Goal: Task Accomplishment & Management: Use online tool/utility

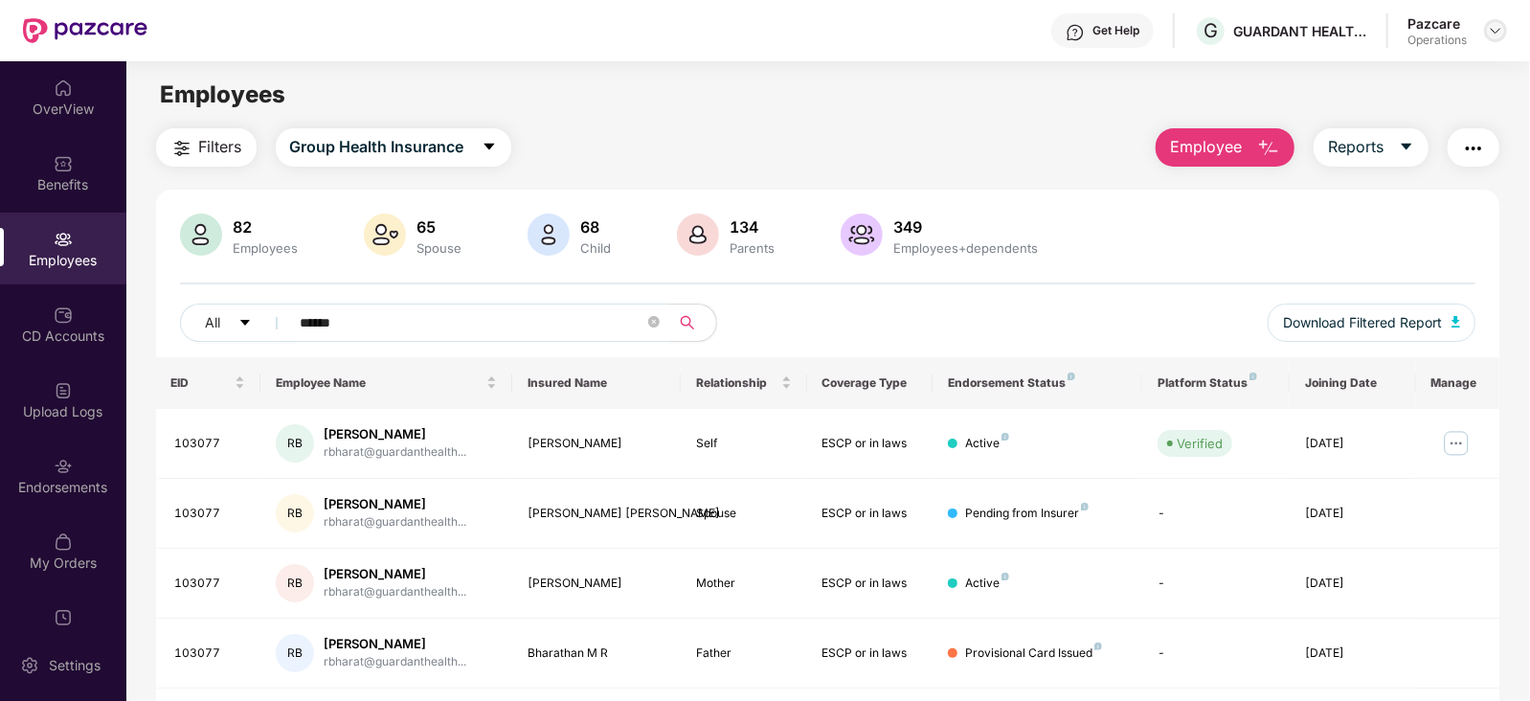
click at [1498, 34] on img at bounding box center [1494, 30] width 15 height 15
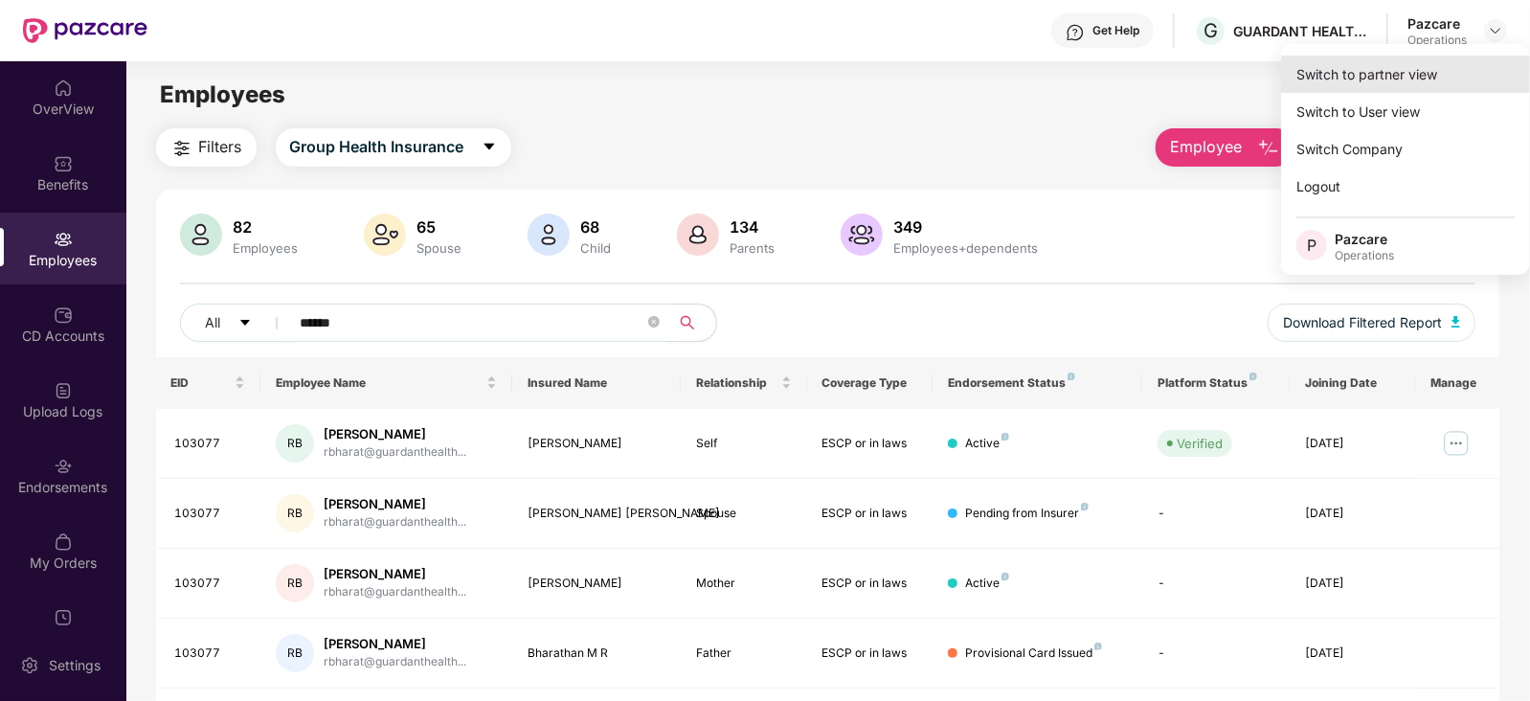
click at [1434, 70] on div "Switch to partner view" at bounding box center [1405, 74] width 249 height 37
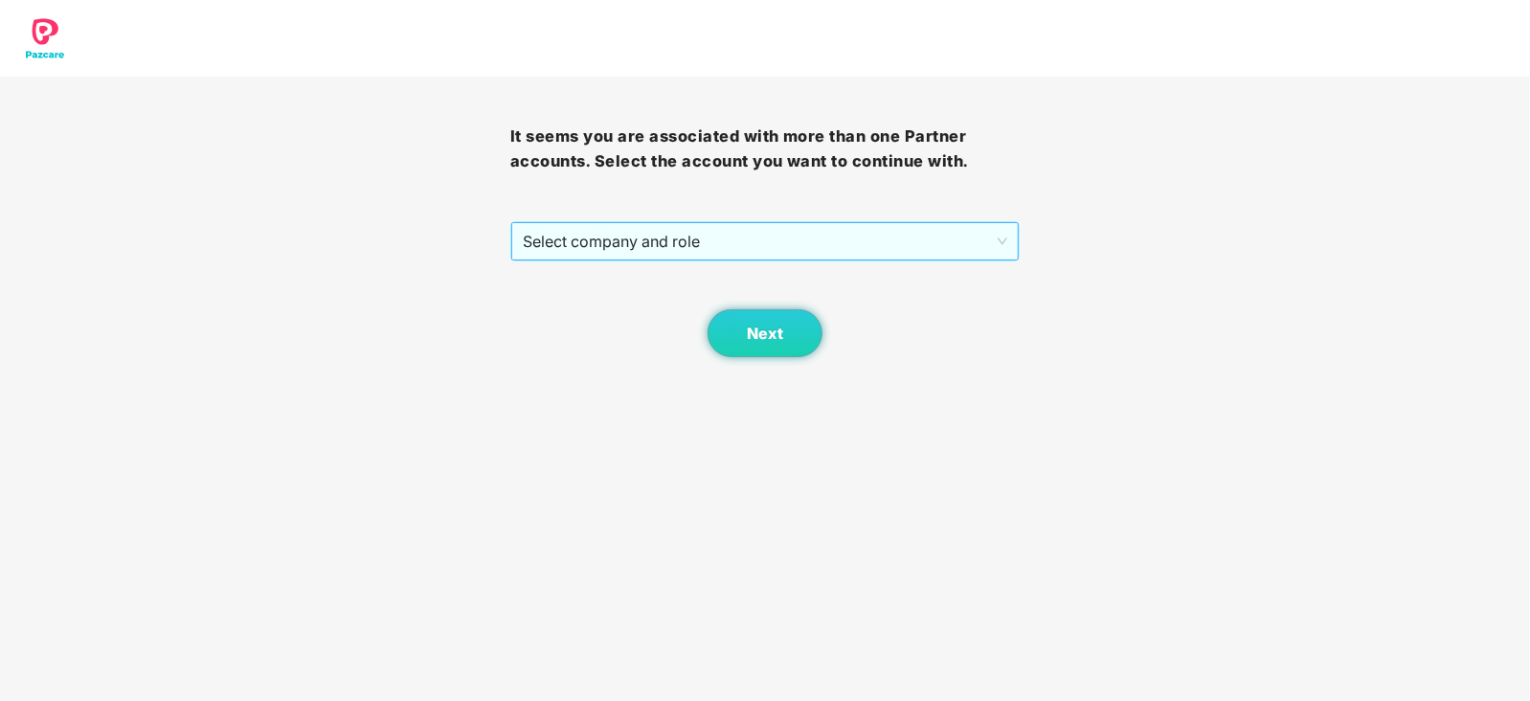
click at [833, 241] on span "Select company and role" at bounding box center [765, 241] width 485 height 36
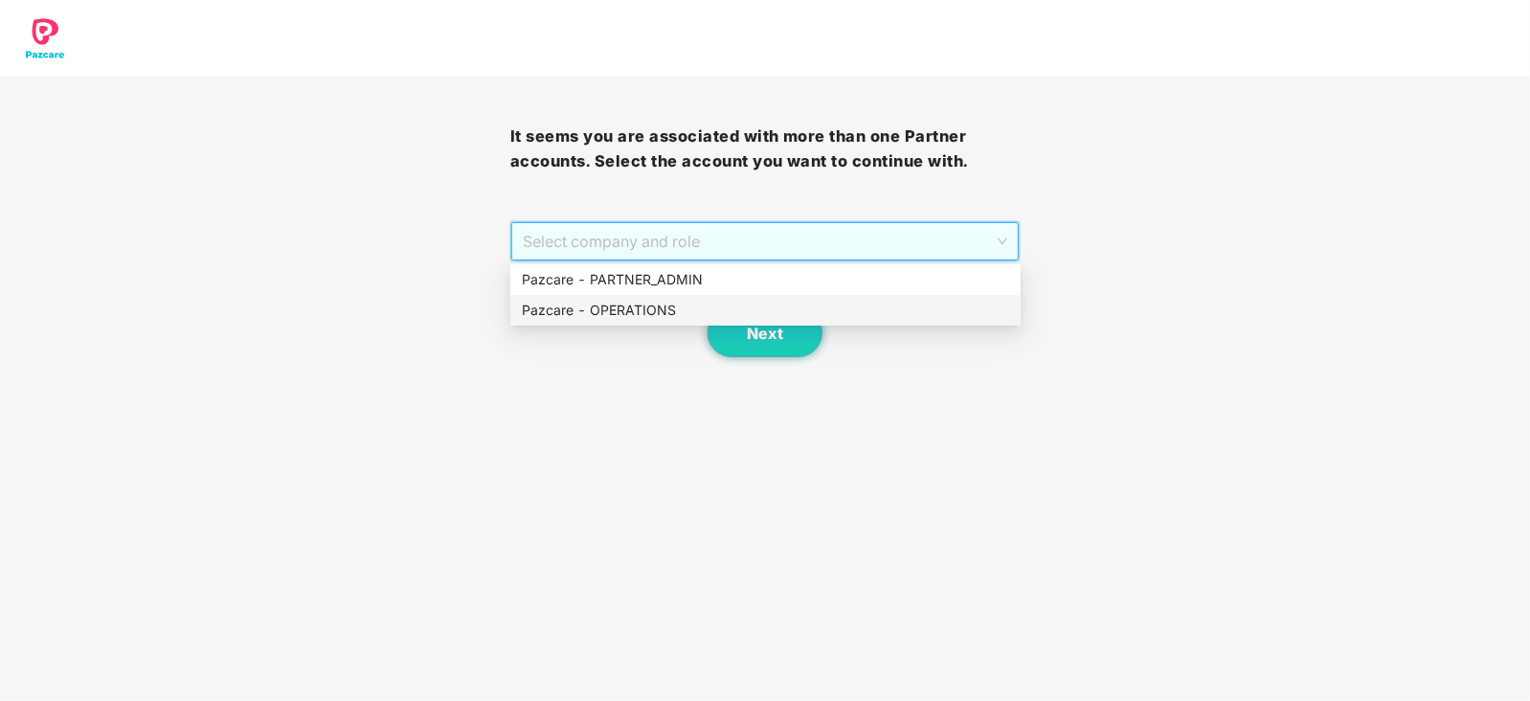
click at [633, 311] on div "Pazcare - OPERATIONS" at bounding box center [765, 310] width 487 height 21
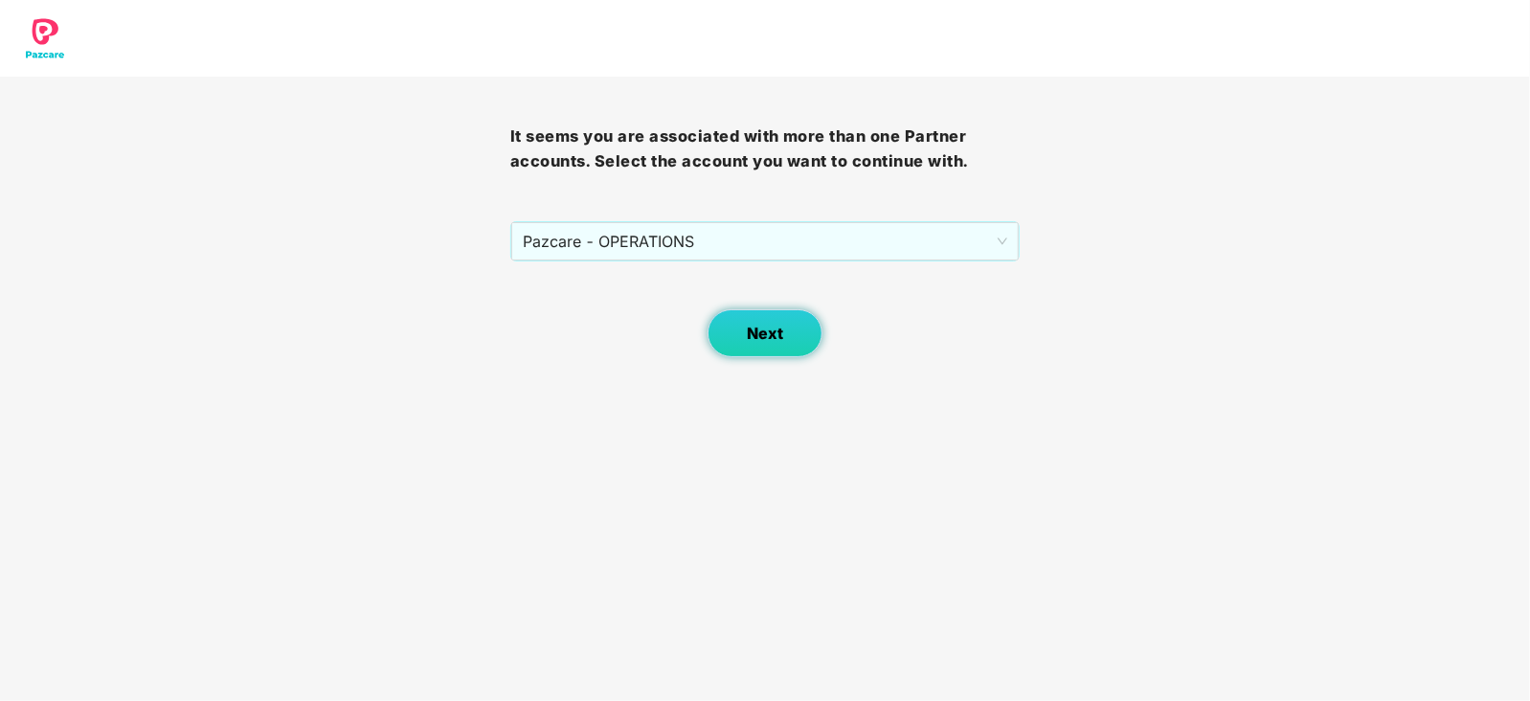
click at [749, 343] on button "Next" at bounding box center [764, 333] width 115 height 48
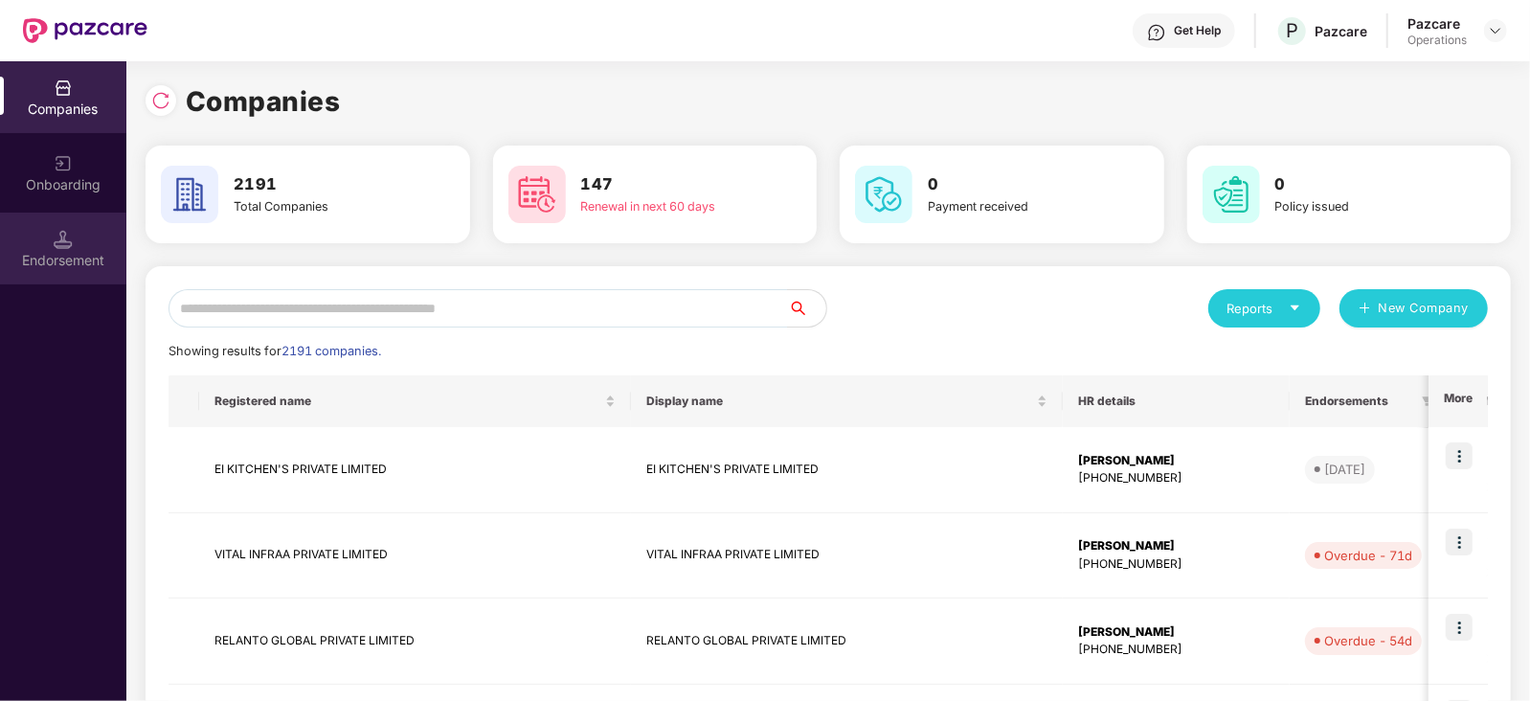
click at [104, 267] on div "Endorsement" at bounding box center [63, 260] width 126 height 19
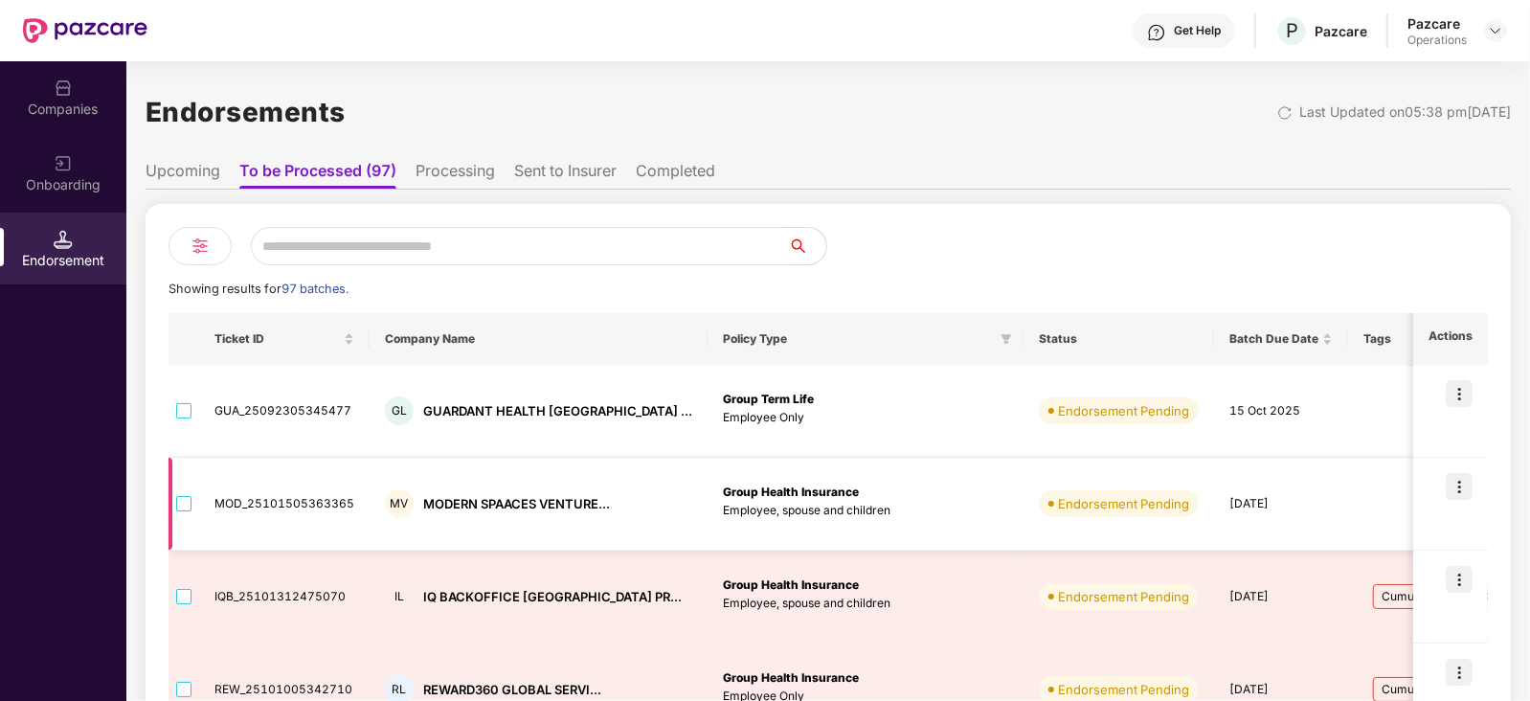
click at [445, 495] on div "MODERN SPAACES VENTURE..." at bounding box center [516, 504] width 187 height 18
copy div "MODERN"
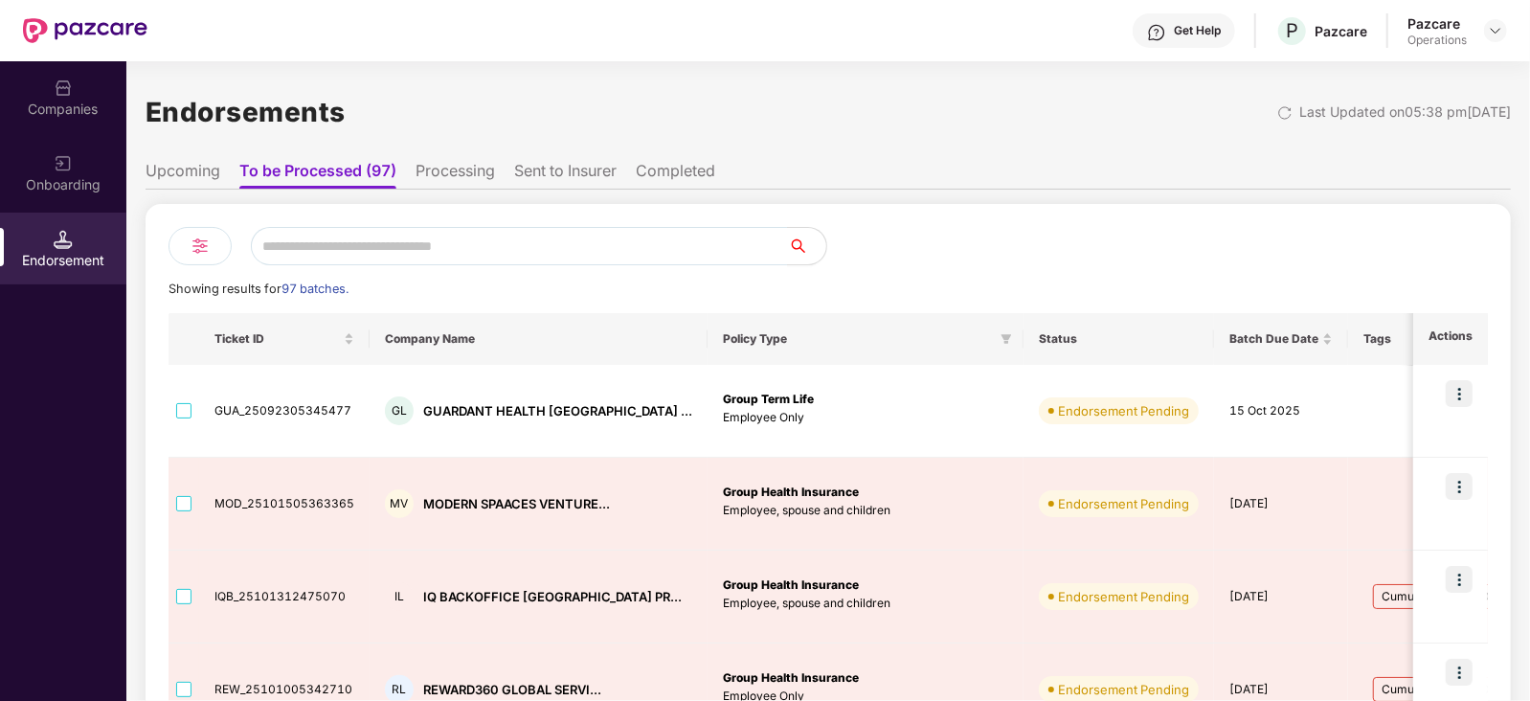
click at [85, 119] on div "Companies" at bounding box center [63, 97] width 126 height 72
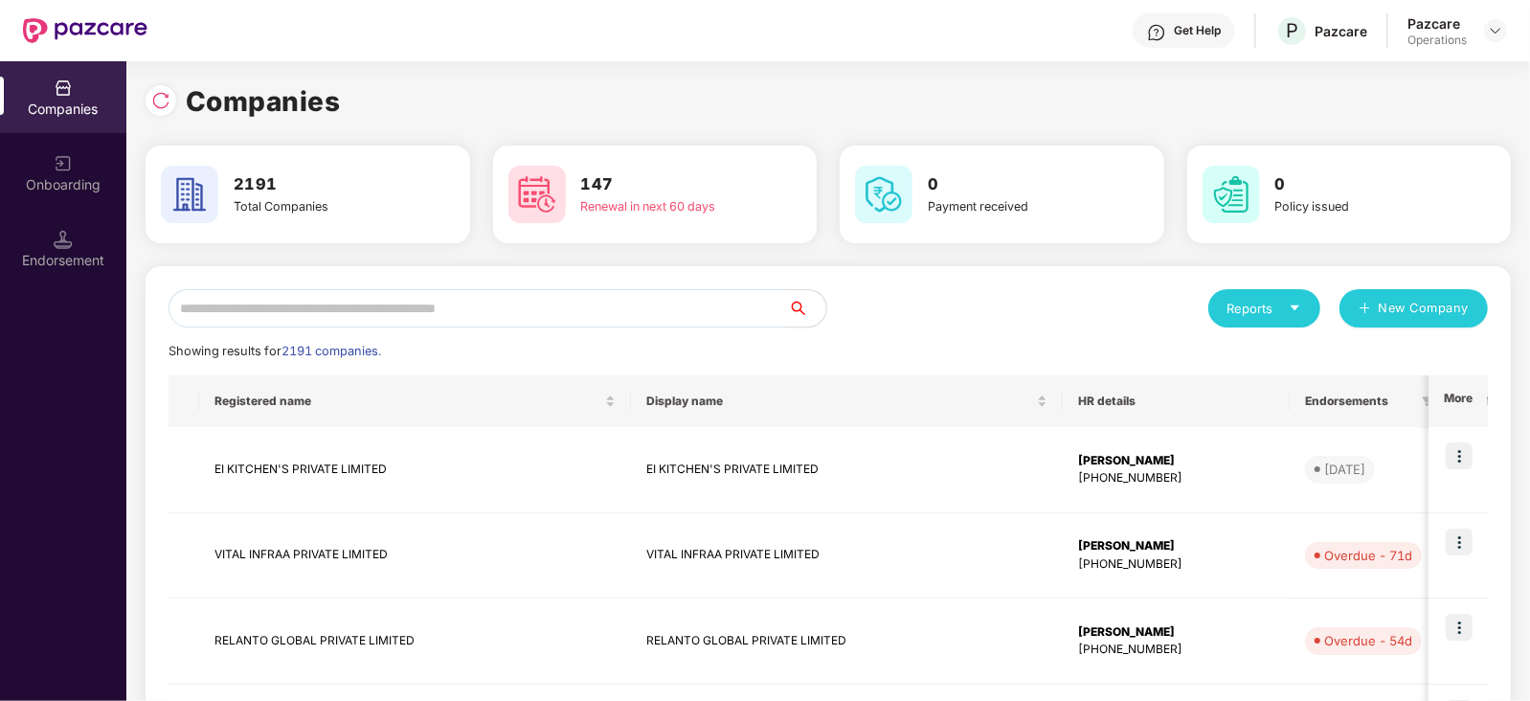
click at [374, 302] on input "text" at bounding box center [477, 308] width 619 height 38
paste input "******"
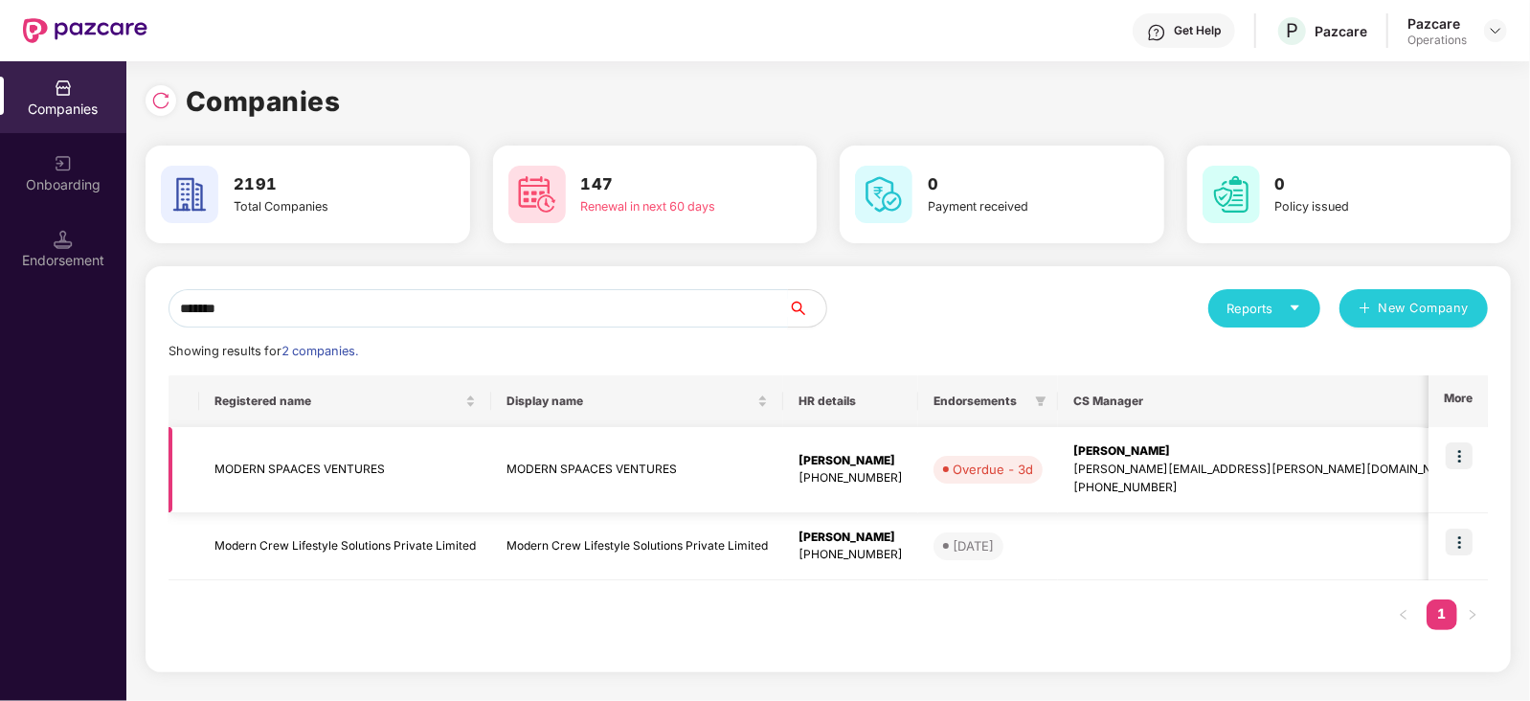
type input "******"
click at [1460, 459] on img at bounding box center [1458, 455] width 27 height 27
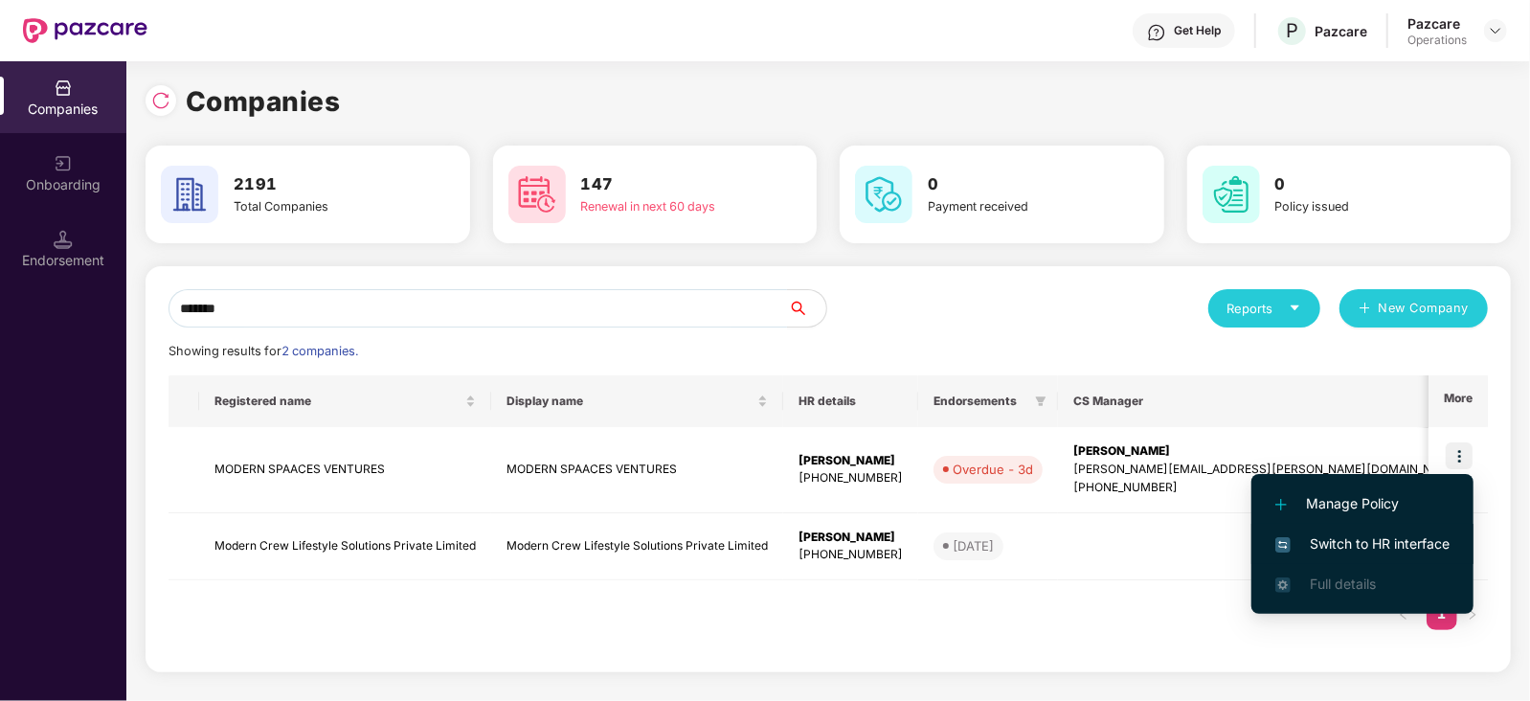
click at [1387, 549] on span "Switch to HR interface" at bounding box center [1362, 543] width 174 height 21
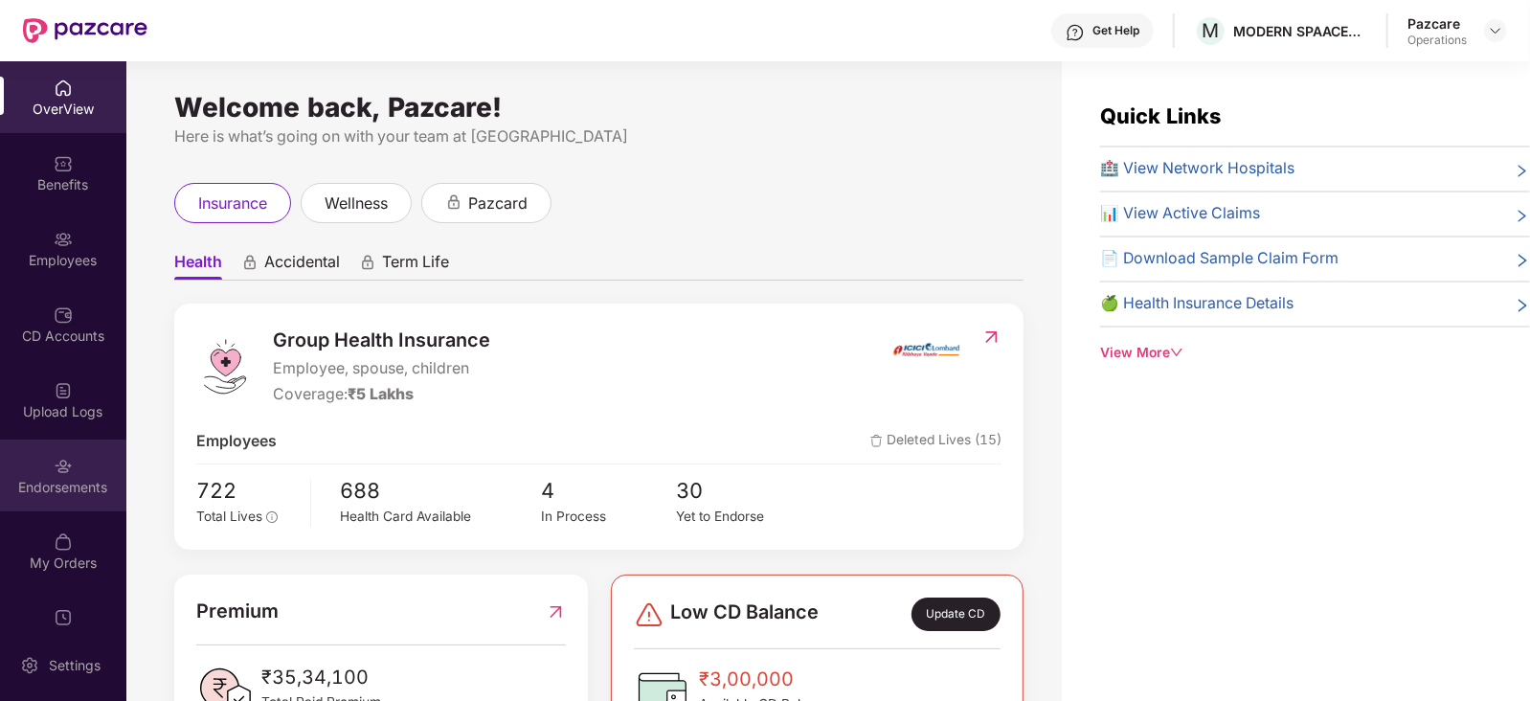
click at [95, 496] on div "Endorsements" at bounding box center [63, 475] width 126 height 72
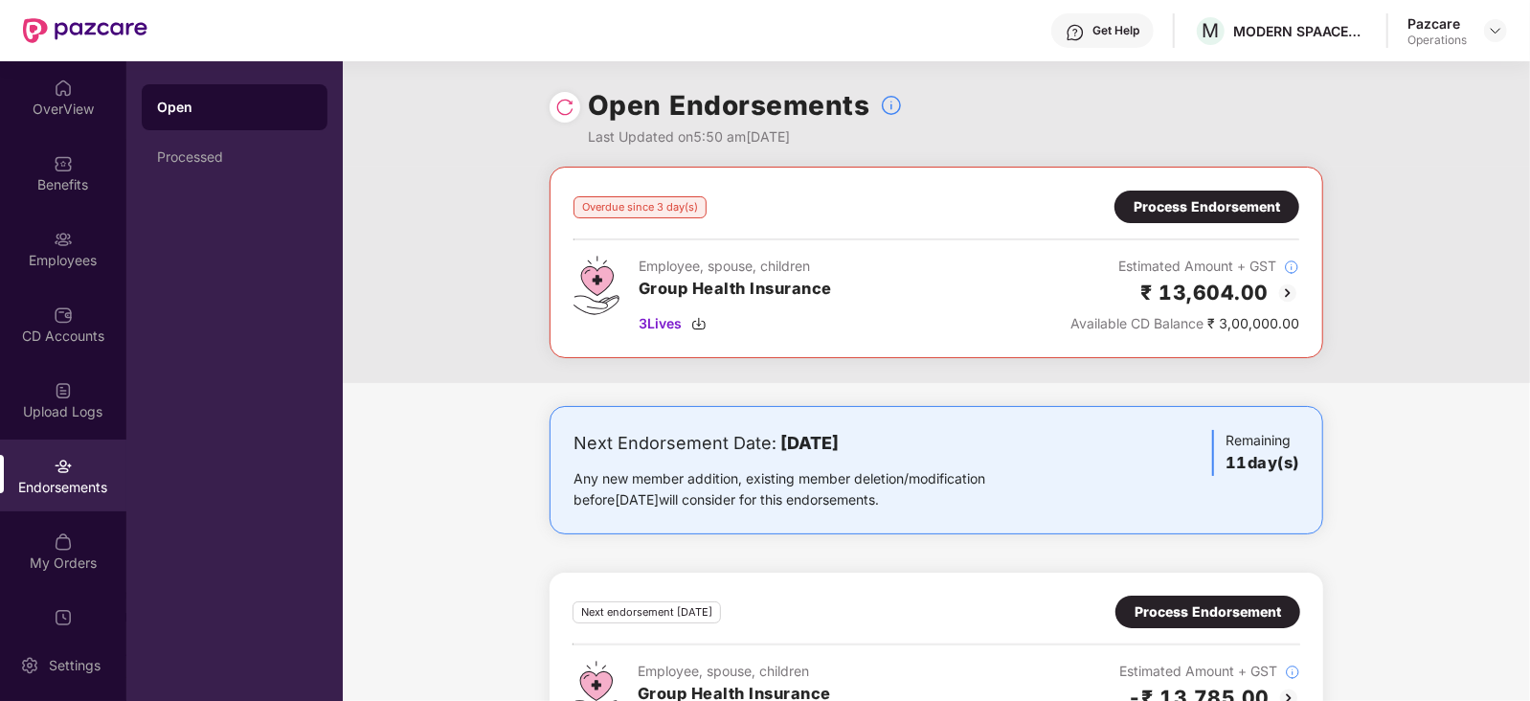
click at [1199, 208] on div "Process Endorsement" at bounding box center [1206, 206] width 146 height 21
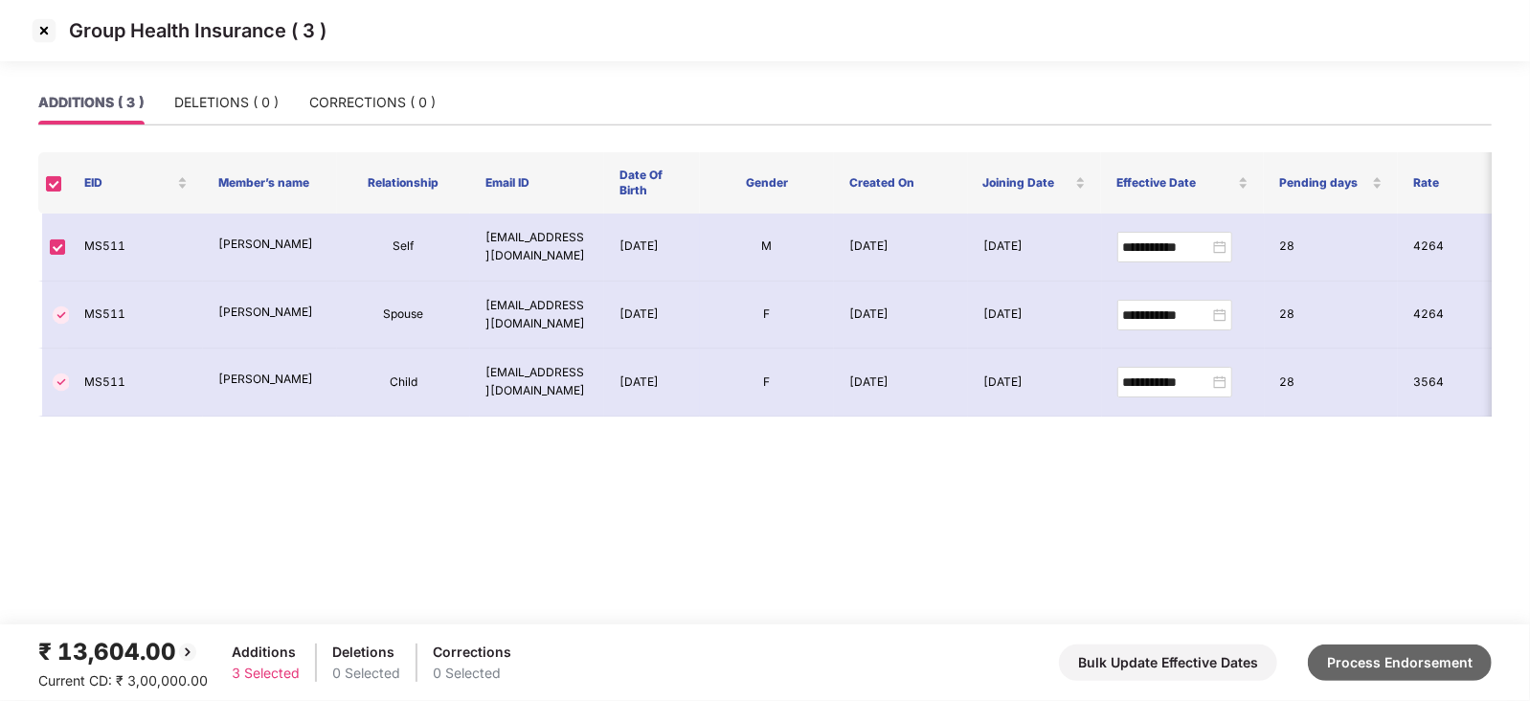
click at [1378, 653] on button "Process Endorsement" at bounding box center [1400, 662] width 184 height 36
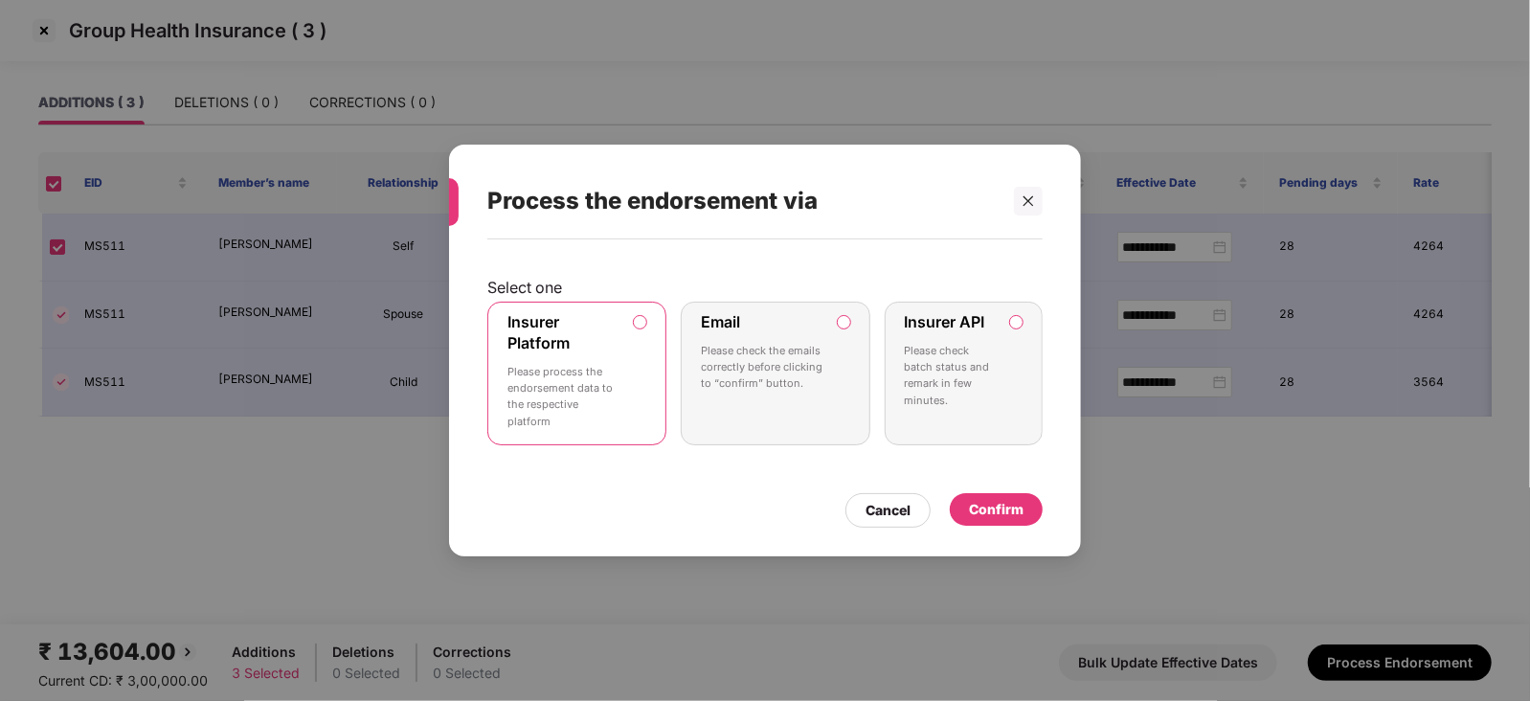
click at [979, 523] on div "Confirm" at bounding box center [996, 509] width 93 height 33
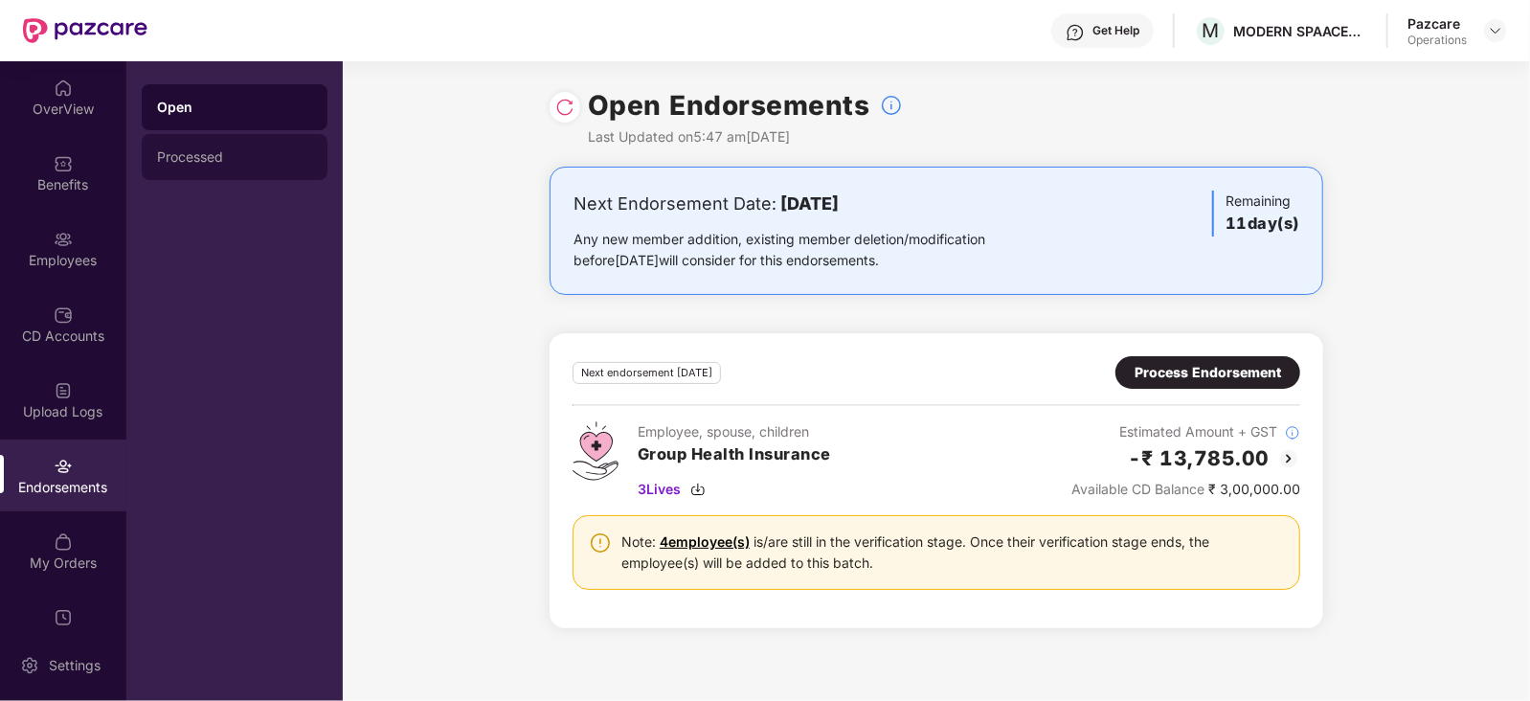
click at [211, 151] on div "Processed" at bounding box center [234, 156] width 155 height 15
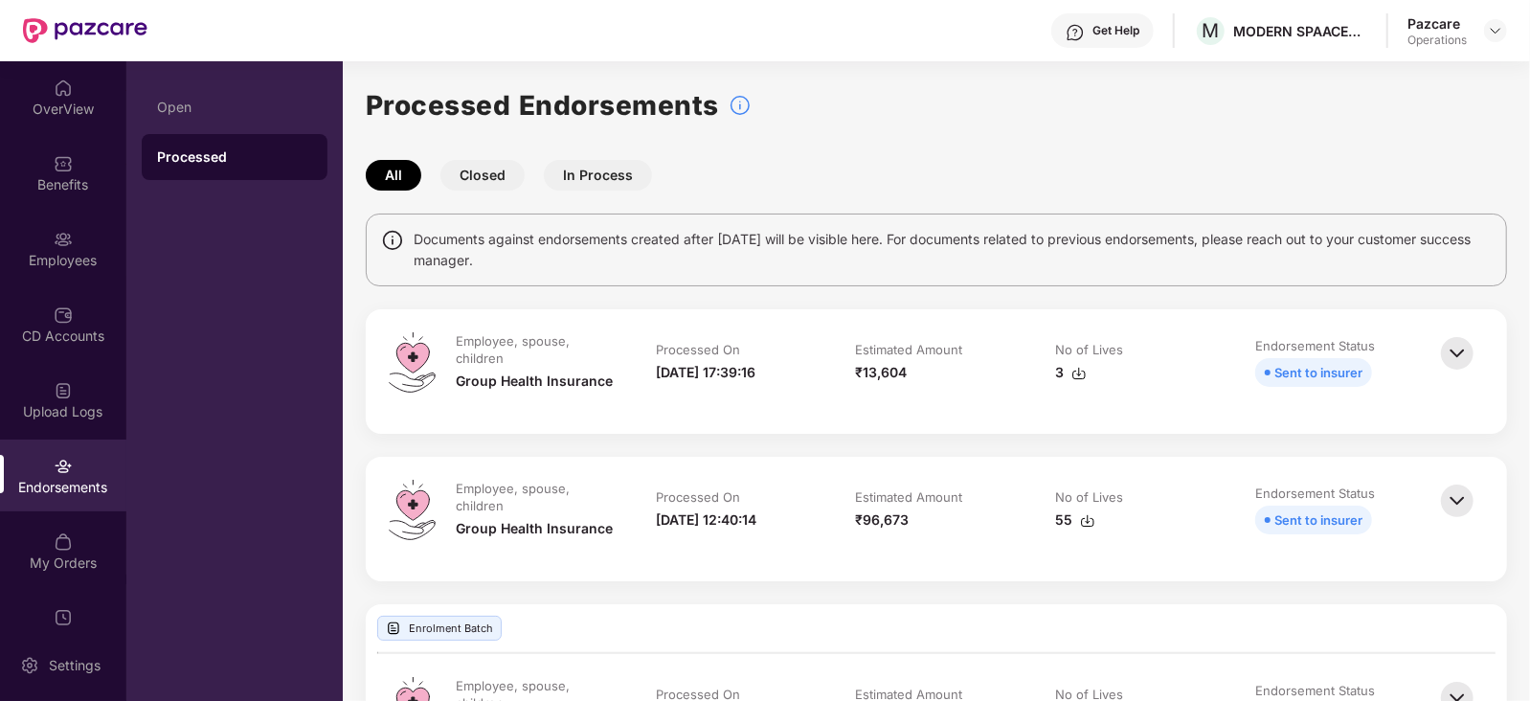
click at [1075, 372] on img at bounding box center [1078, 373] width 15 height 15
click at [1506, 34] on div at bounding box center [1495, 30] width 23 height 23
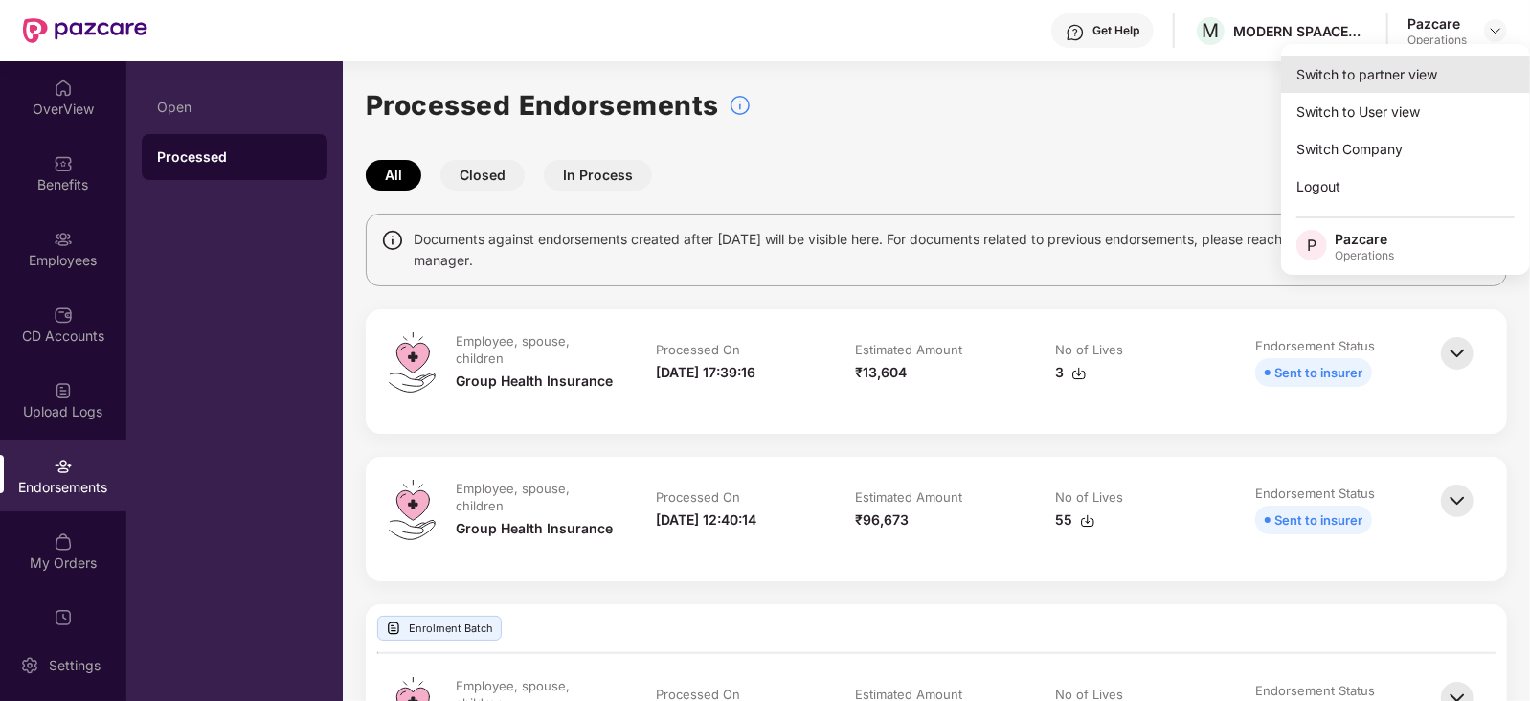
click at [1425, 70] on div "Switch to partner view" at bounding box center [1405, 74] width 249 height 37
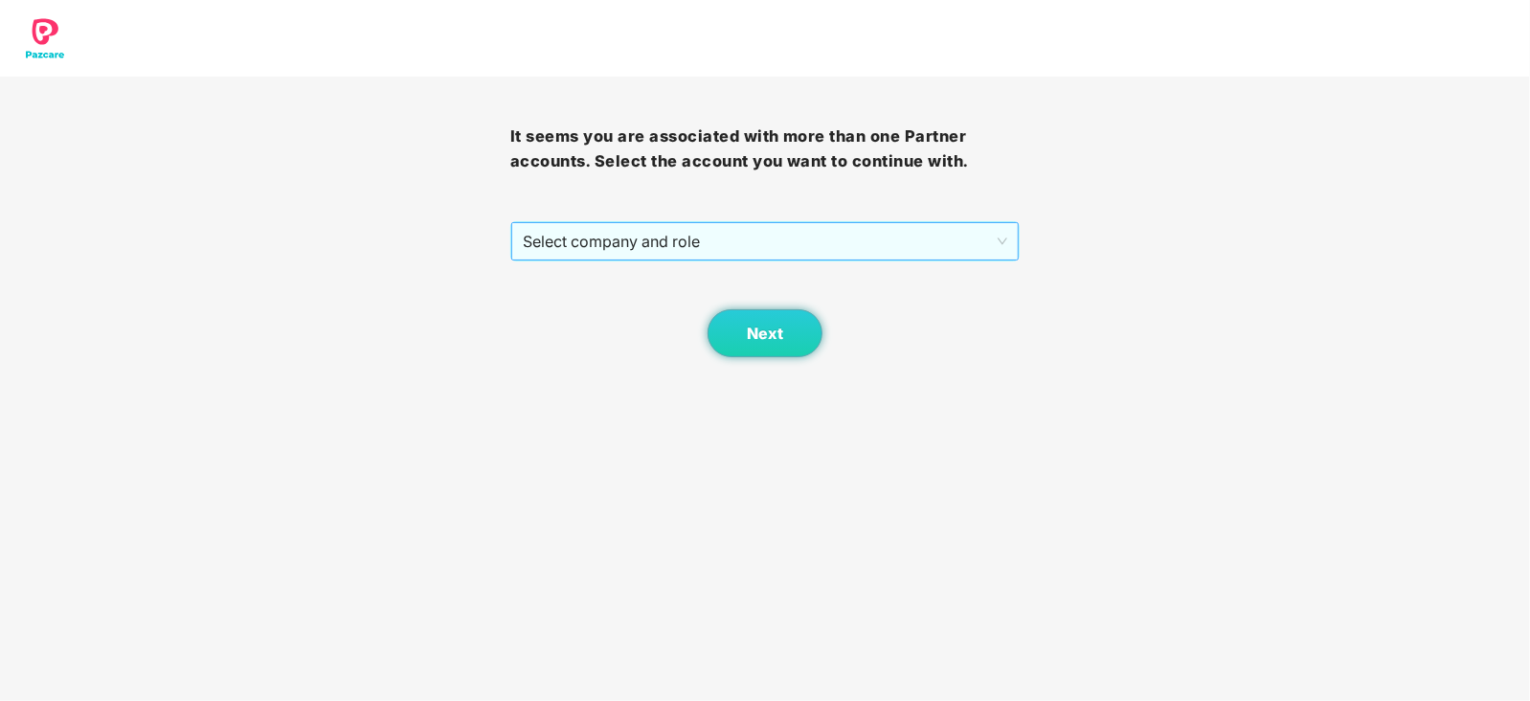
click at [729, 236] on span "Select company and role" at bounding box center [765, 241] width 485 height 36
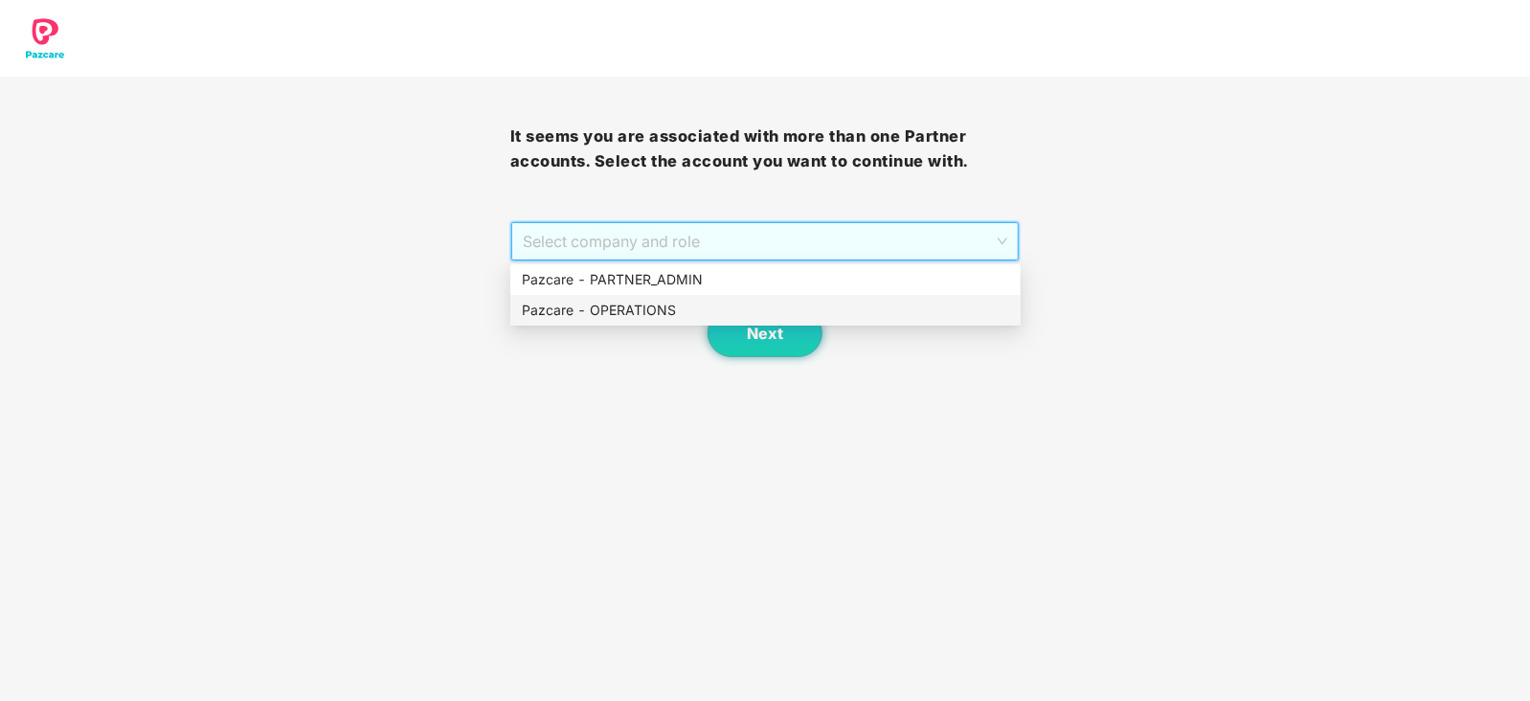
click at [622, 324] on div "Pazcare - OPERATIONS" at bounding box center [765, 310] width 510 height 31
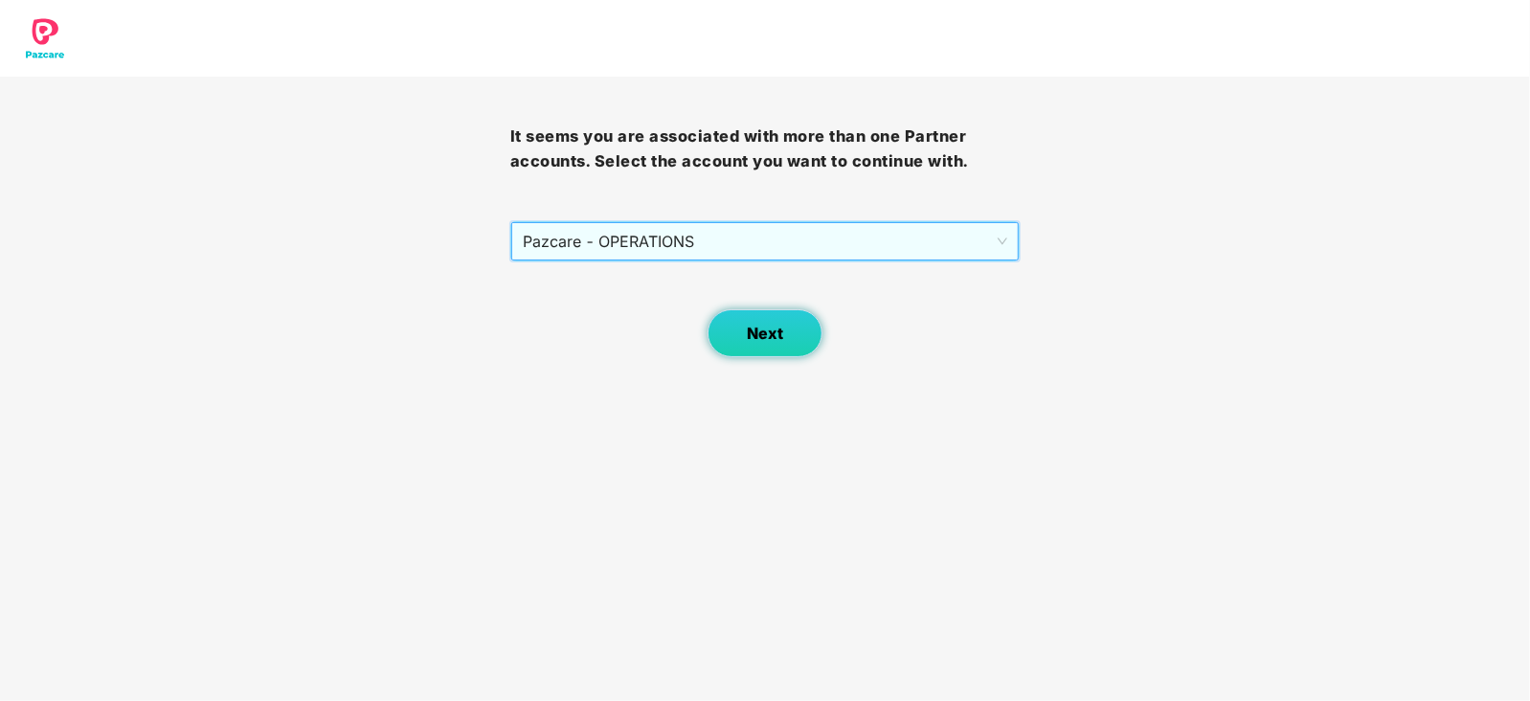
click at [723, 332] on button "Next" at bounding box center [764, 333] width 115 height 48
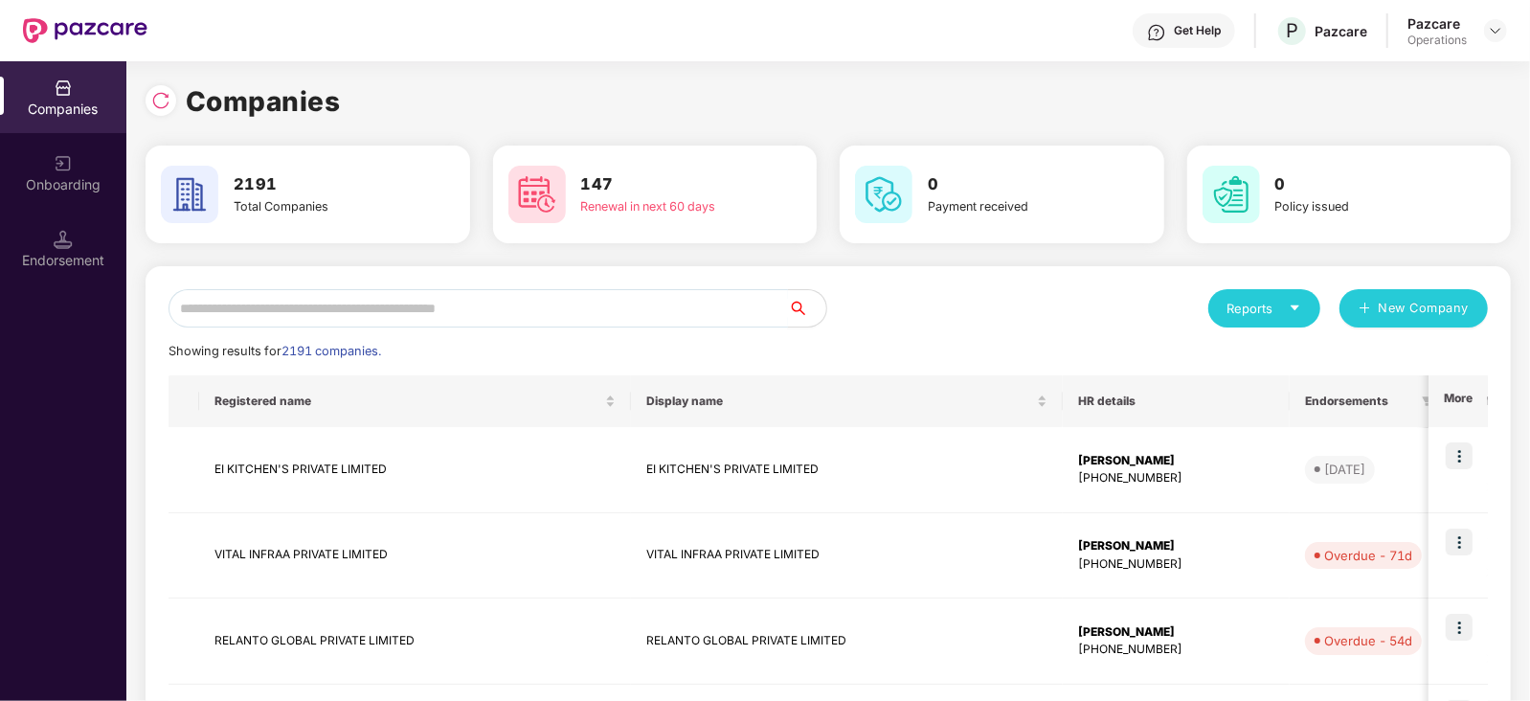
click at [589, 304] on input "text" at bounding box center [477, 308] width 619 height 38
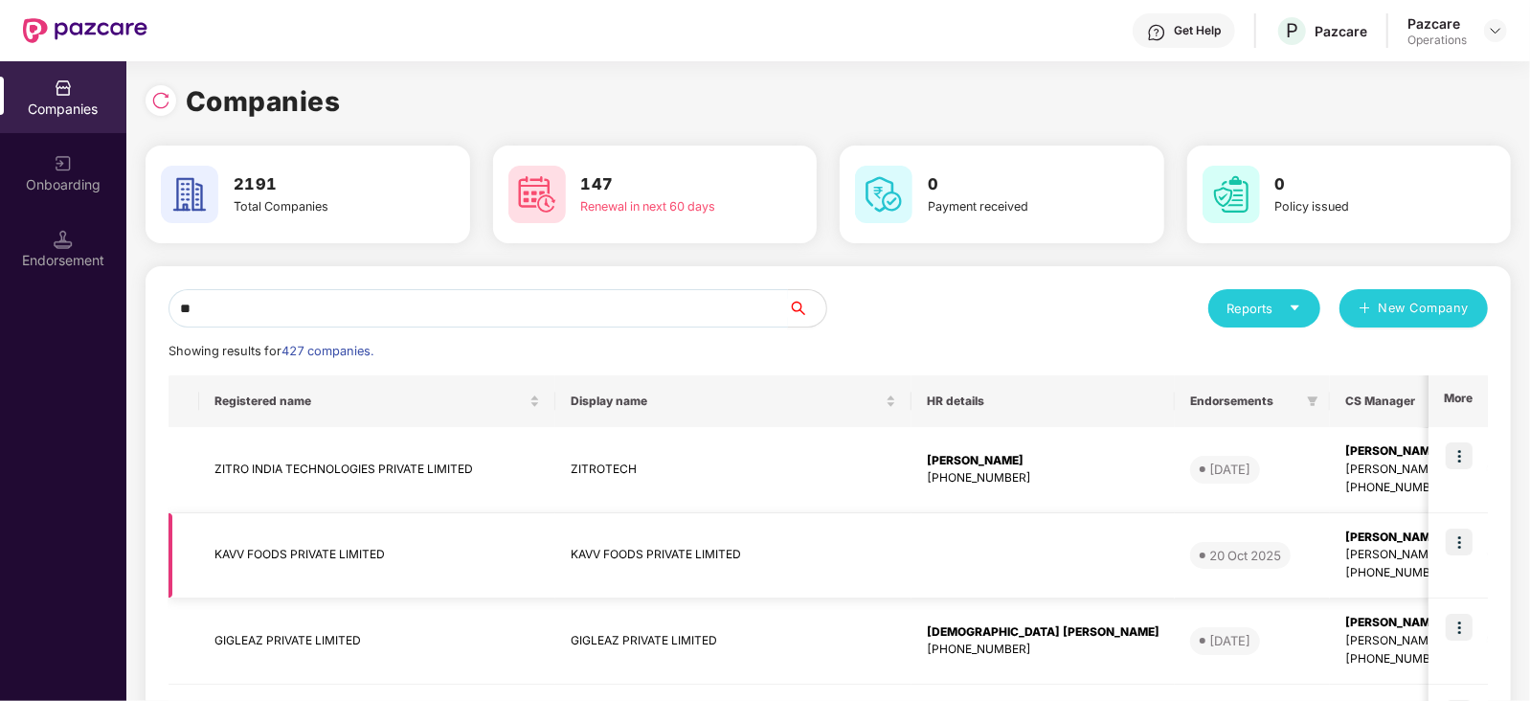
type input "*"
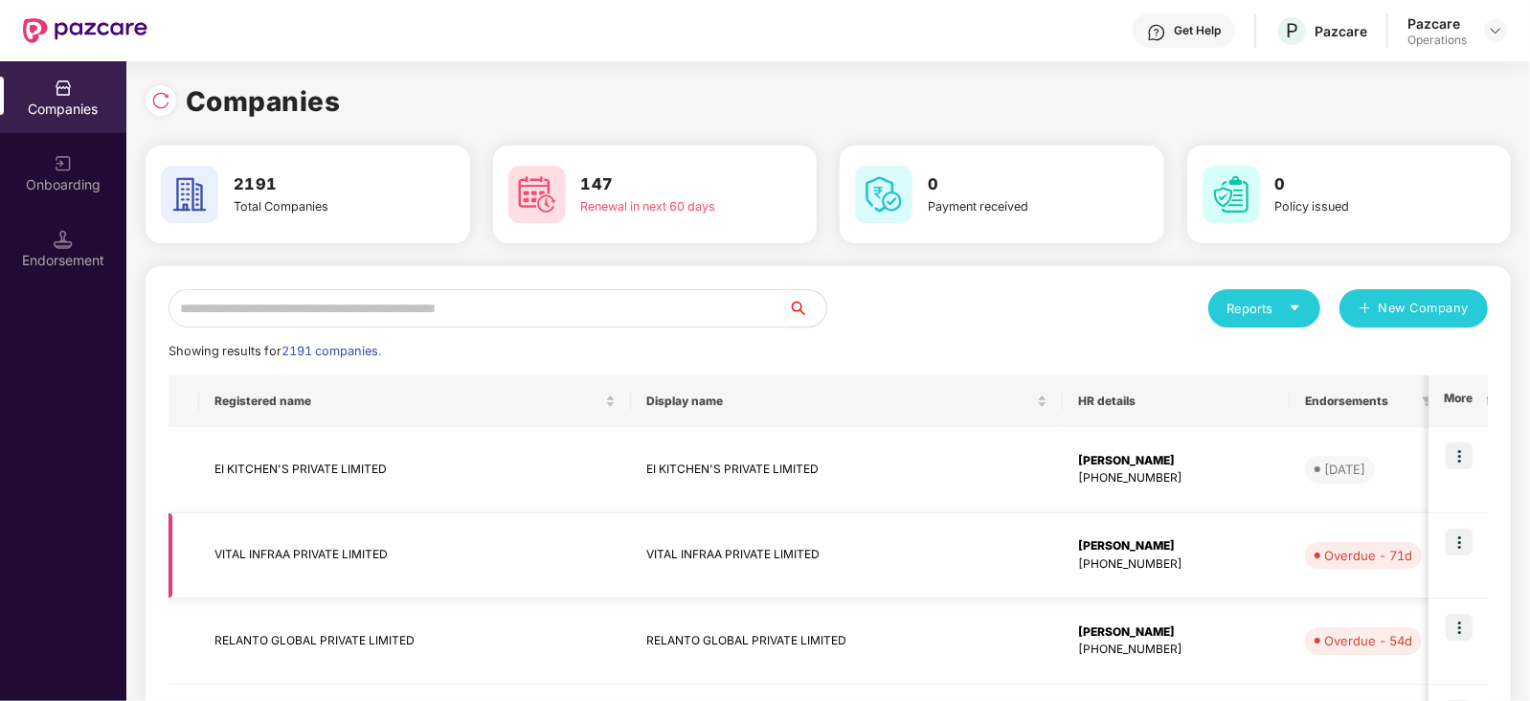
type input "*"
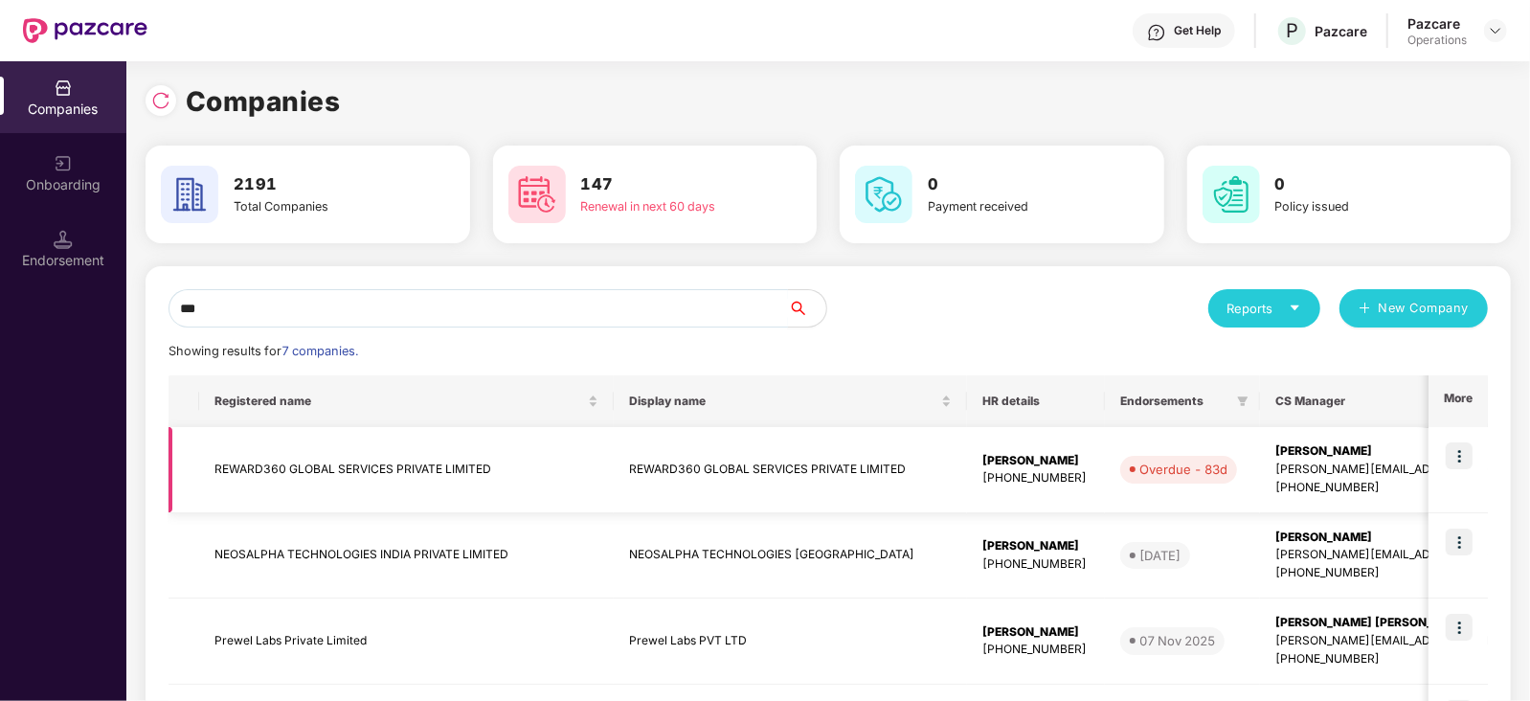
type input "***"
click at [1455, 458] on img at bounding box center [1458, 455] width 27 height 27
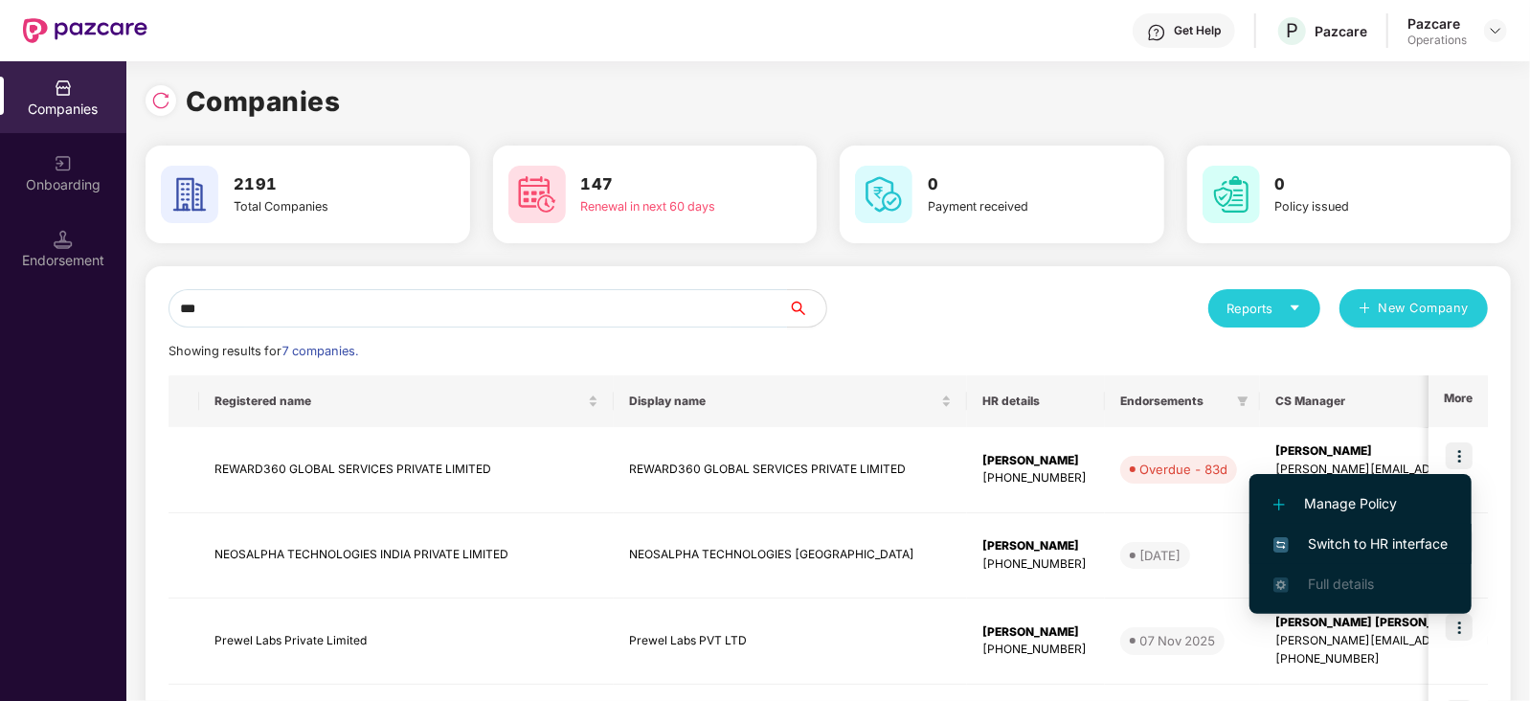
click at [1380, 538] on span "Switch to HR interface" at bounding box center [1360, 543] width 174 height 21
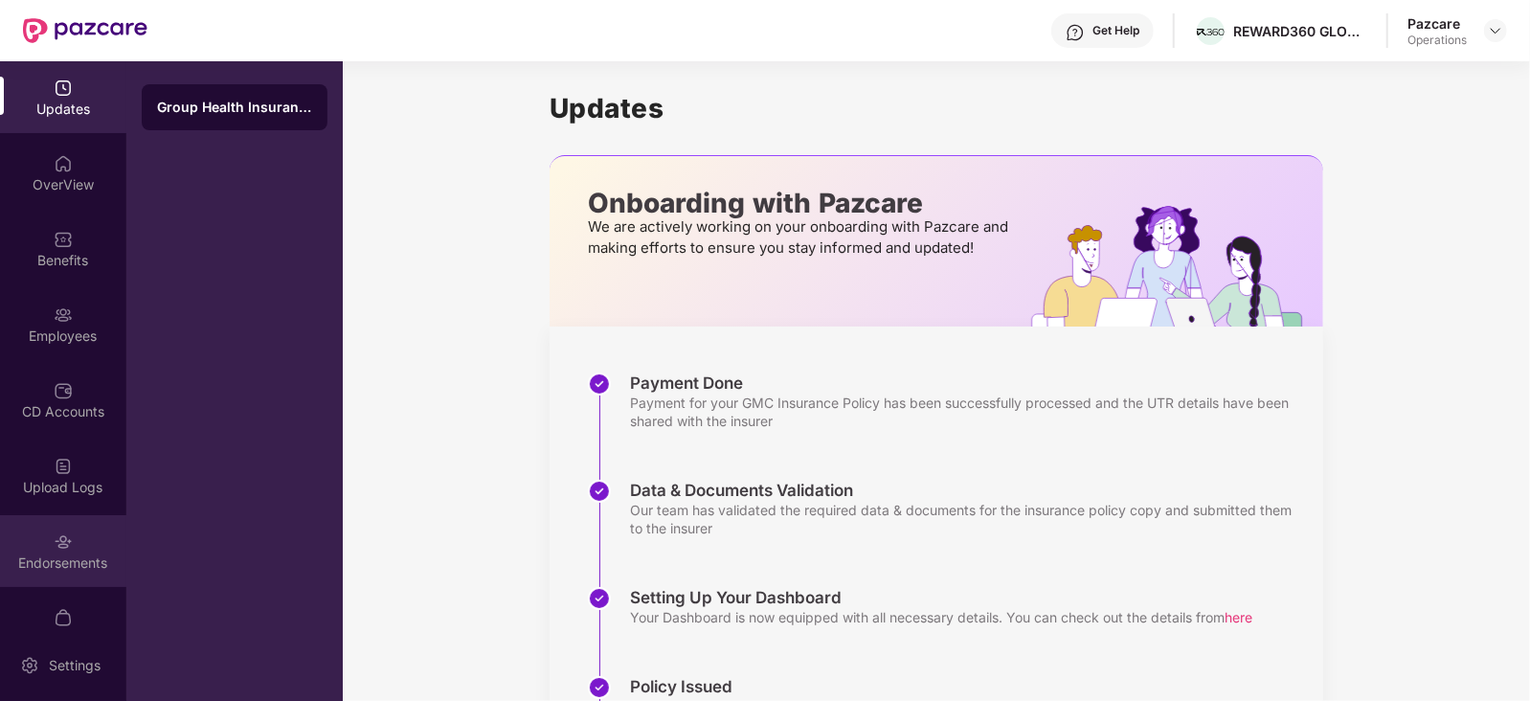
click at [67, 545] on img at bounding box center [63, 541] width 19 height 19
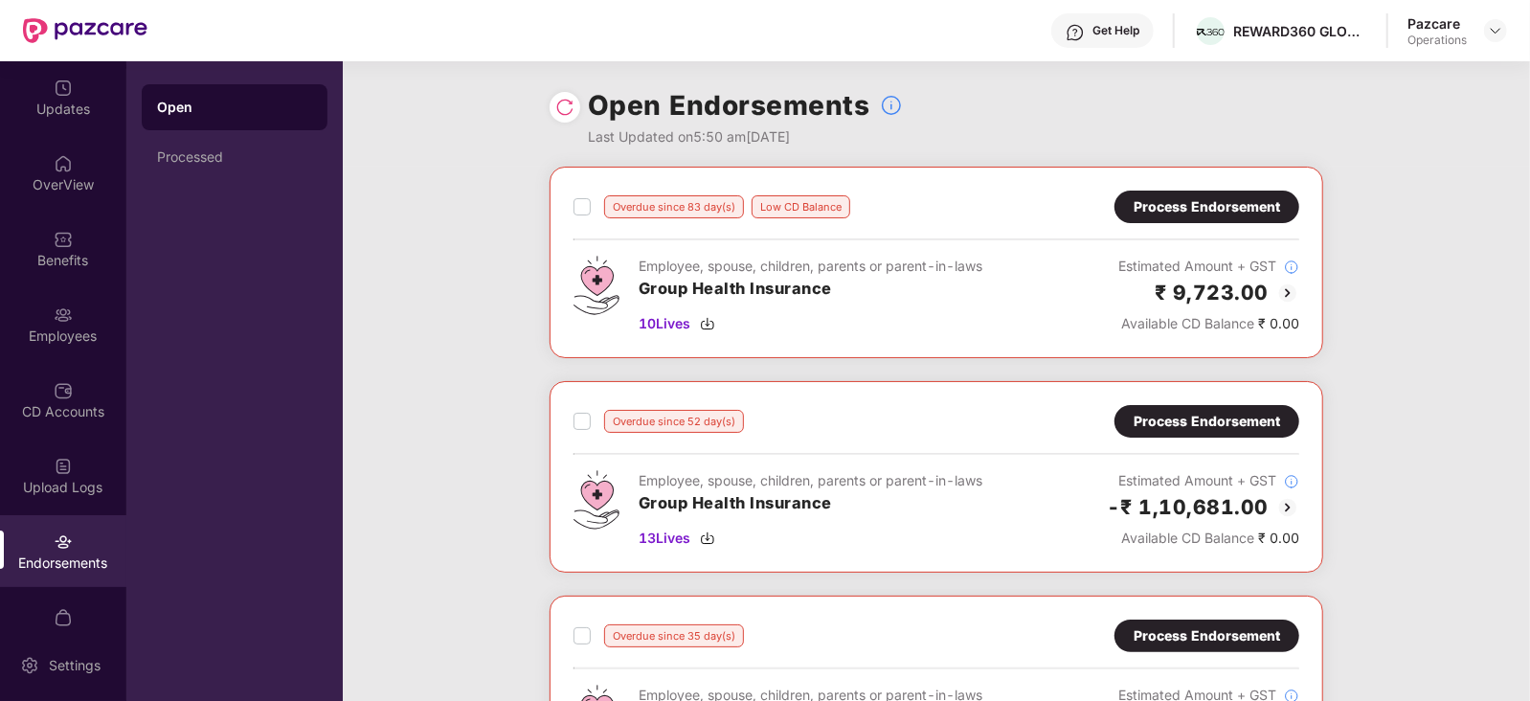
click at [1131, 200] on div "Process Endorsement" at bounding box center [1206, 206] width 185 height 33
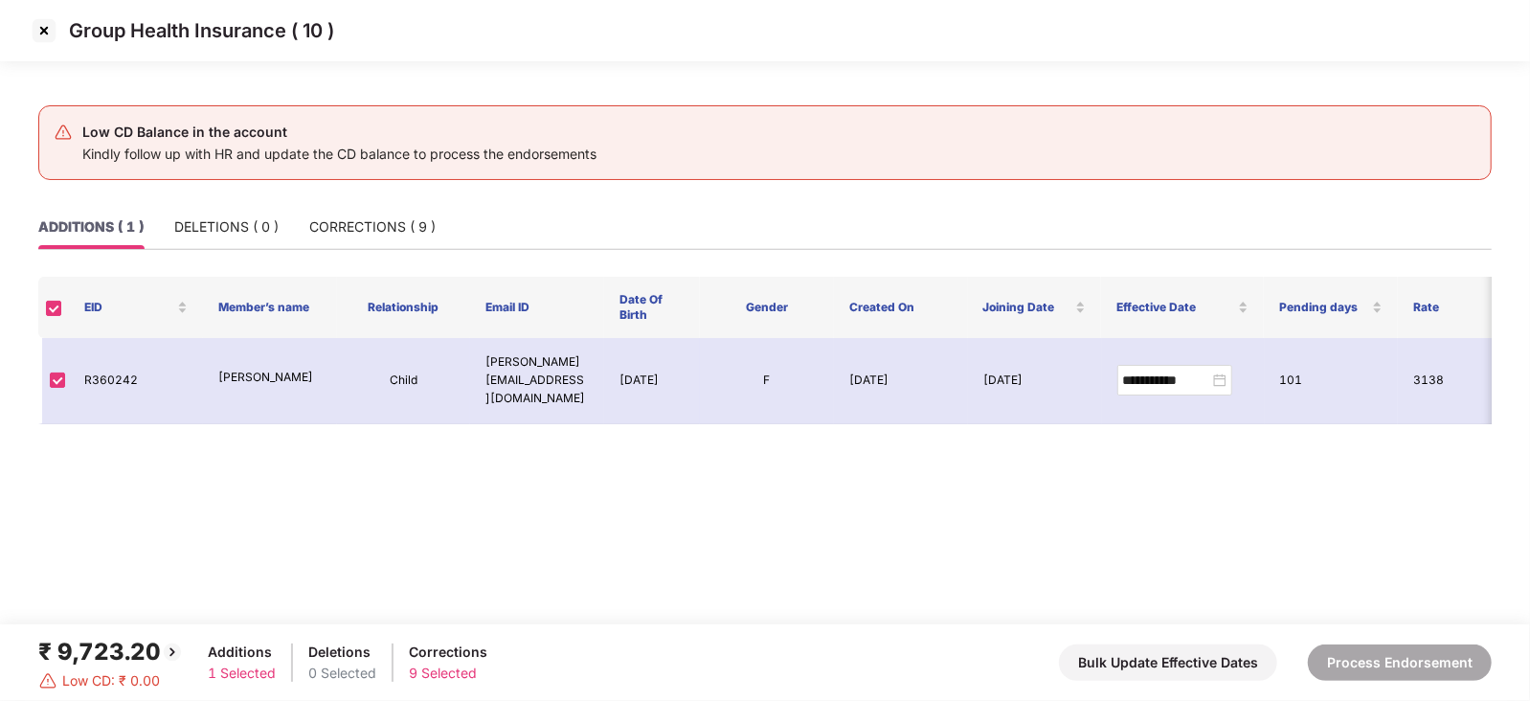
click at [43, 39] on img at bounding box center [44, 30] width 31 height 31
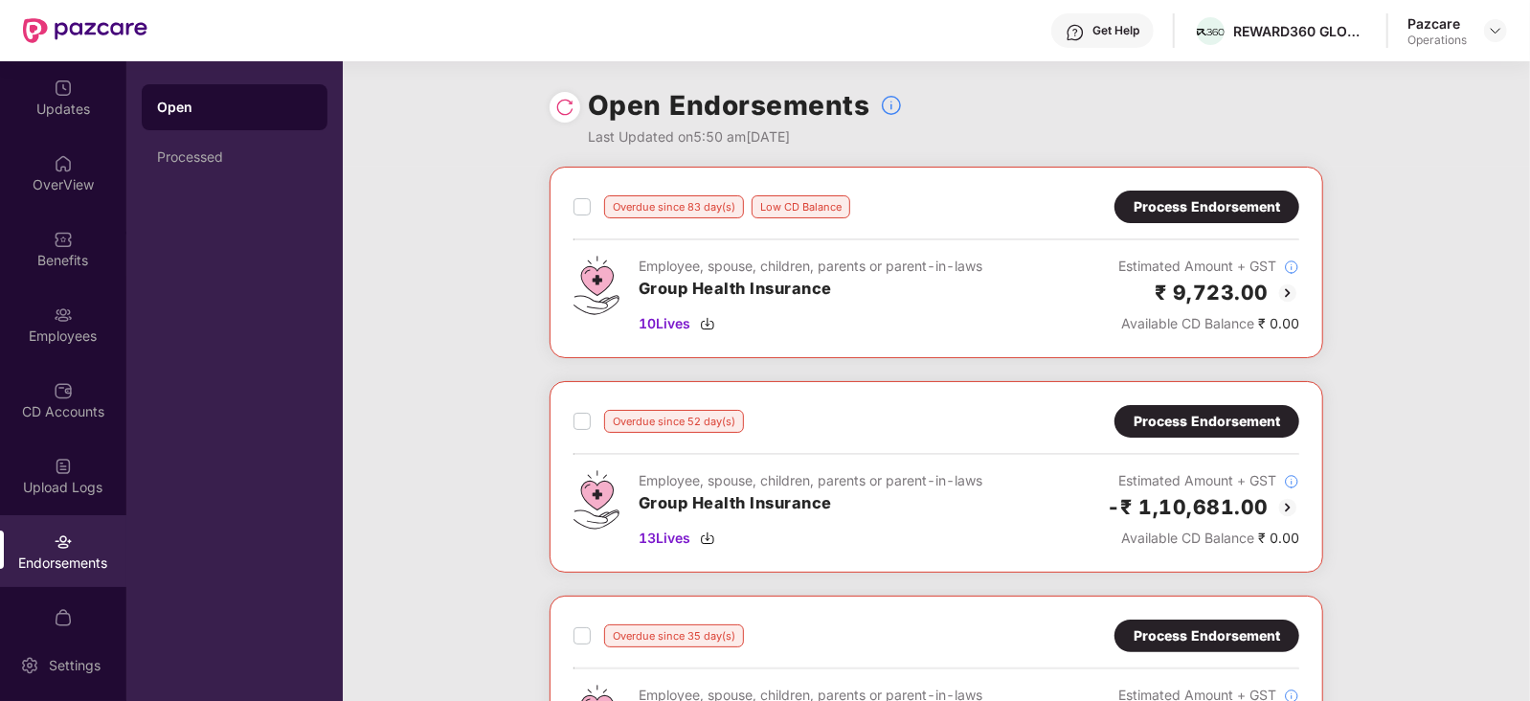
click at [1180, 417] on div "Process Endorsement" at bounding box center [1206, 421] width 146 height 21
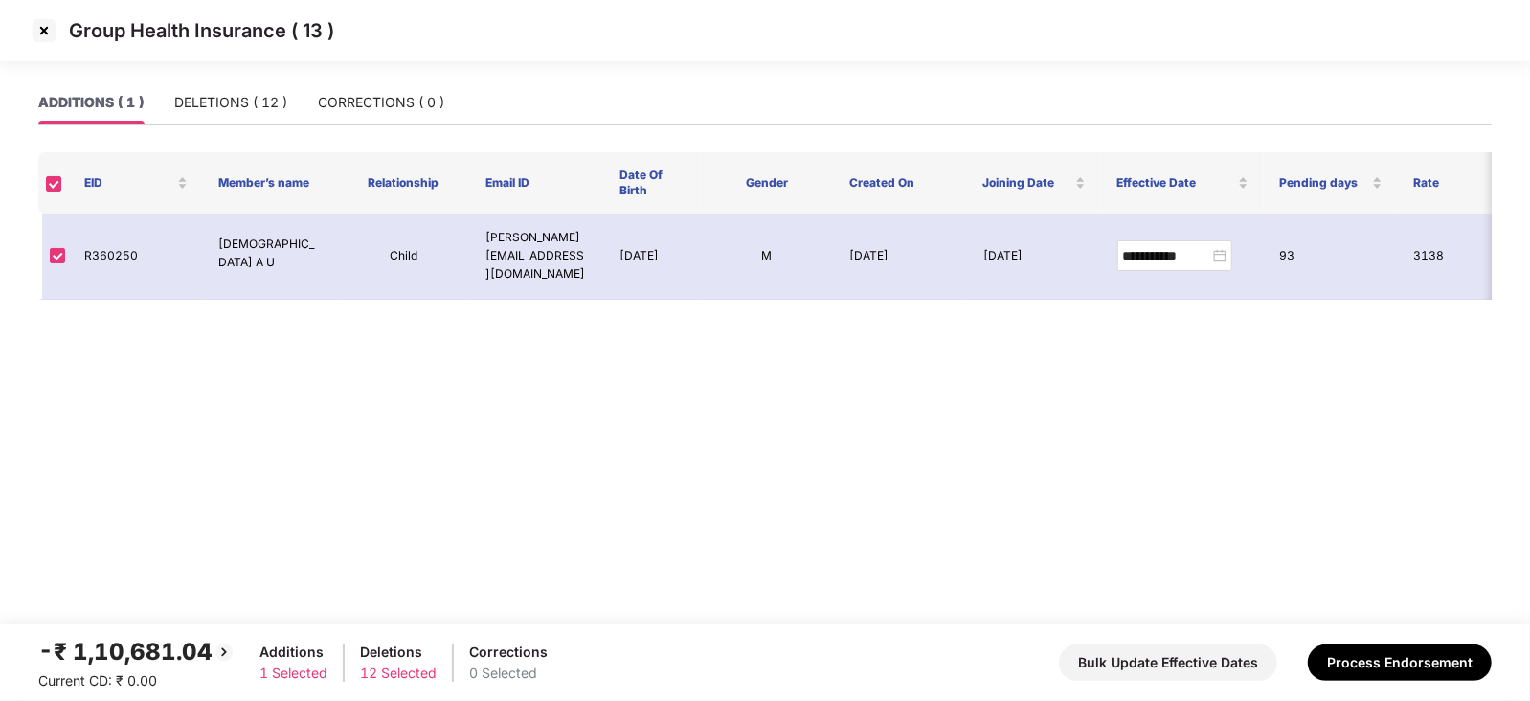
click at [48, 45] on img at bounding box center [44, 30] width 31 height 31
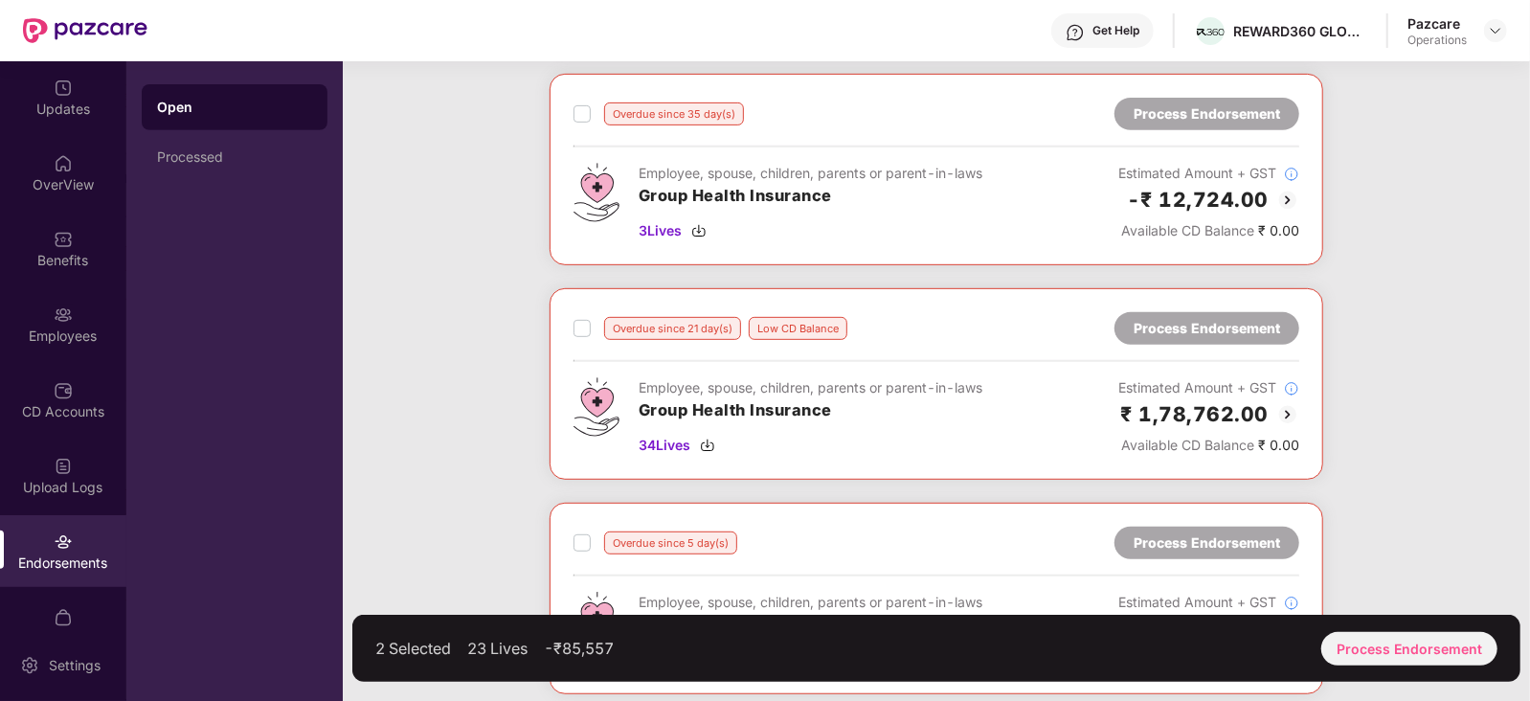
scroll to position [526, 0]
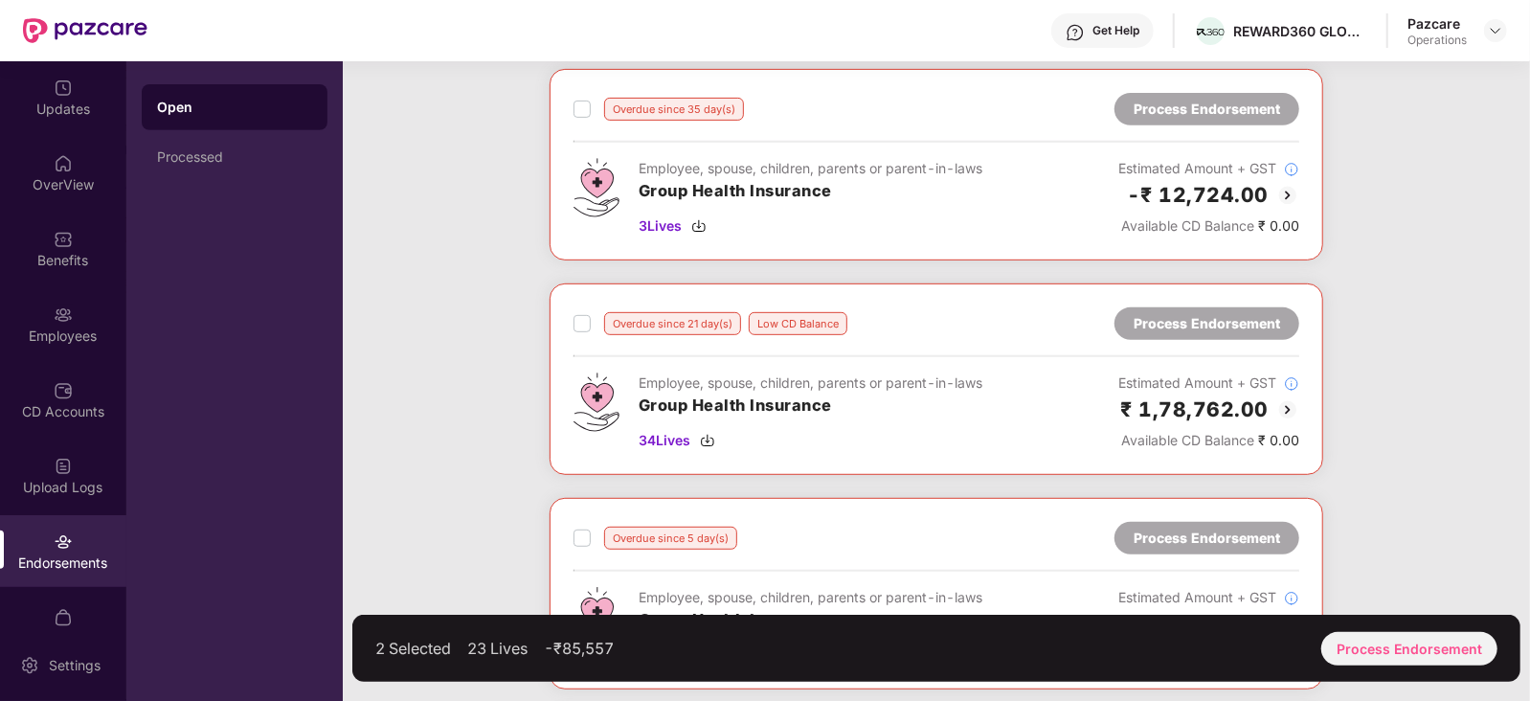
click at [592, 103] on div "Overdue since 35 day(s)" at bounding box center [658, 109] width 170 height 23
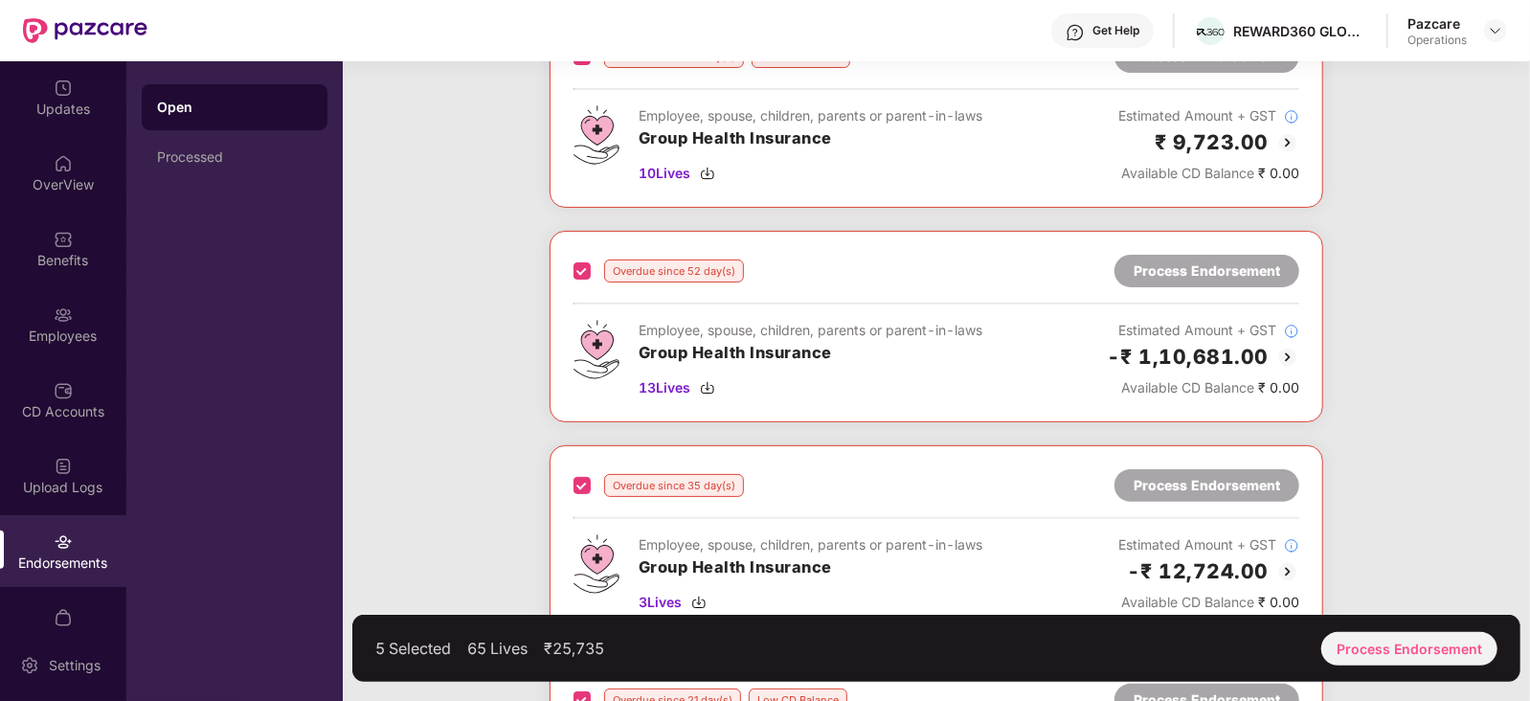
scroll to position [0, 0]
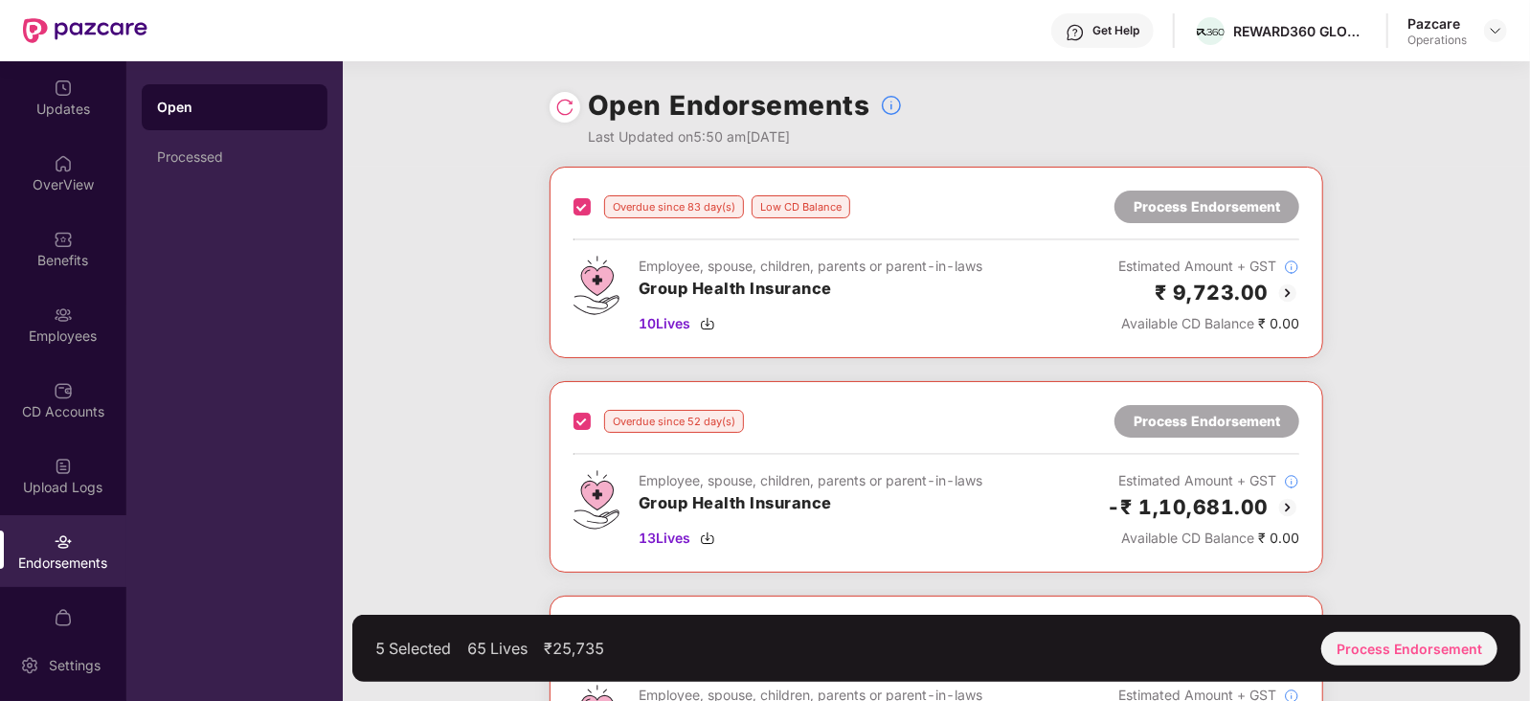
click at [1423, 663] on div "Process Endorsement" at bounding box center [1409, 649] width 176 height 34
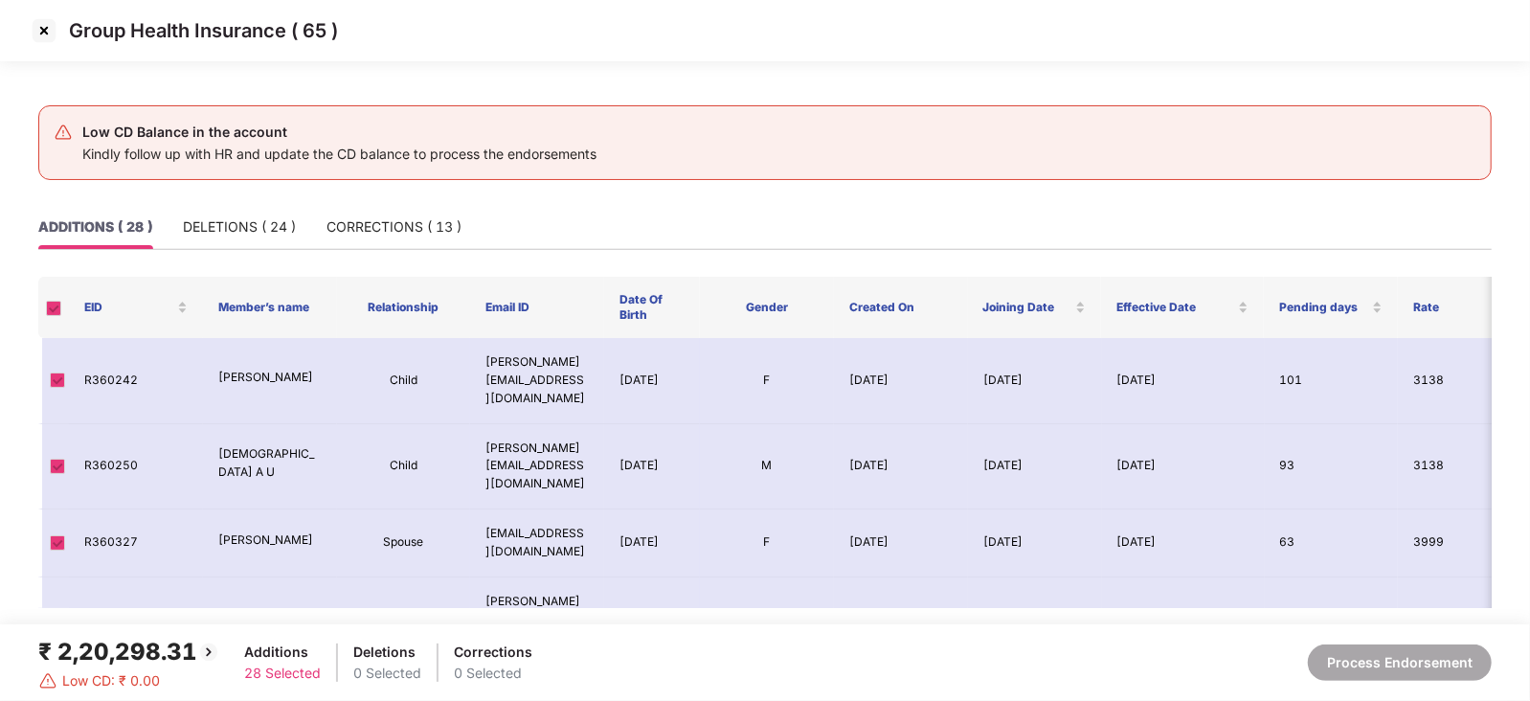
click at [53, 310] on span at bounding box center [53, 308] width 15 height 15
click at [51, 45] on img at bounding box center [44, 30] width 31 height 31
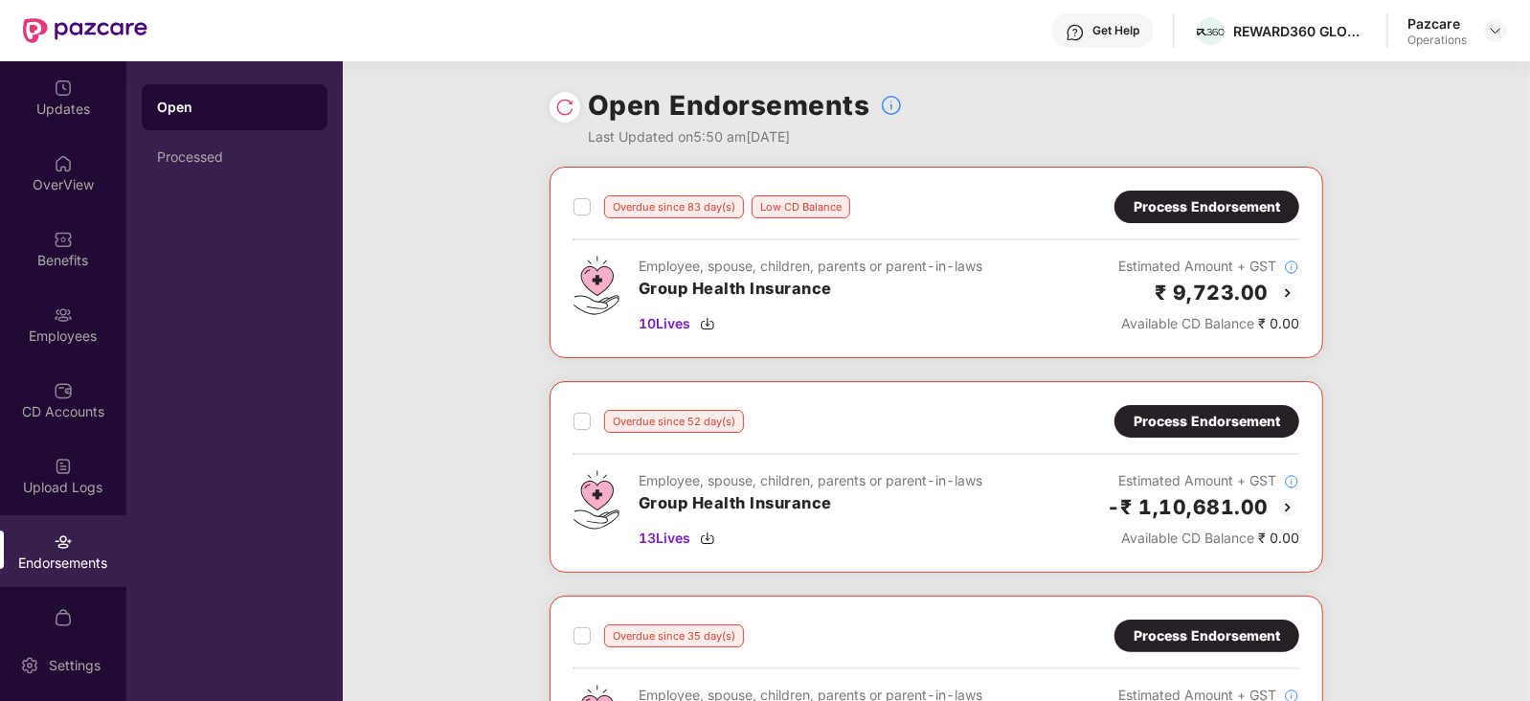
click at [1190, 428] on div "Process Endorsement" at bounding box center [1206, 421] width 146 height 21
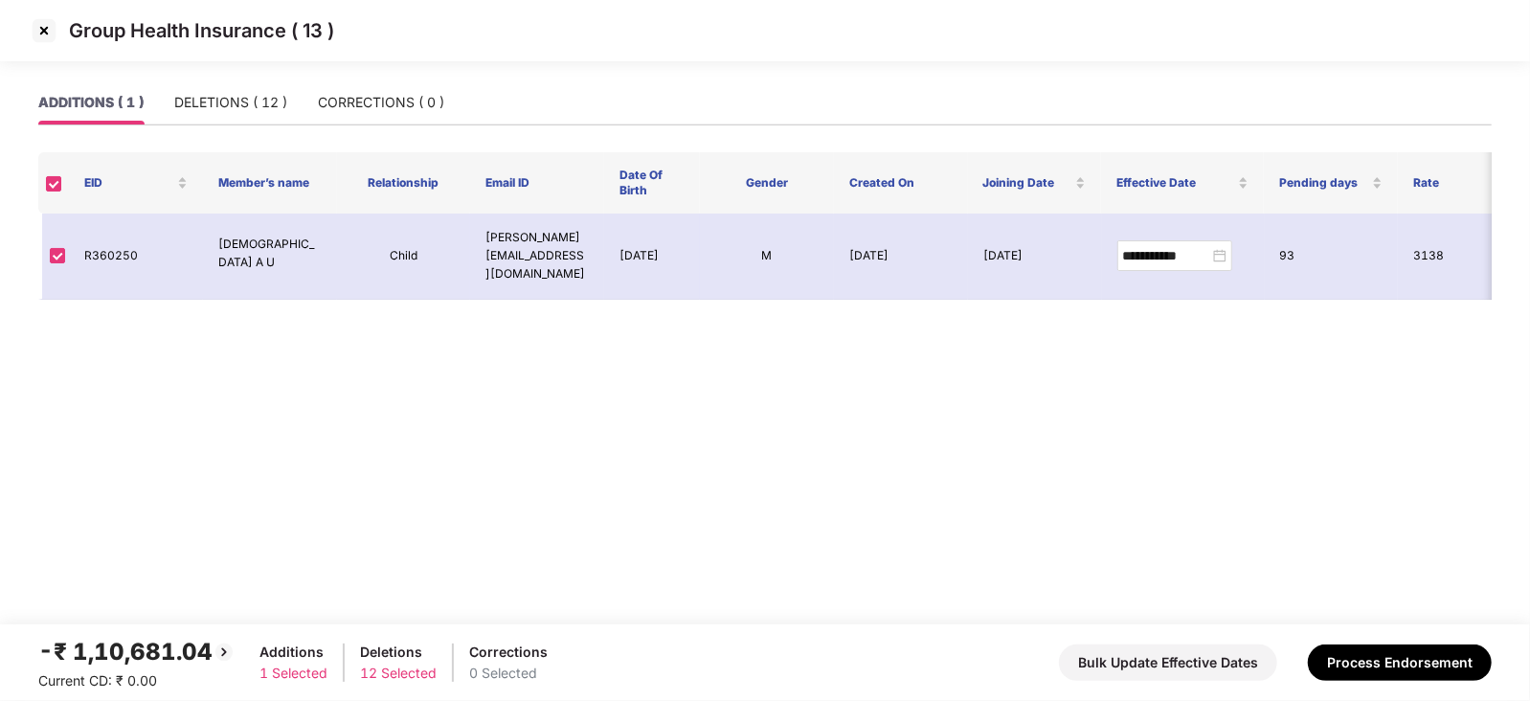
click at [43, 37] on img at bounding box center [44, 30] width 31 height 31
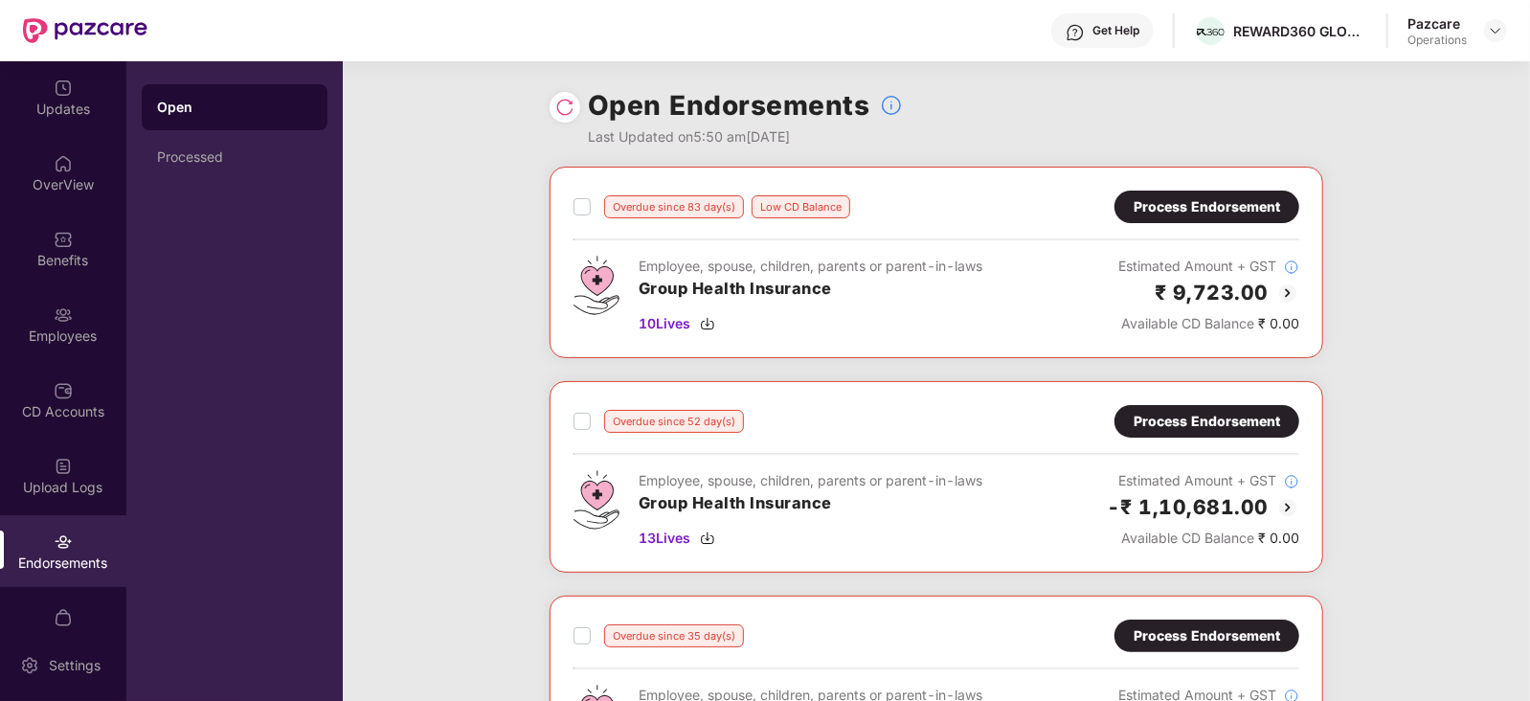
click at [1149, 220] on div "Process Endorsement" at bounding box center [1206, 206] width 185 height 33
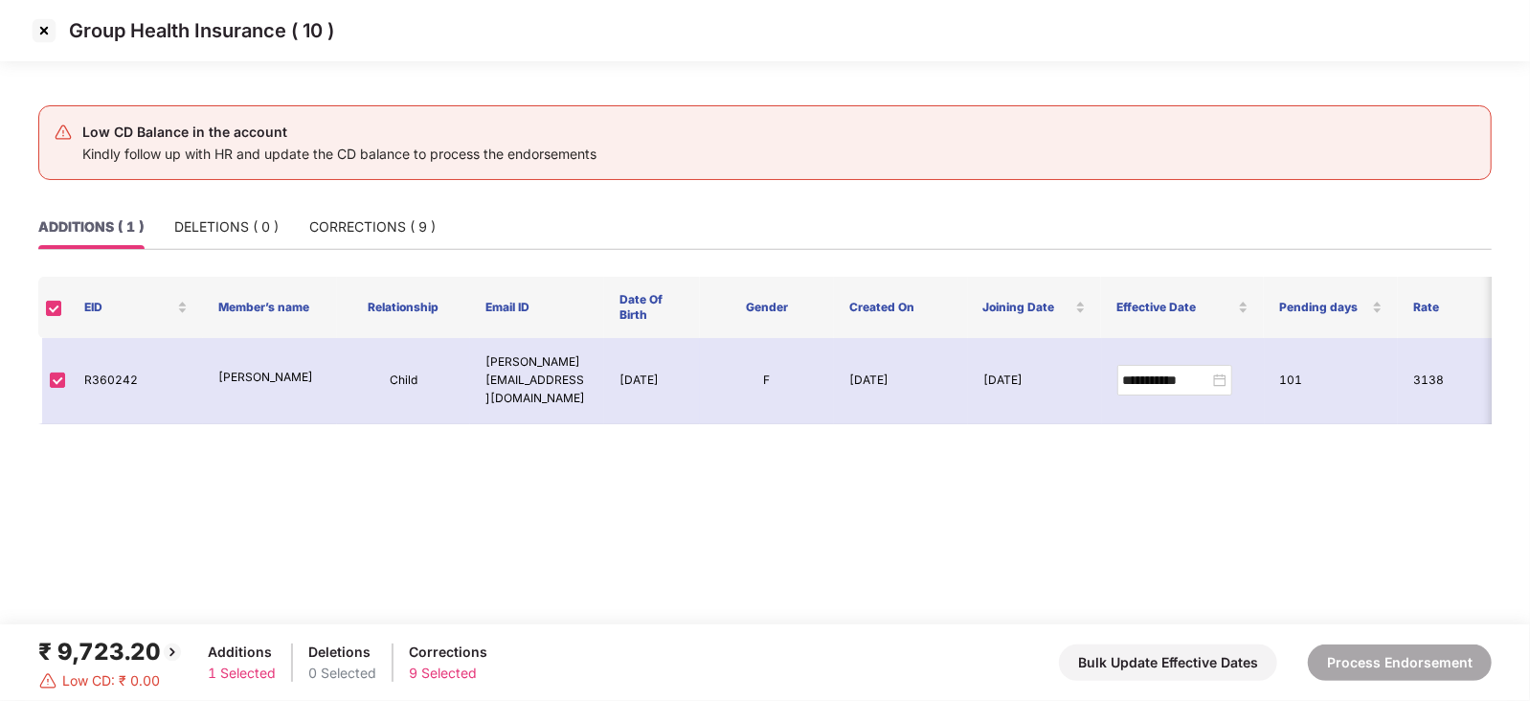
click at [48, 44] on img at bounding box center [44, 30] width 31 height 31
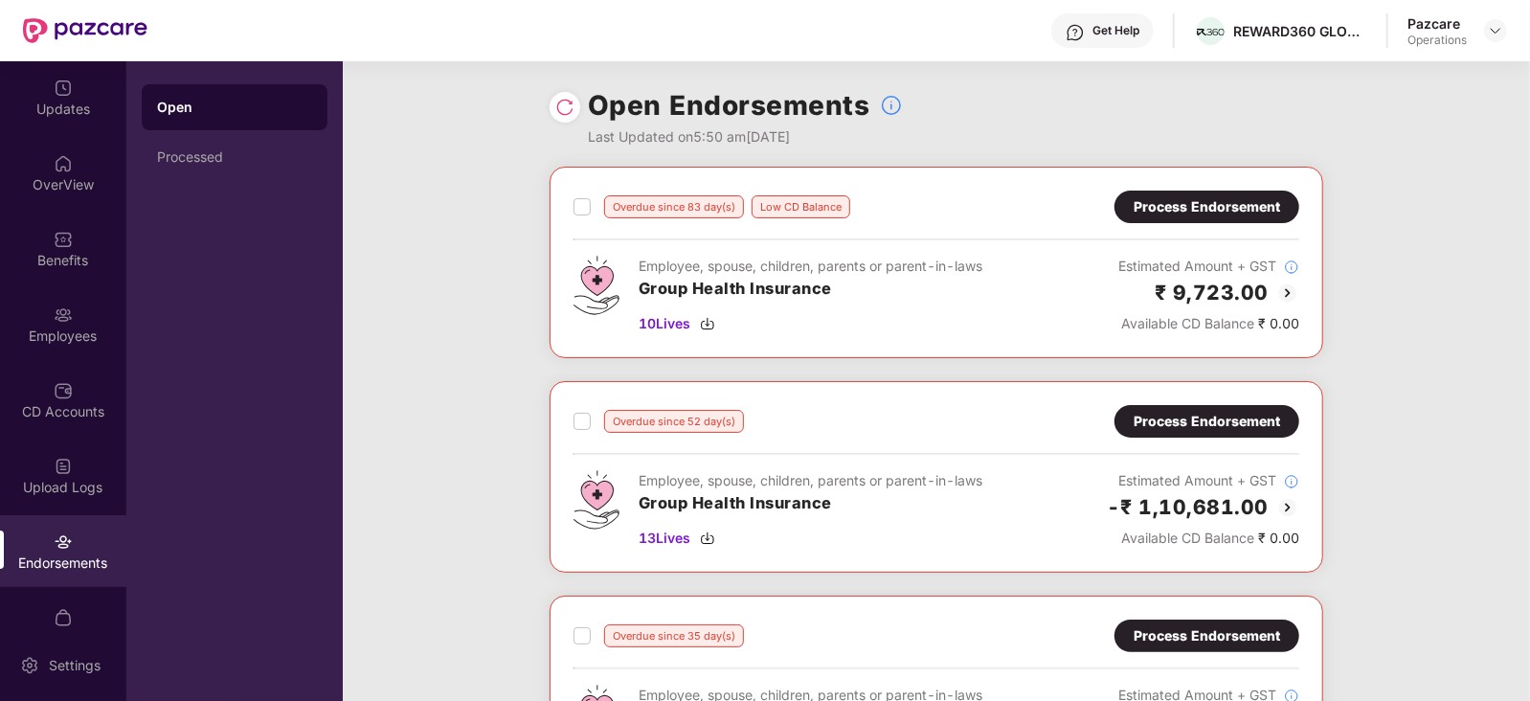
click at [1204, 198] on div "Process Endorsement" at bounding box center [1206, 206] width 146 height 21
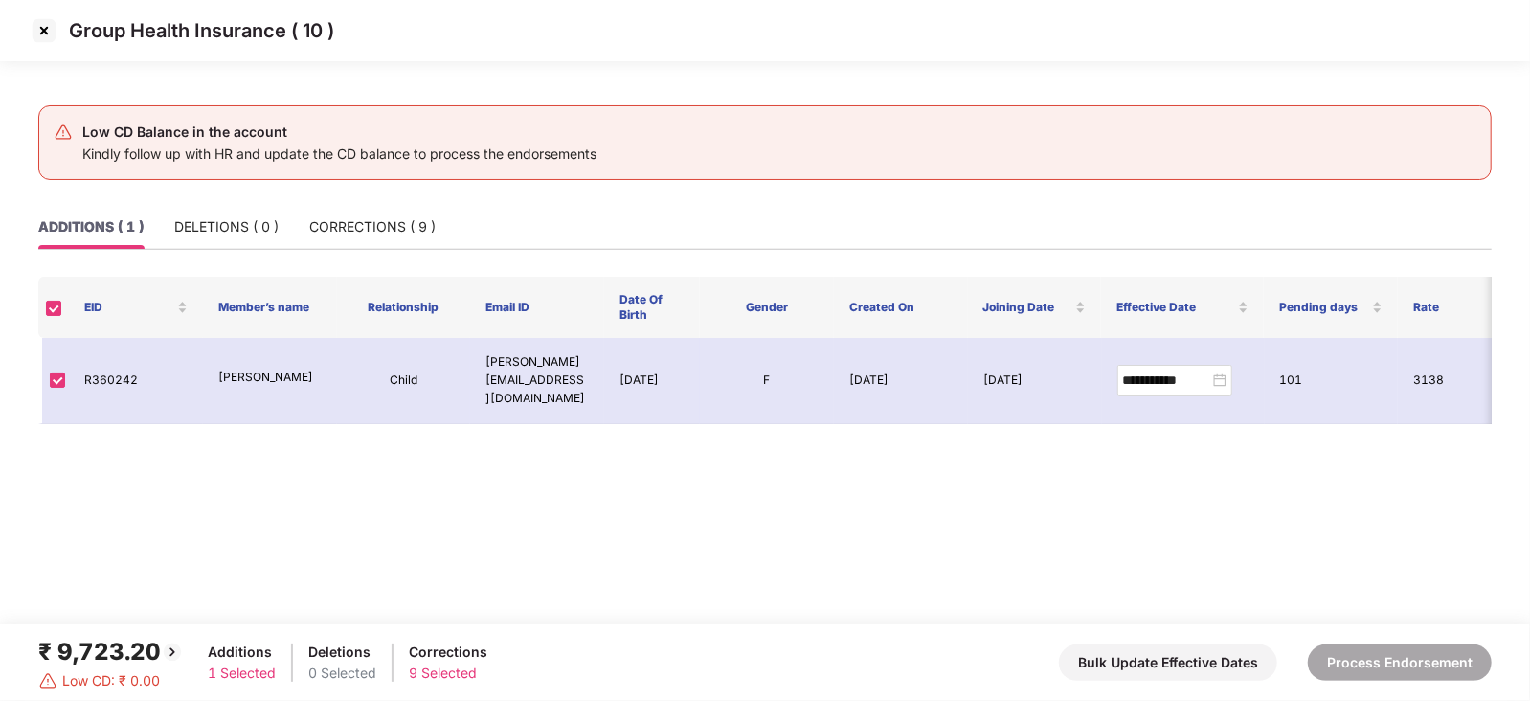
click at [43, 35] on img at bounding box center [44, 30] width 31 height 31
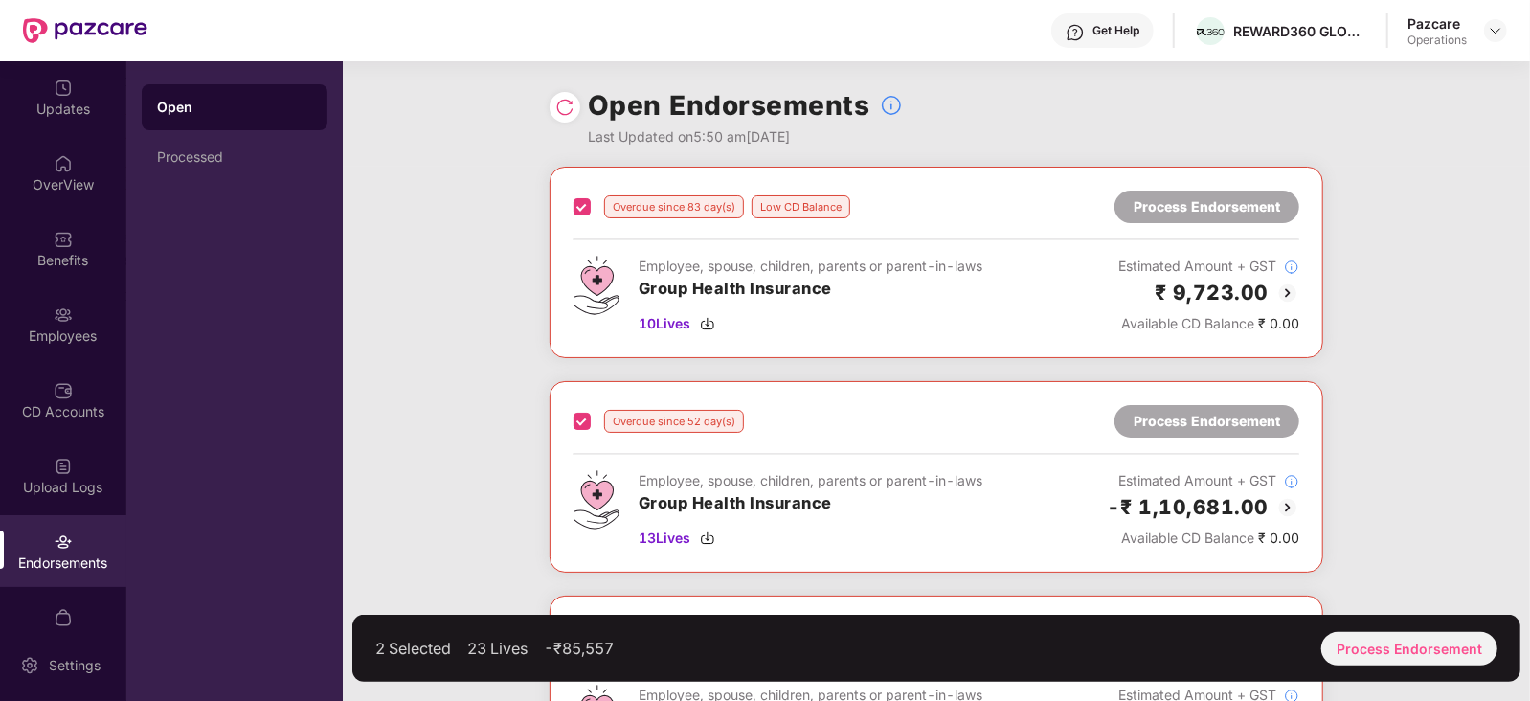
click at [1359, 664] on div "2 Selected 23 Lives -₹85,557 Process Endorsement" at bounding box center [936, 648] width 1168 height 67
click at [1359, 661] on div "Process Endorsement" at bounding box center [1409, 649] width 176 height 34
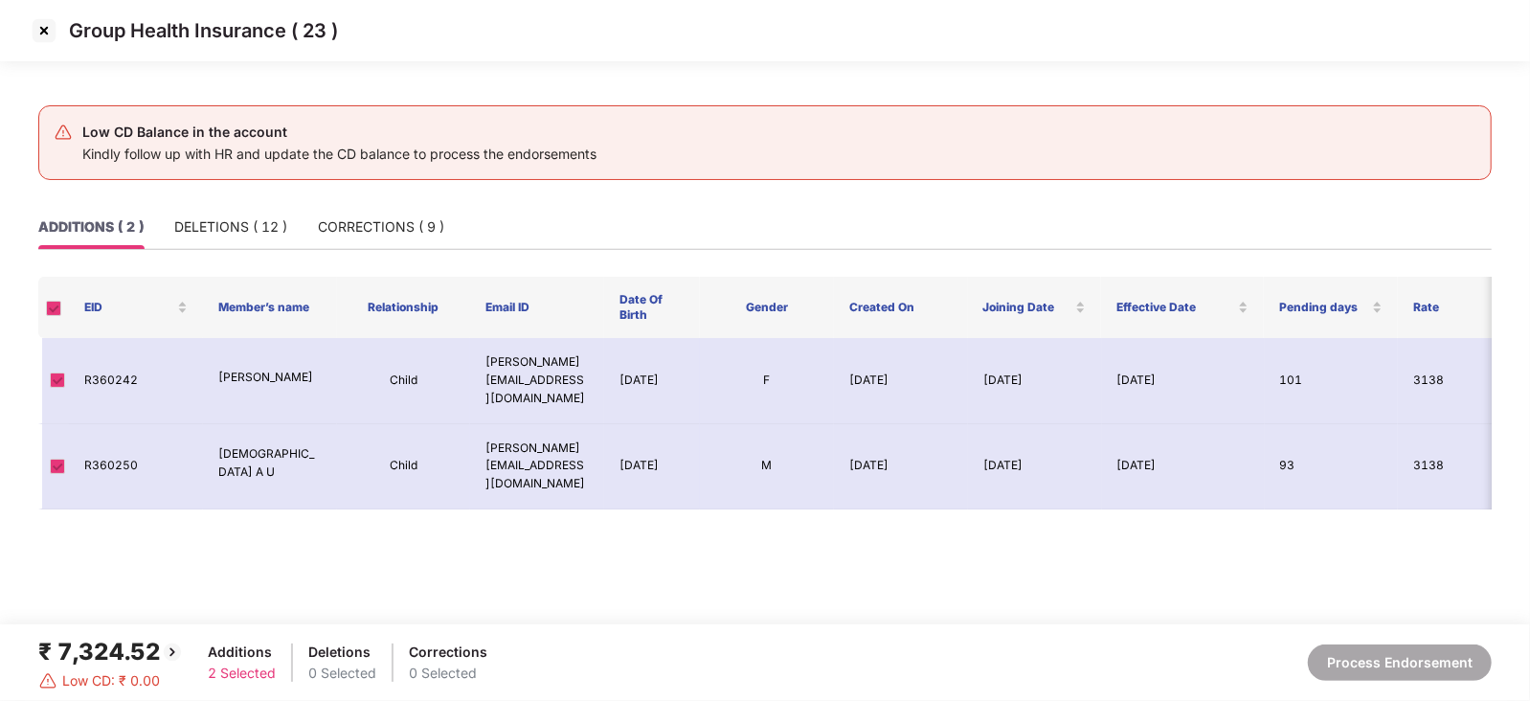
click at [44, 31] on img at bounding box center [44, 30] width 31 height 31
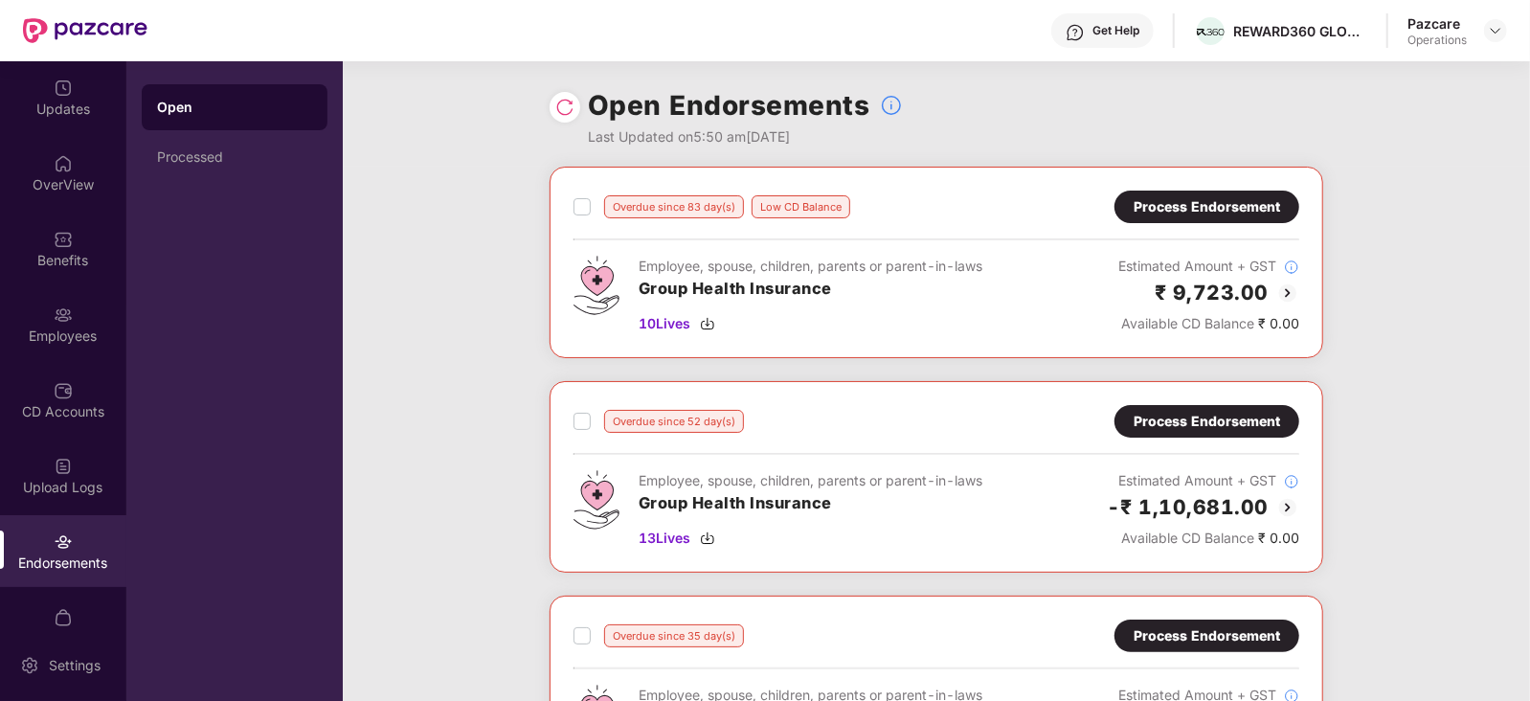
click at [1195, 419] on div "Process Endorsement" at bounding box center [1206, 421] width 146 height 21
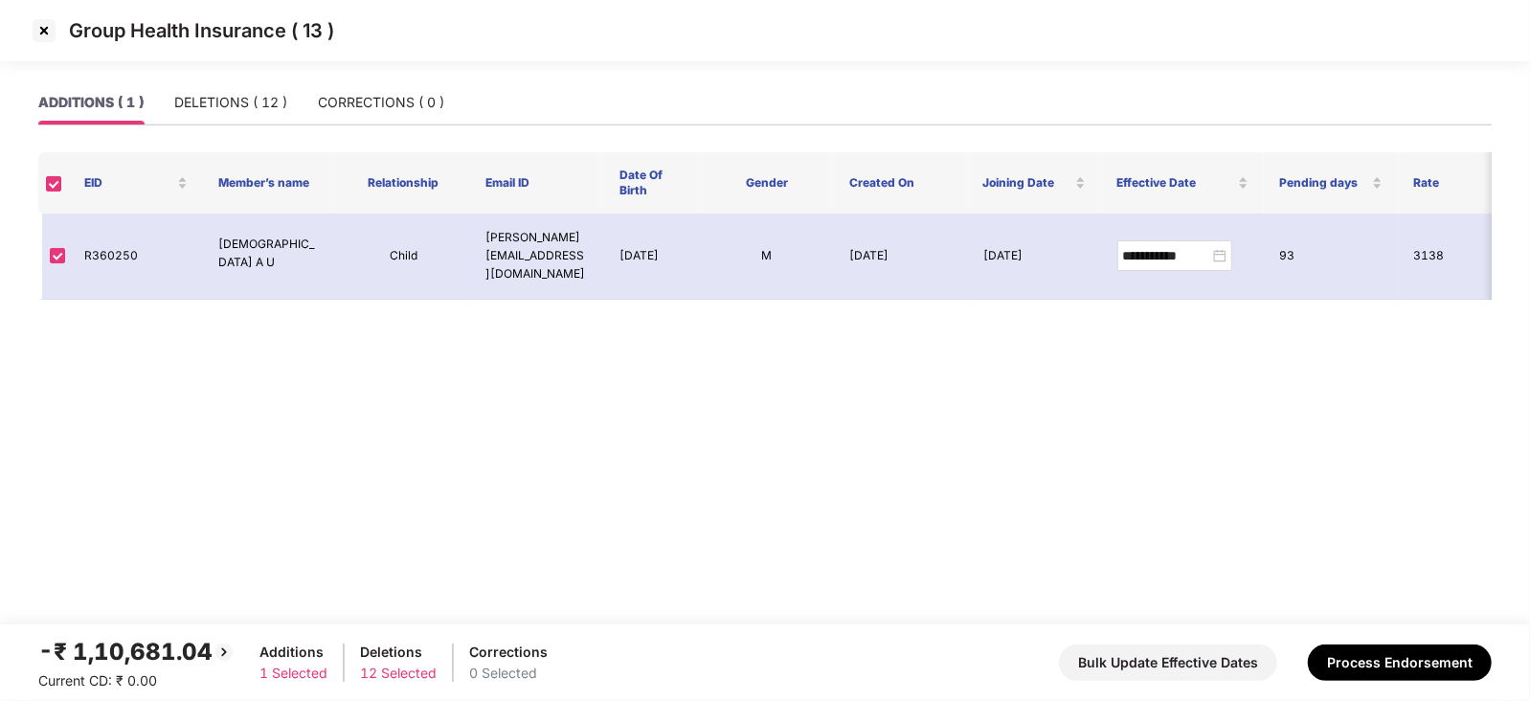
click at [297, 102] on div "ADDITIONS ( 1 ) DELETIONS ( 12 ) CORRECTIONS ( 0 )" at bounding box center [241, 102] width 406 height 44
click at [277, 102] on div "DELETIONS ( 12 )" at bounding box center [230, 102] width 113 height 21
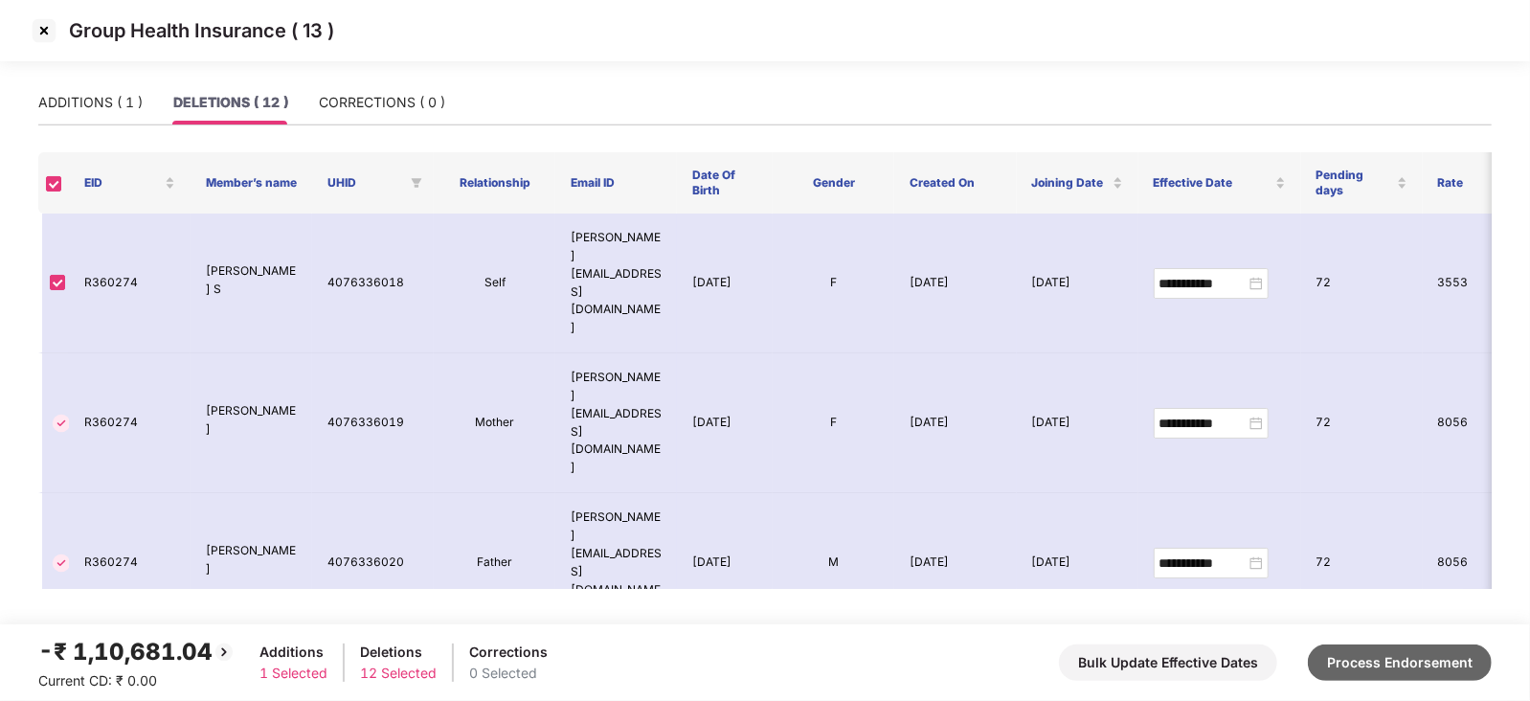
click at [1388, 673] on button "Process Endorsement" at bounding box center [1400, 662] width 184 height 36
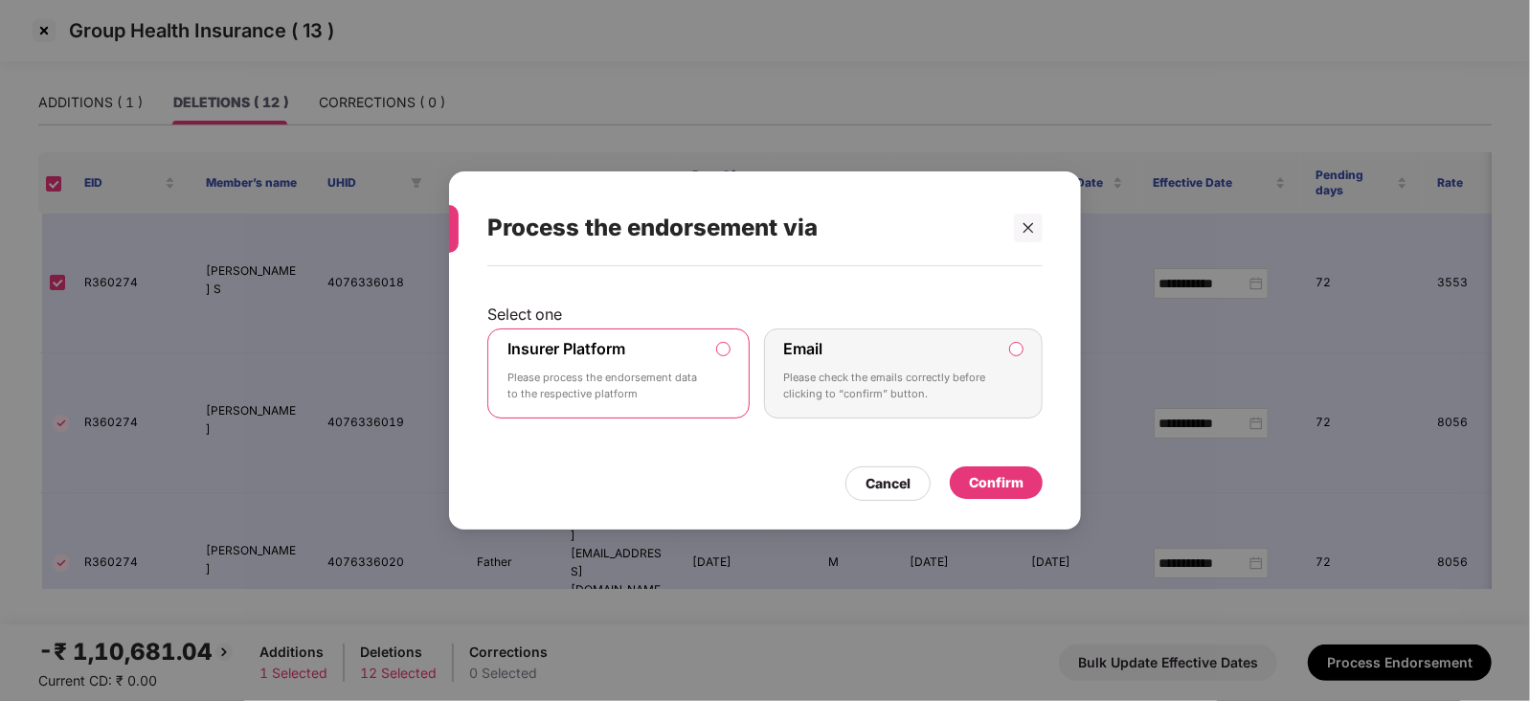
click at [995, 490] on div "Confirm" at bounding box center [996, 482] width 55 height 21
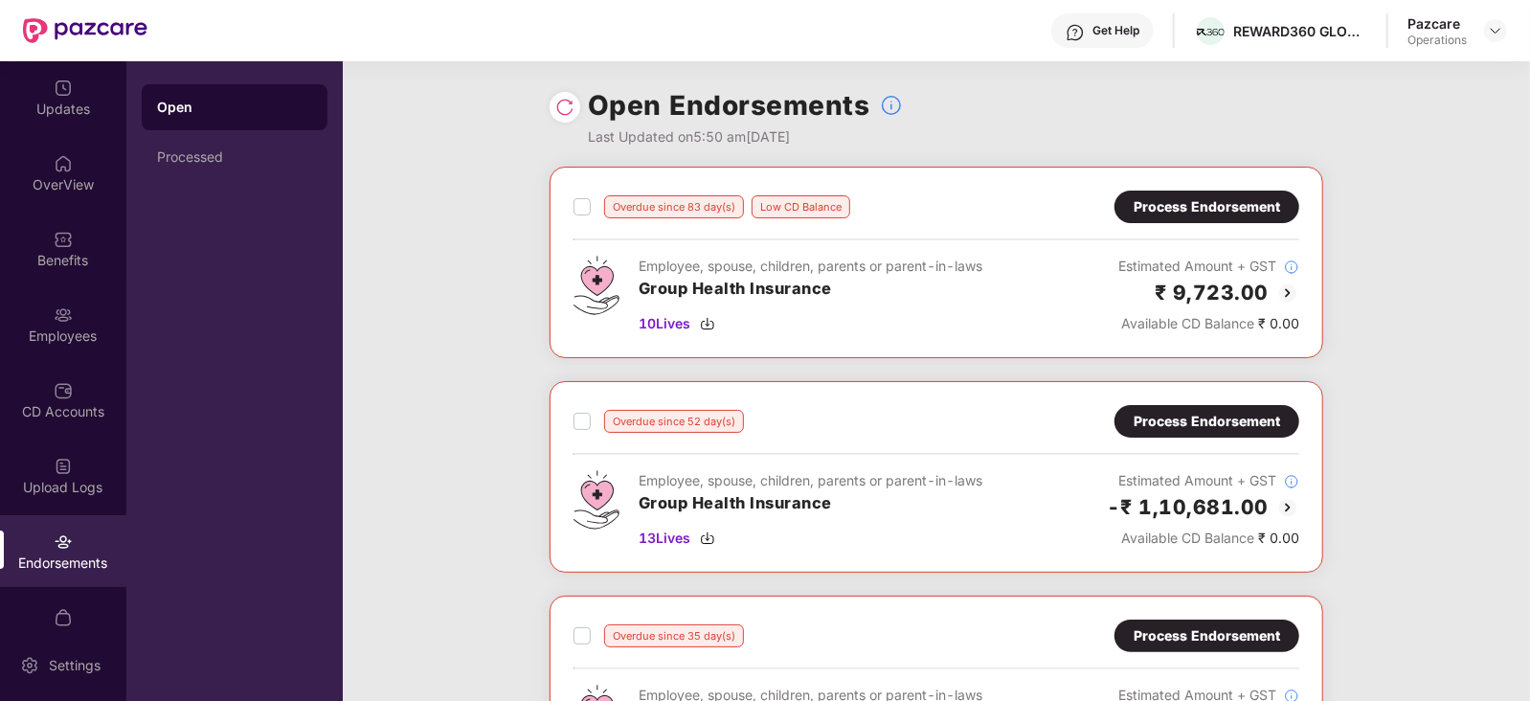
click at [1191, 427] on div "Process Endorsement" at bounding box center [1206, 421] width 146 height 21
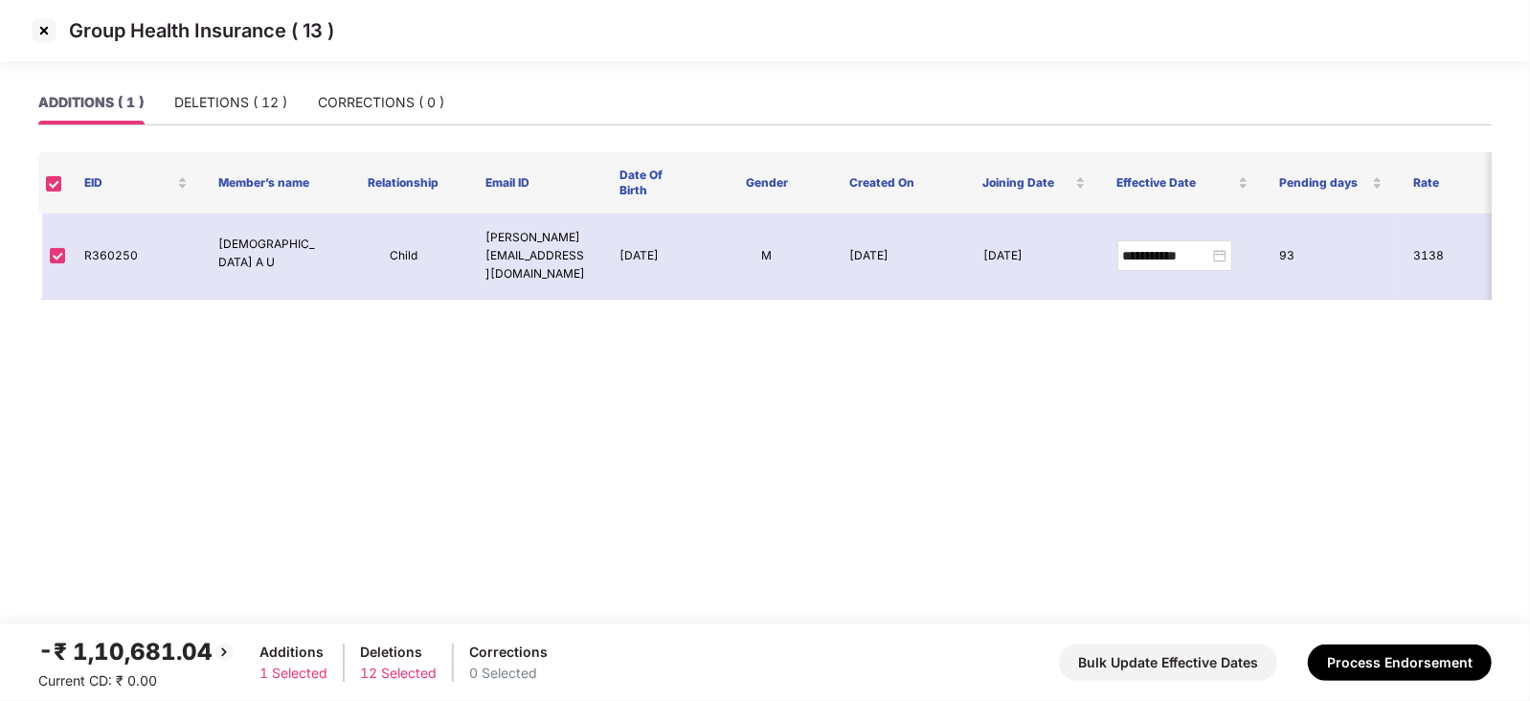
click at [37, 26] on img at bounding box center [44, 30] width 31 height 31
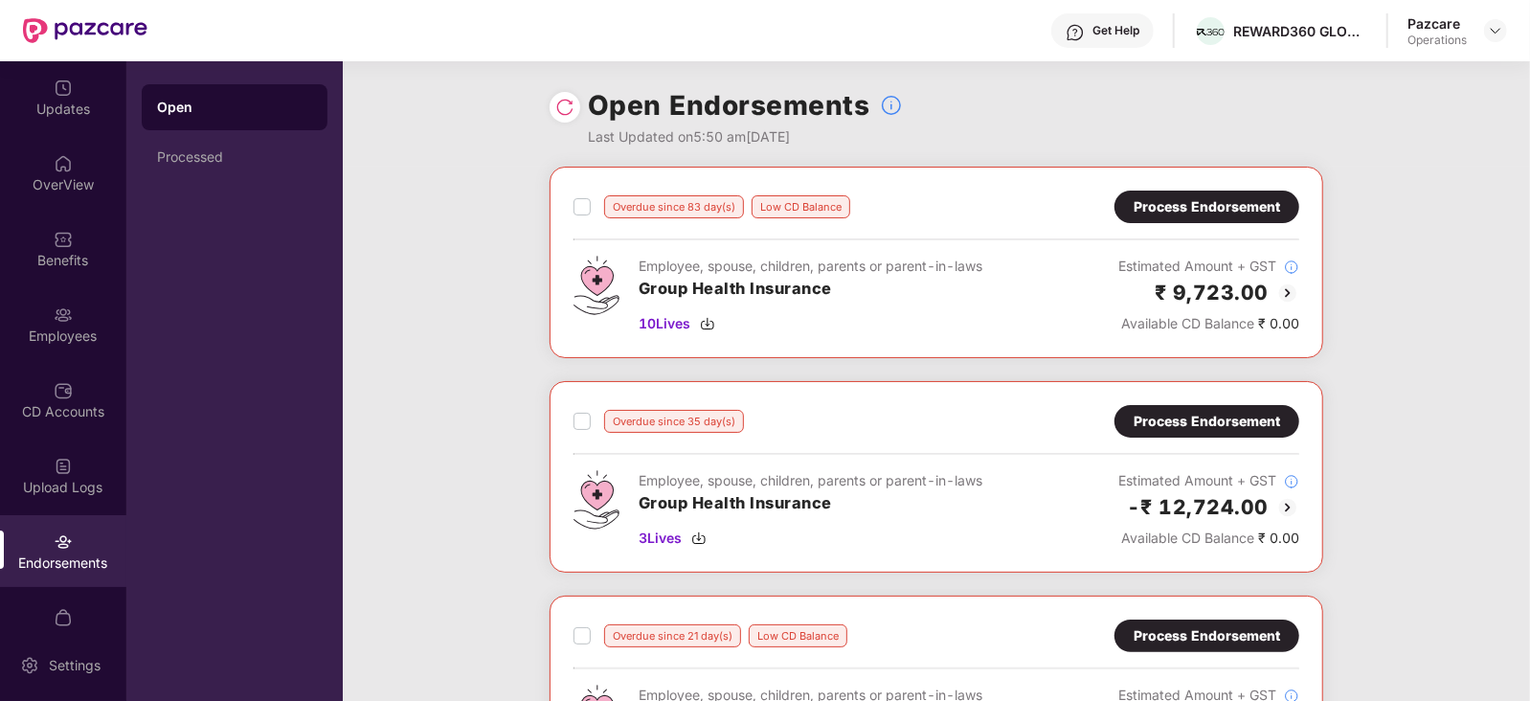
click at [1207, 423] on div "Process Endorsement" at bounding box center [1206, 421] width 146 height 21
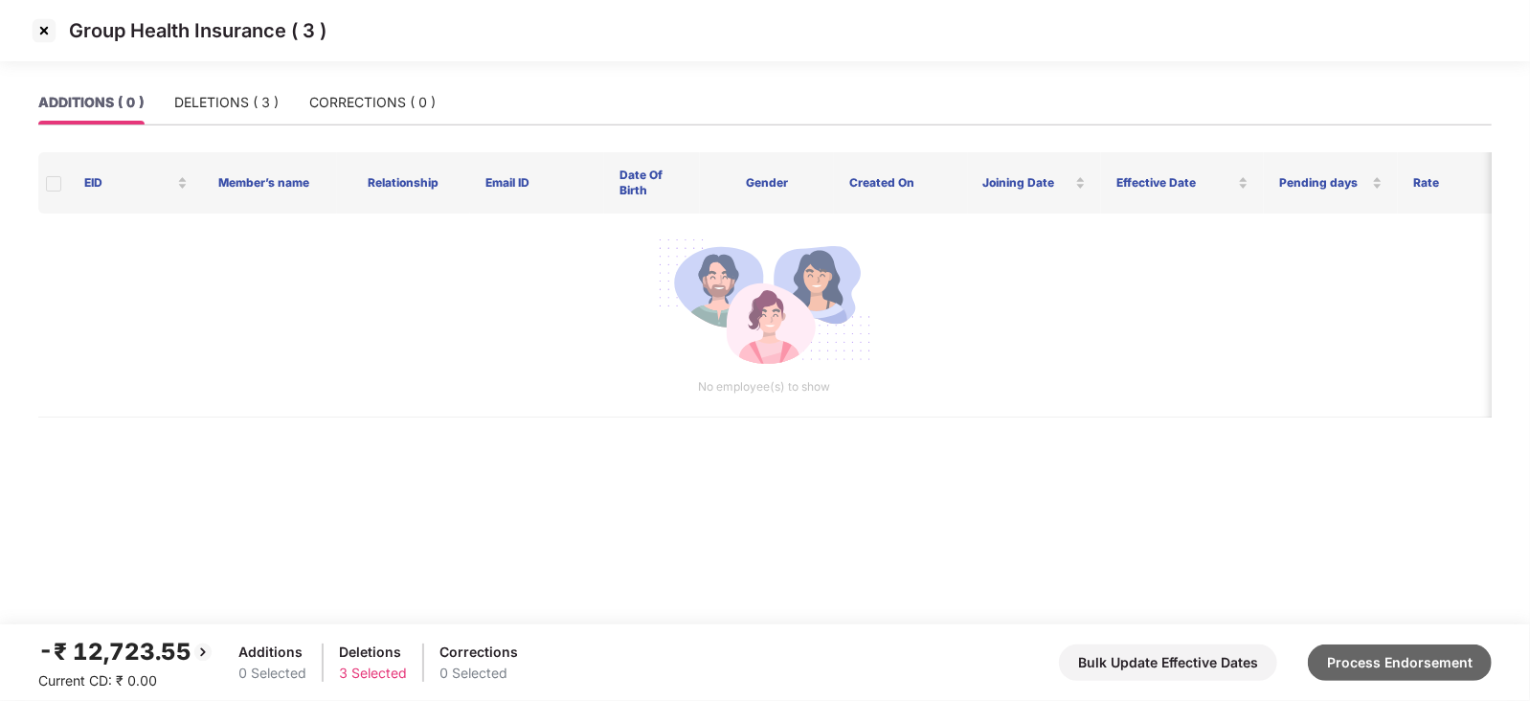
click at [1388, 652] on button "Process Endorsement" at bounding box center [1400, 662] width 184 height 36
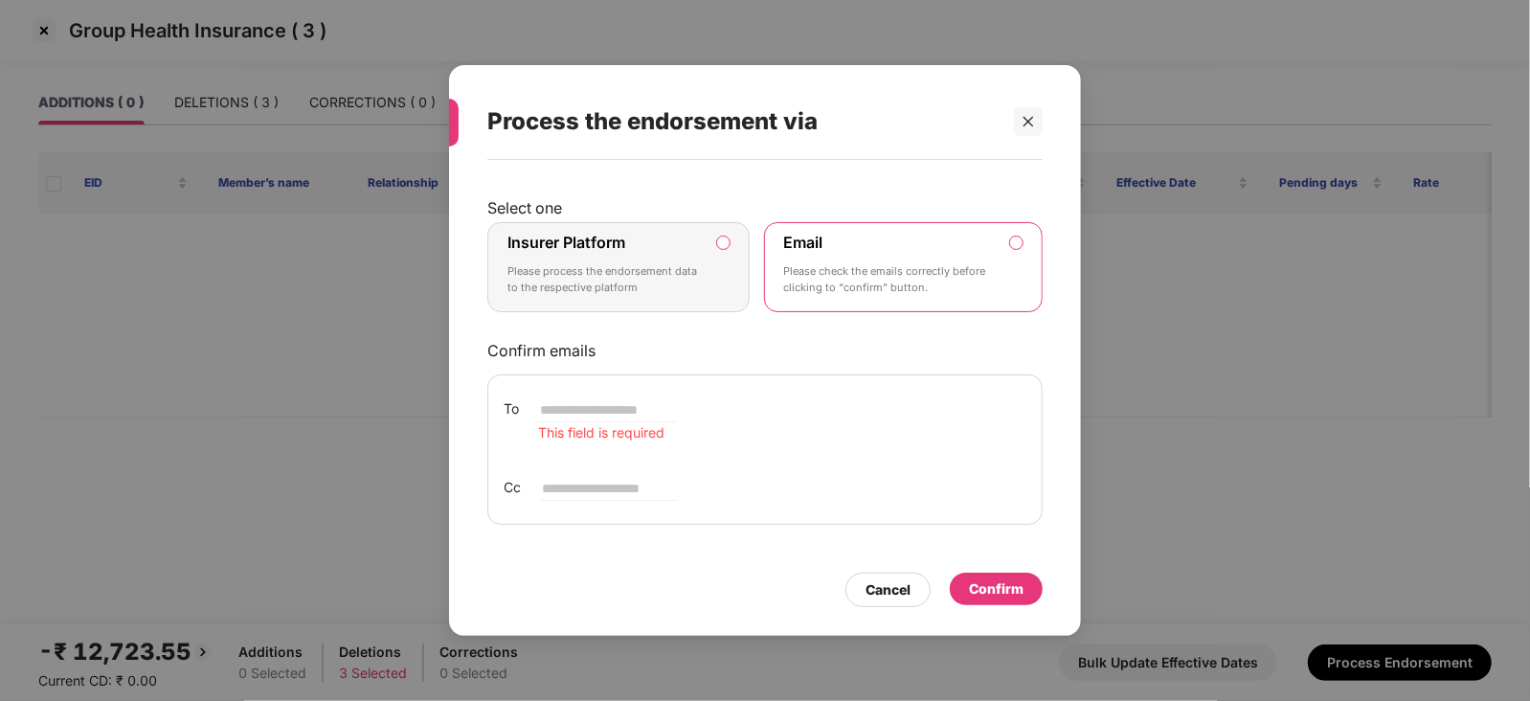
click at [729, 249] on label "Insurer Platform Please process the endorsement data to the respective platform" at bounding box center [618, 267] width 262 height 90
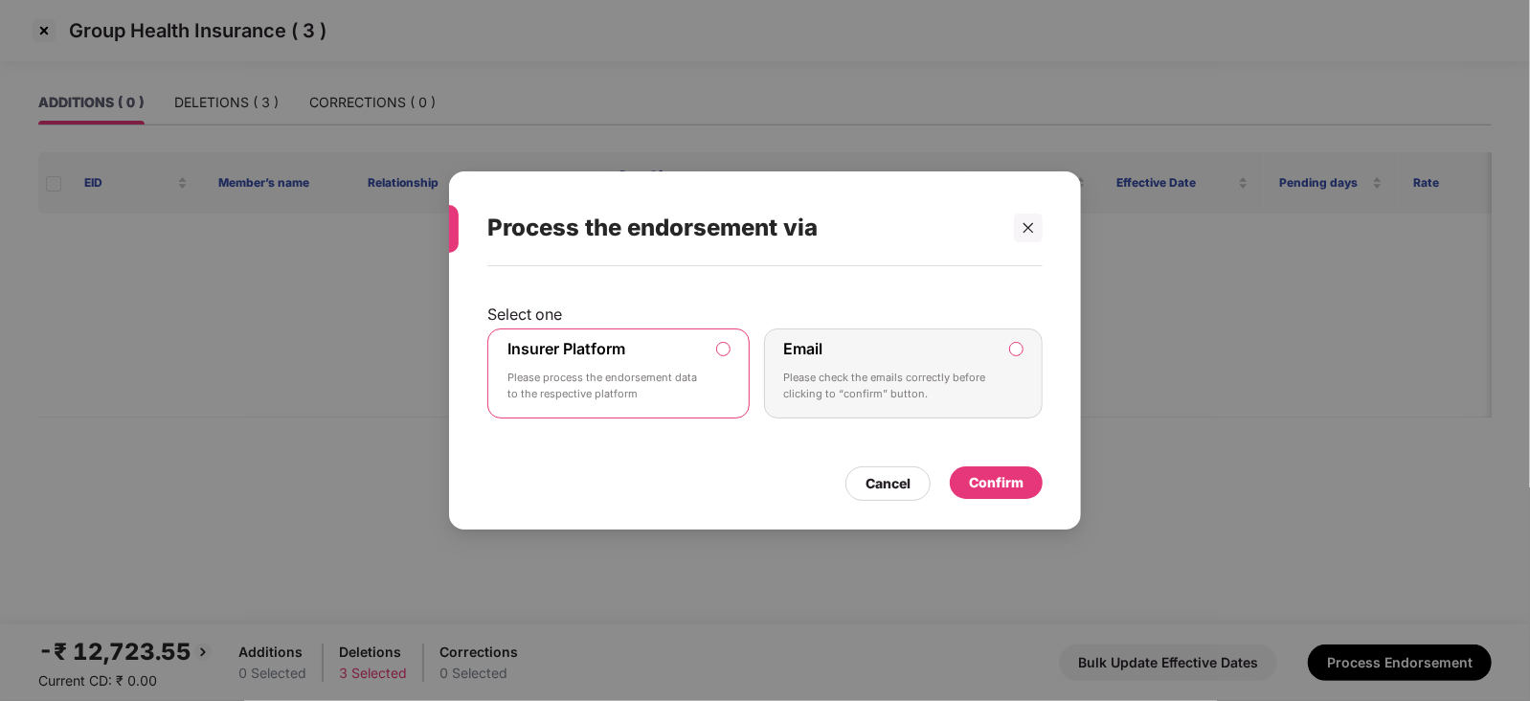
click at [977, 472] on div "Confirm" at bounding box center [996, 482] width 55 height 21
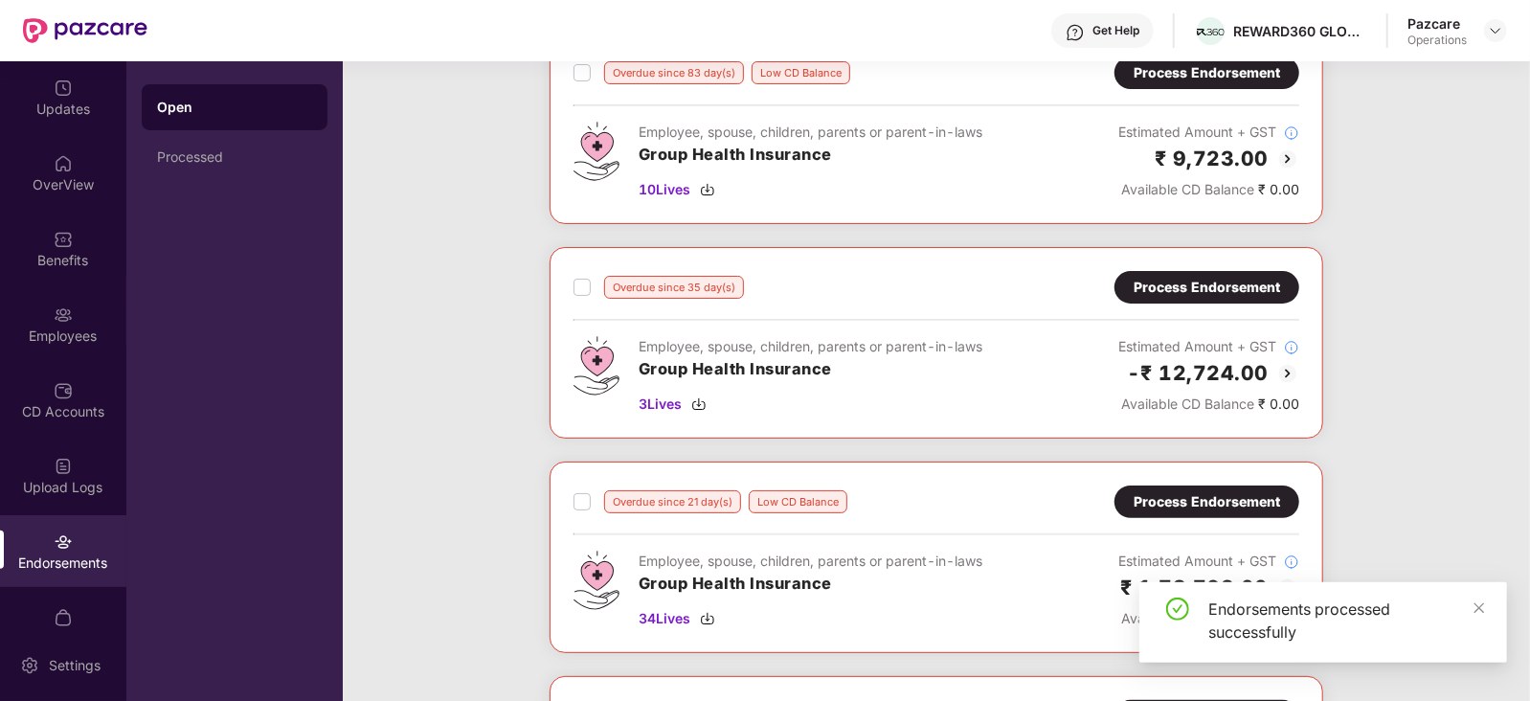
scroll to position [238, 0]
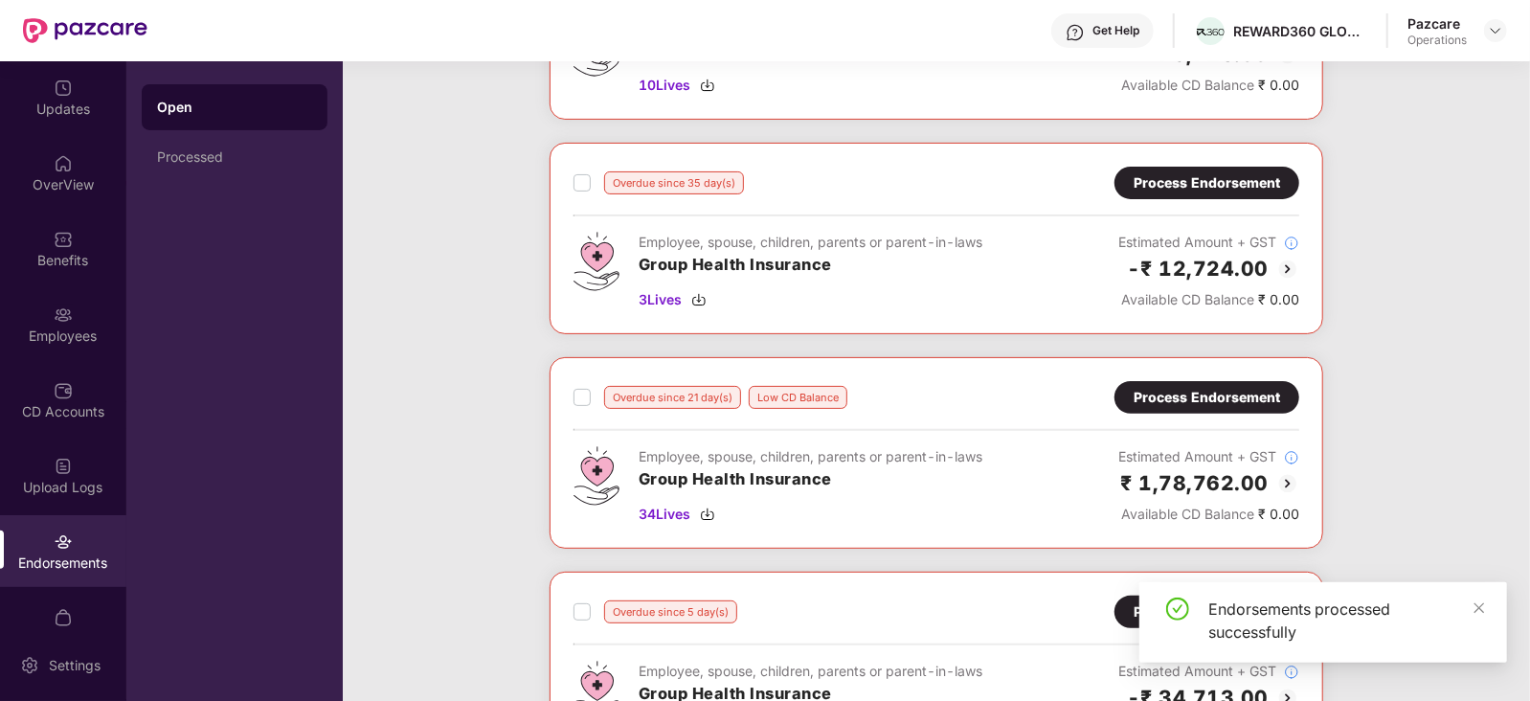
click at [1170, 168] on div "Process Endorsement" at bounding box center [1206, 183] width 185 height 33
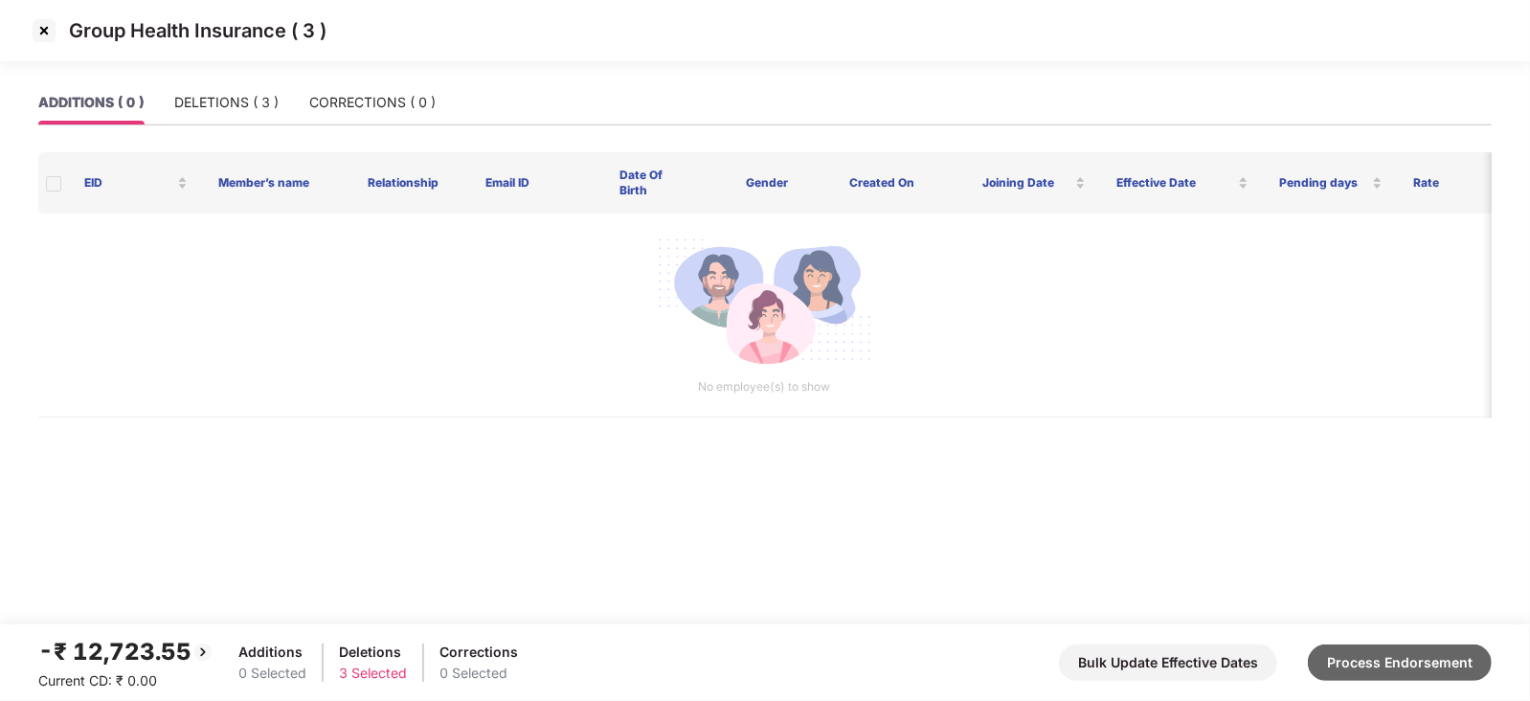
click at [1362, 644] on button "Process Endorsement" at bounding box center [1400, 662] width 184 height 36
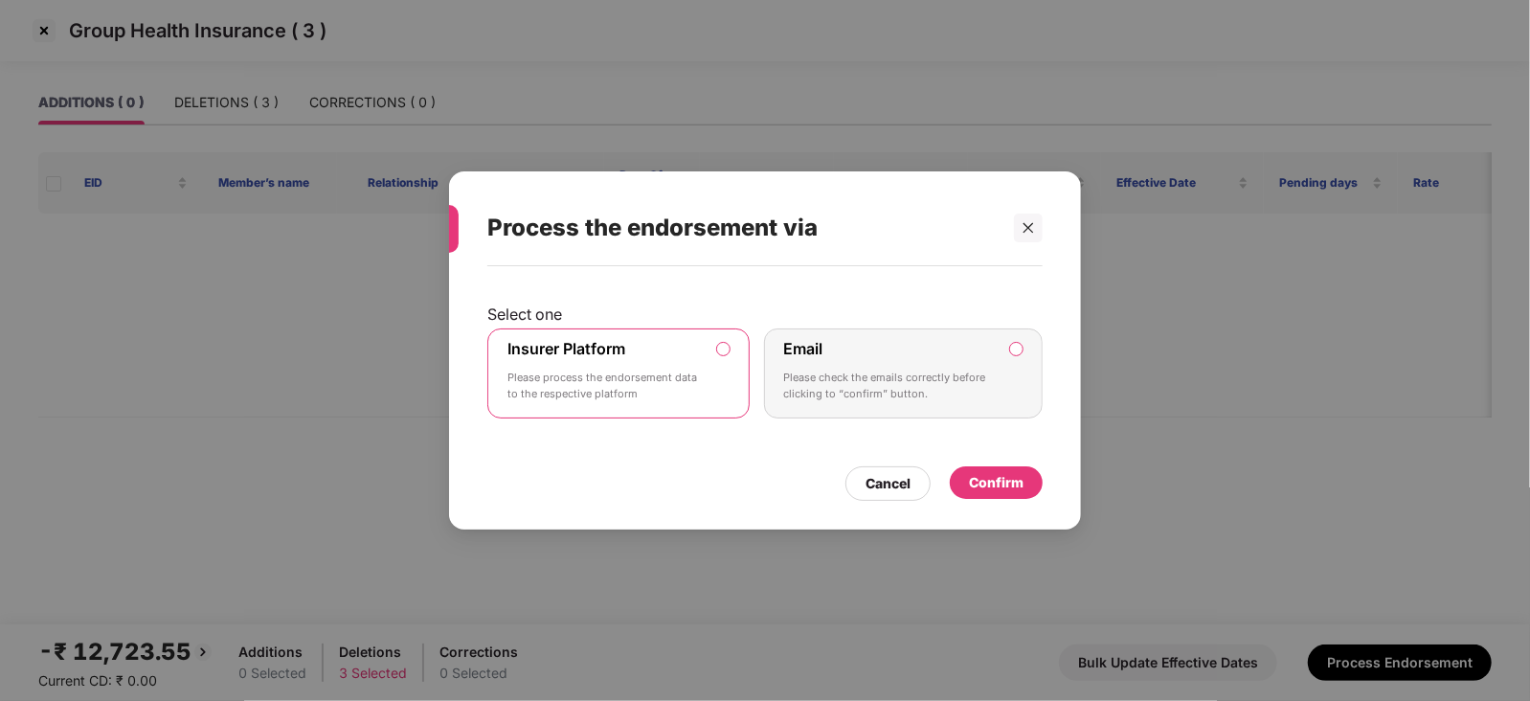
drag, startPoint x: 1025, startPoint y: 499, endPoint x: 1019, endPoint y: 490, distance: 10.4
click at [1019, 490] on div "Select one Insurer Platform Please process the endorsement data to the respecti…" at bounding box center [765, 388] width 632 height 244
click at [1019, 490] on div "Confirm" at bounding box center [996, 482] width 55 height 21
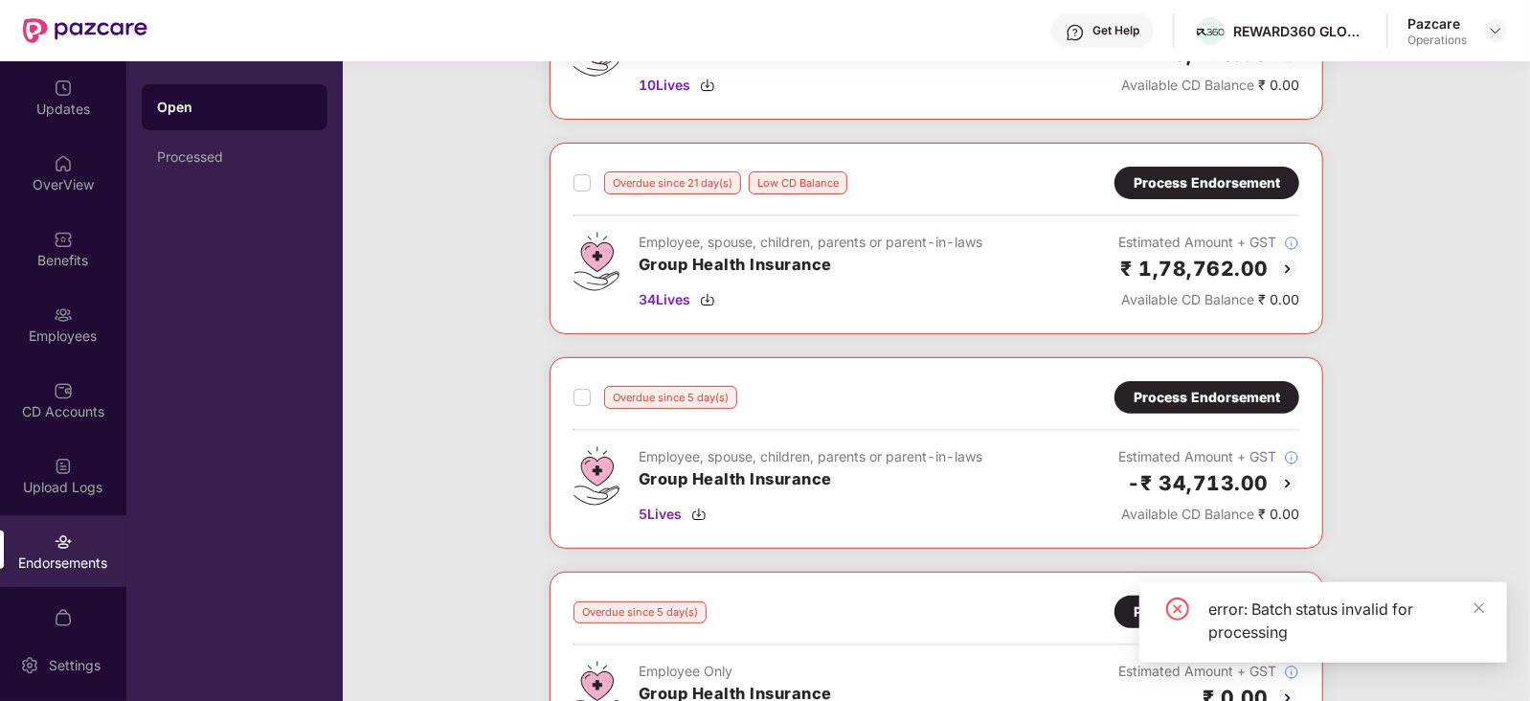
click at [1189, 188] on div "Process Endorsement" at bounding box center [1206, 182] width 146 height 21
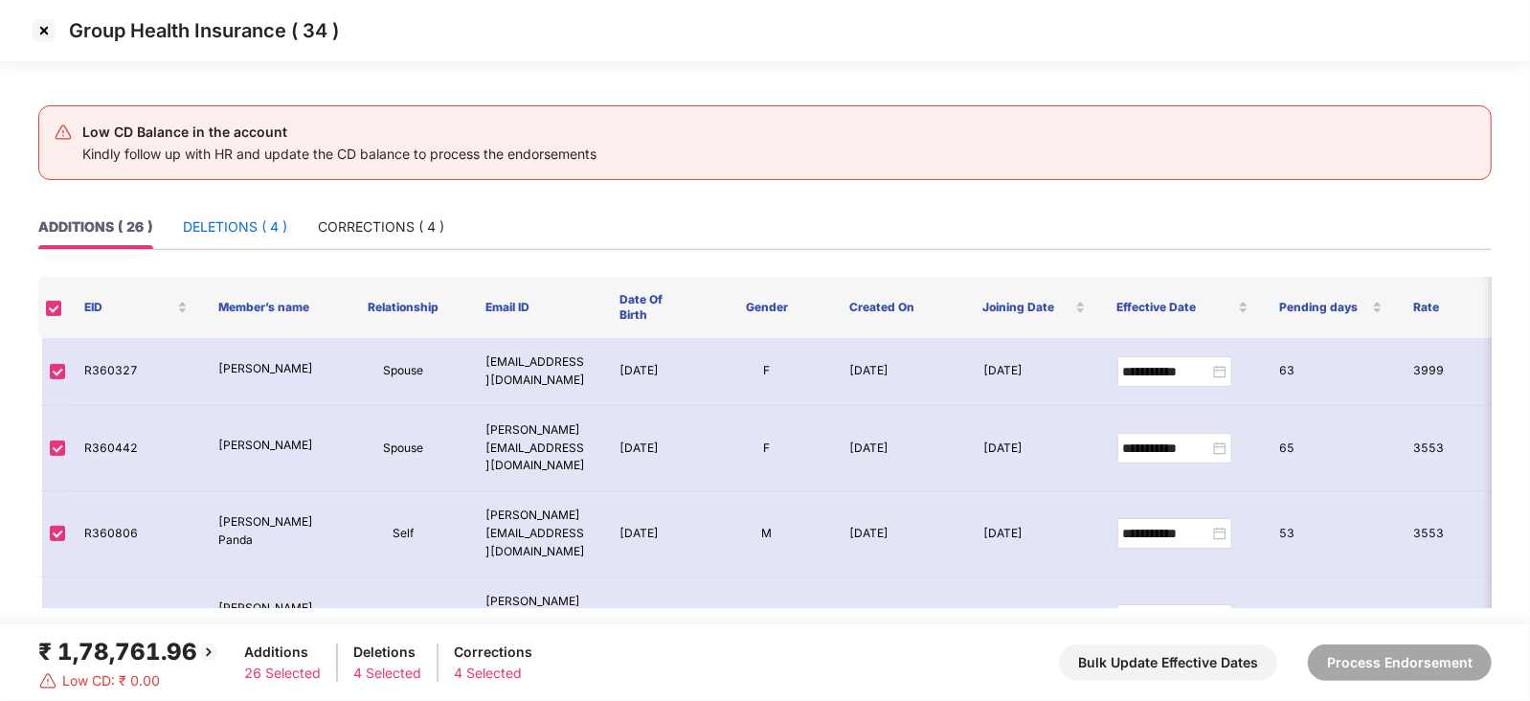
click at [253, 232] on div "DELETIONS ( 4 )" at bounding box center [235, 226] width 104 height 21
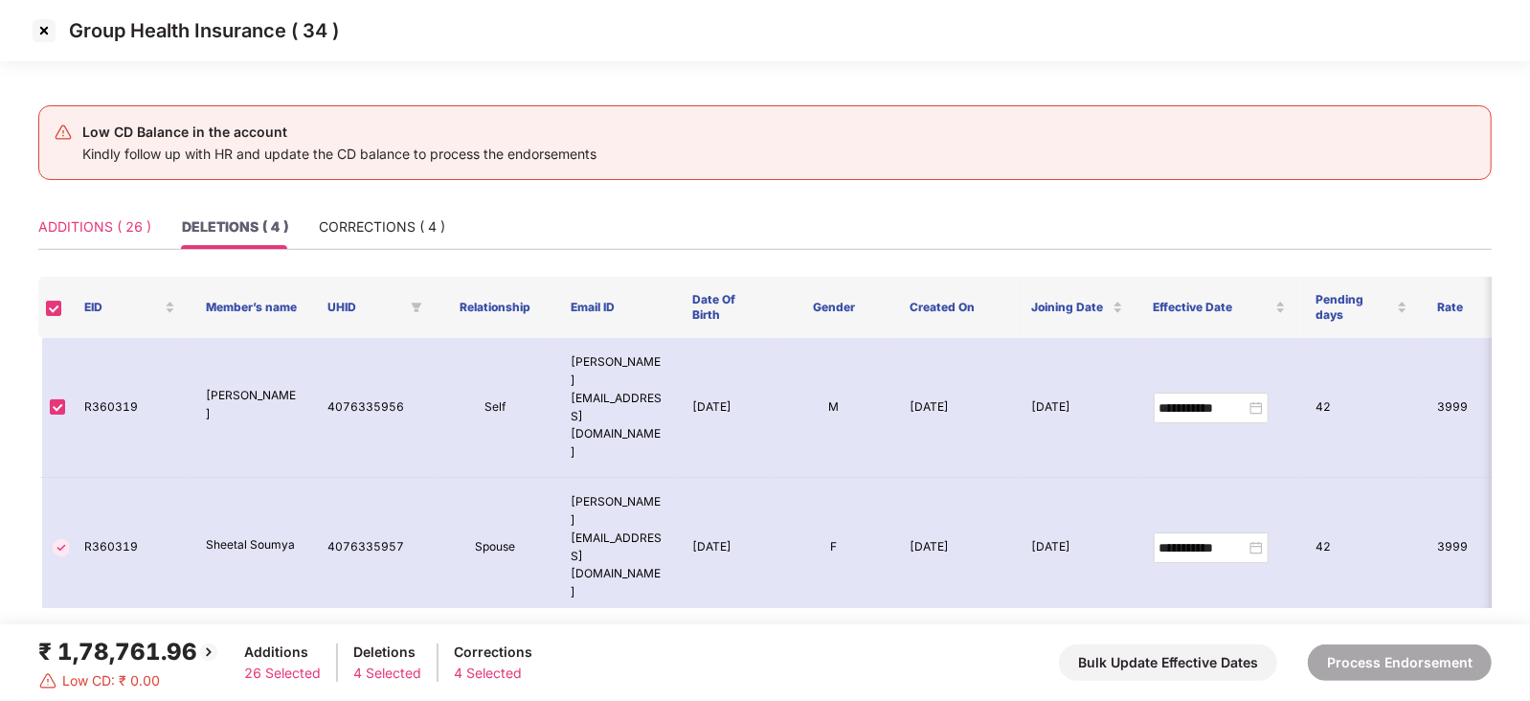
click at [111, 237] on div "ADDITIONS ( 26 )" at bounding box center [94, 227] width 113 height 44
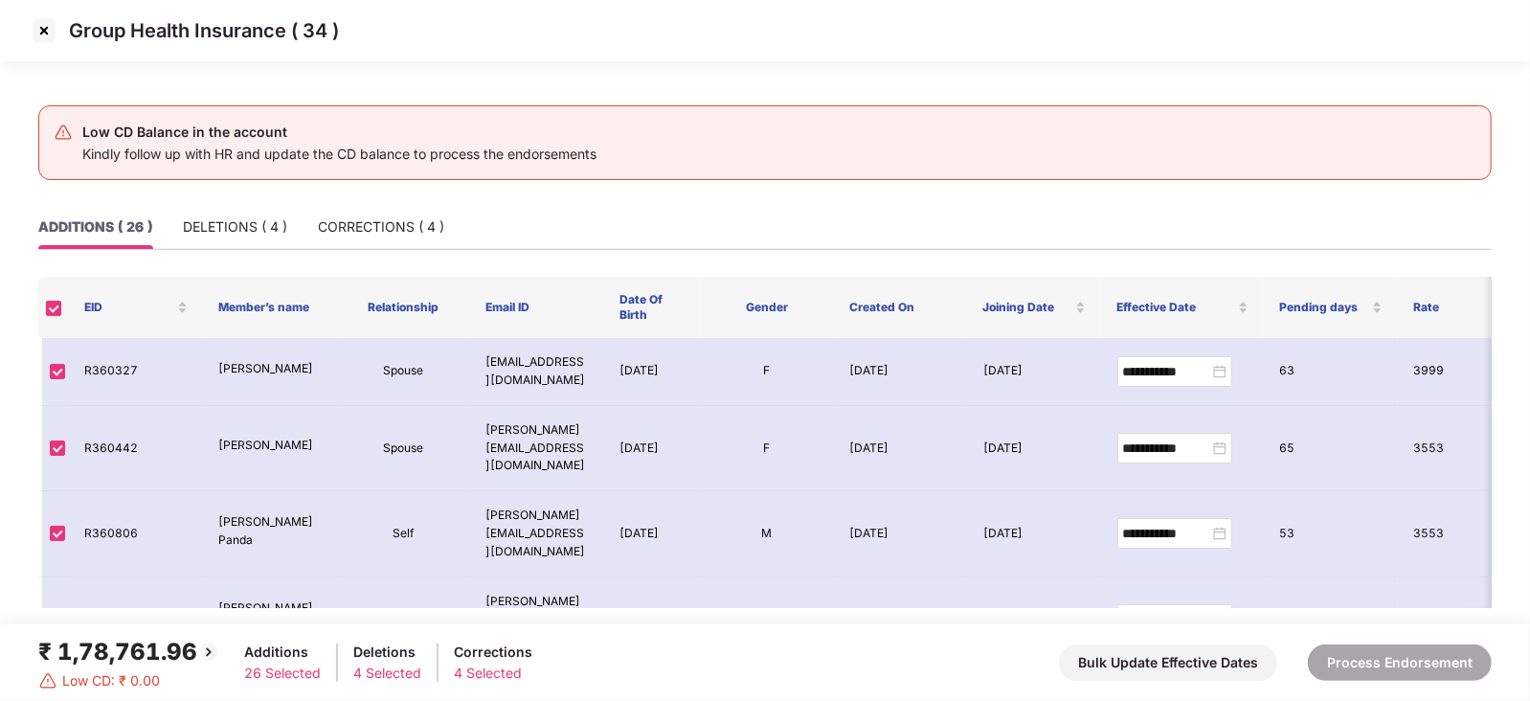
click at [45, 318] on th at bounding box center [53, 307] width 31 height 61
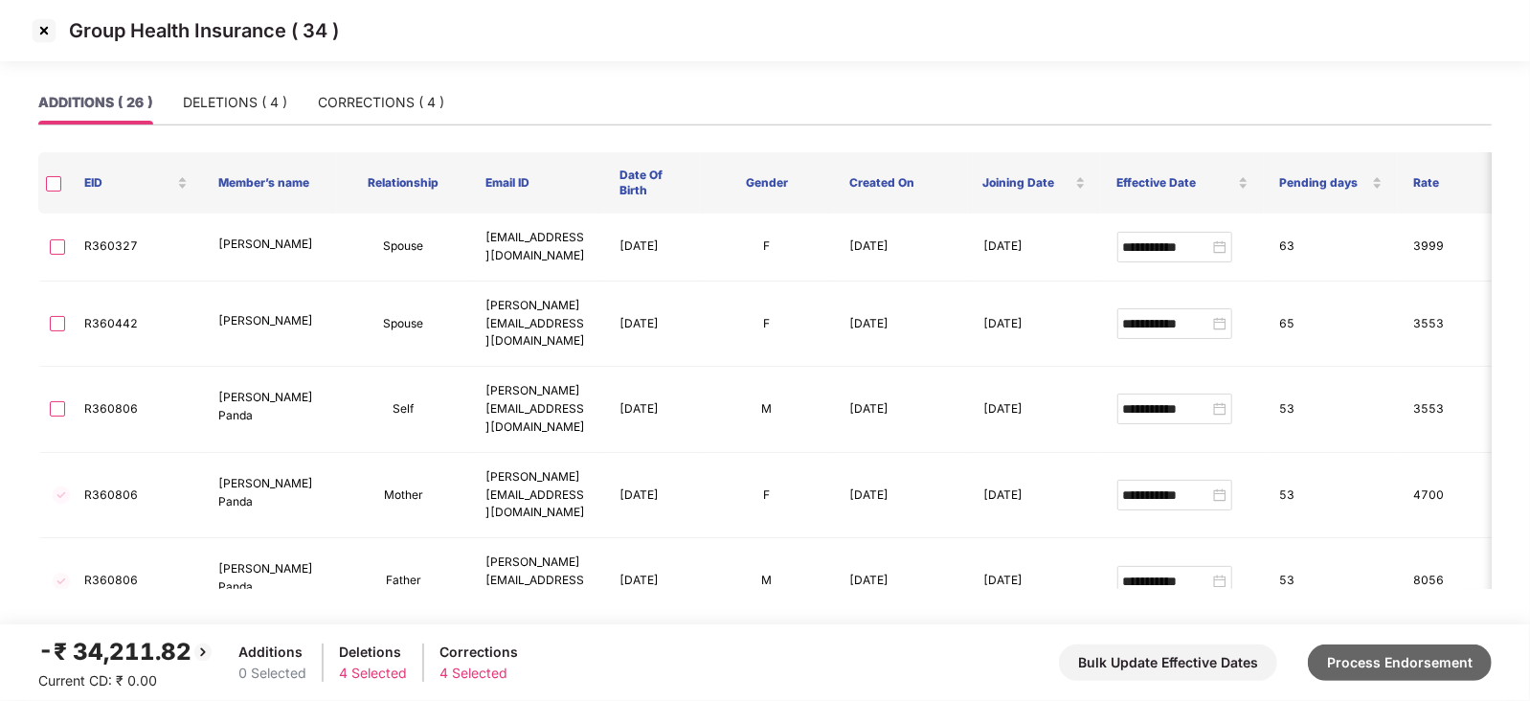
click at [1404, 649] on button "Process Endorsement" at bounding box center [1400, 662] width 184 height 36
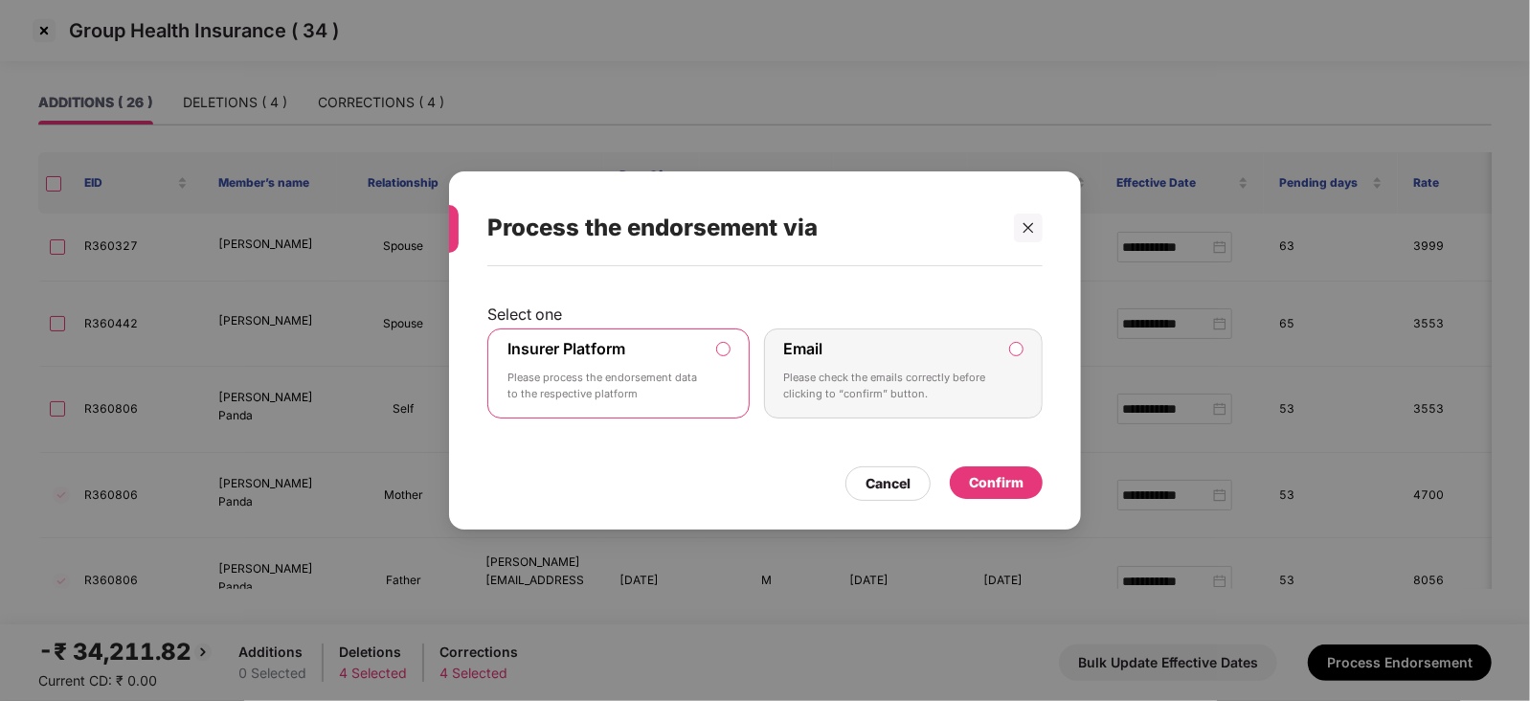
click at [977, 484] on div "Confirm" at bounding box center [996, 482] width 55 height 21
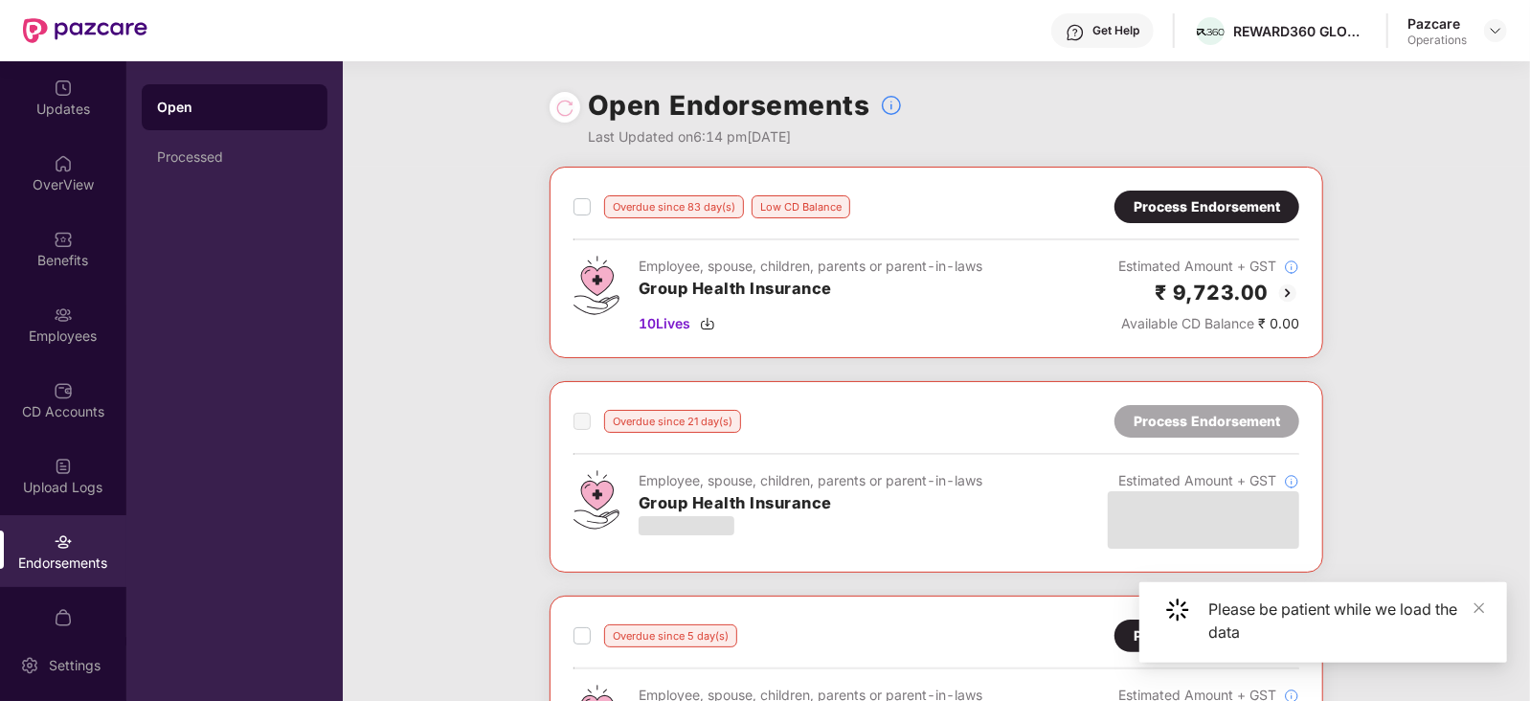
click at [1431, 399] on div "Overdue since 83 day(s) Low CD Balance Process Endorsement Employee, spouse, ch…" at bounding box center [936, 597] width 1187 height 860
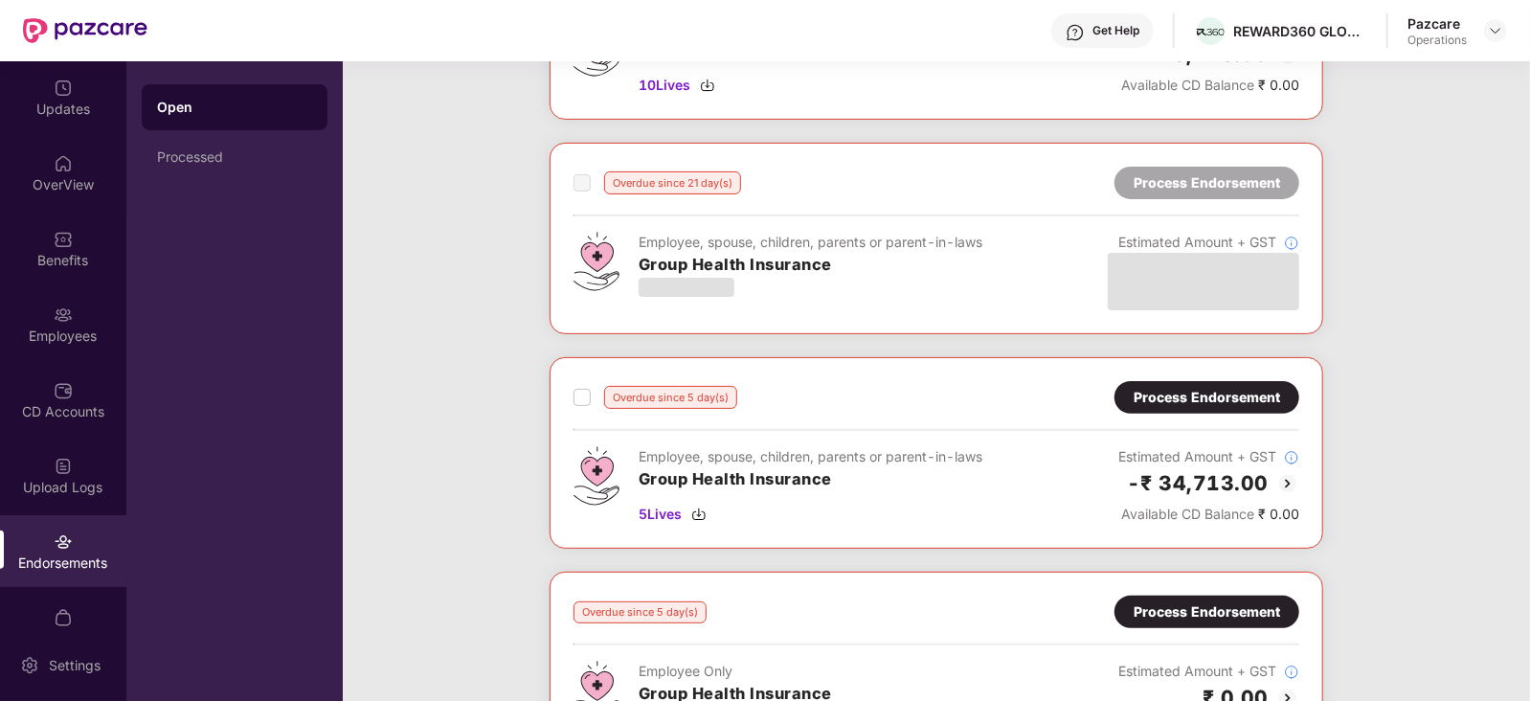
click at [1170, 394] on div "Process Endorsement" at bounding box center [1206, 397] width 146 height 21
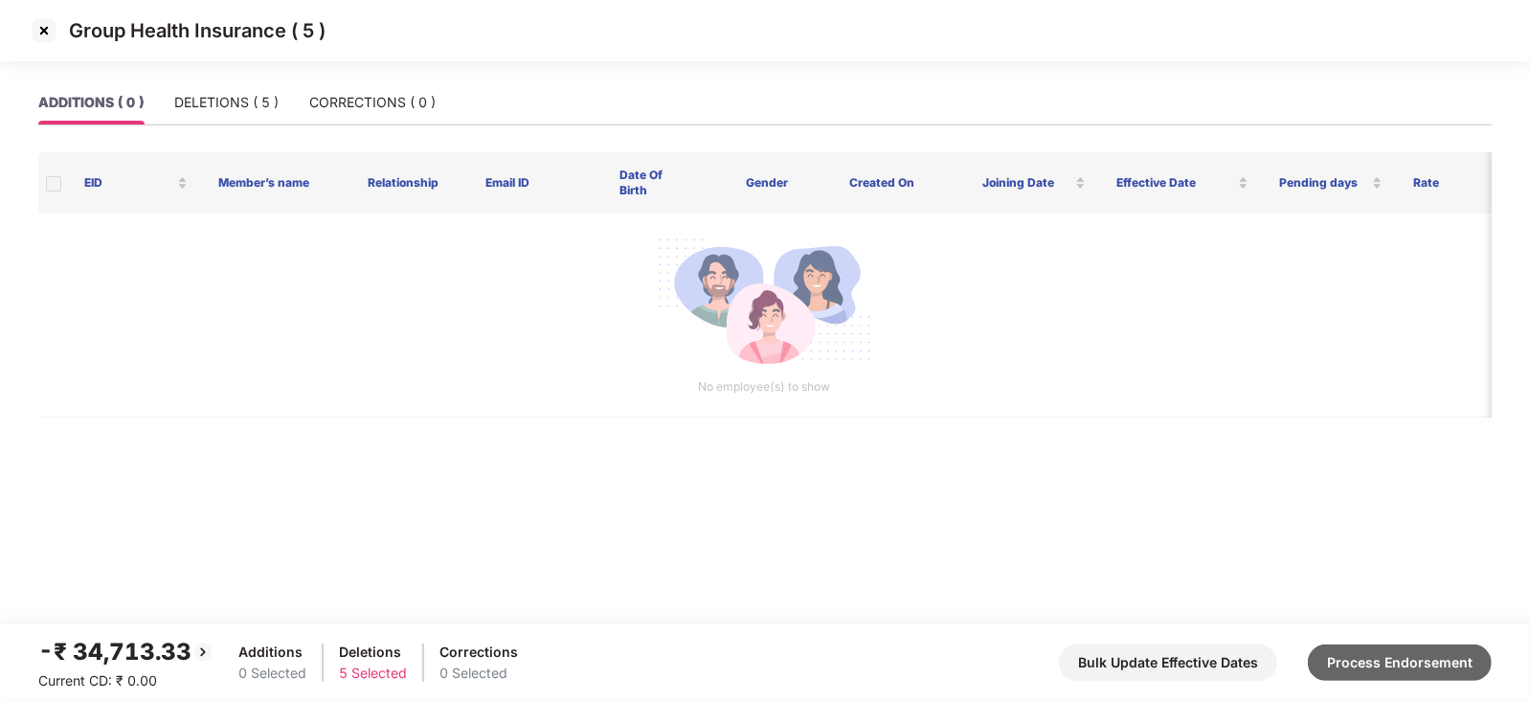
click at [1450, 677] on button "Process Endorsement" at bounding box center [1400, 662] width 184 height 36
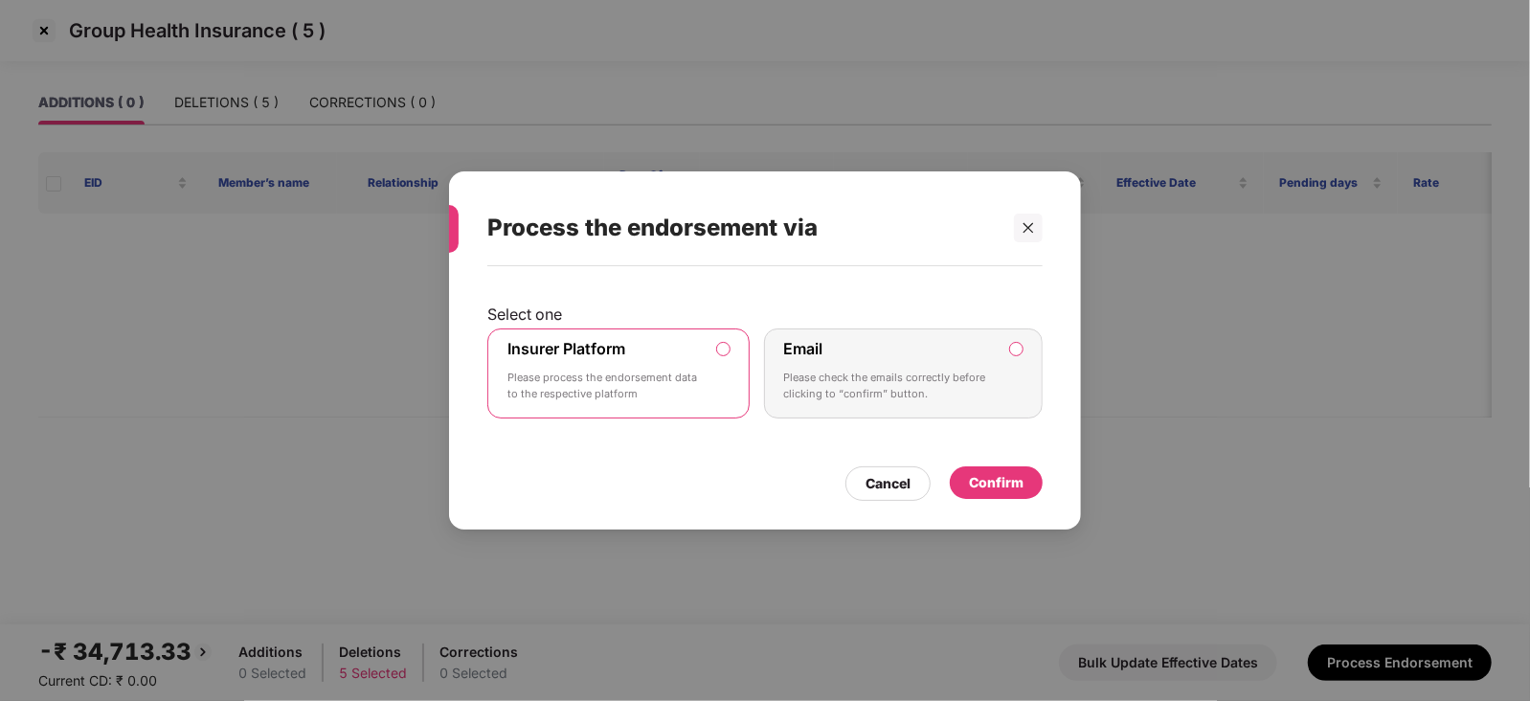
click at [969, 470] on div "Confirm" at bounding box center [996, 482] width 93 height 33
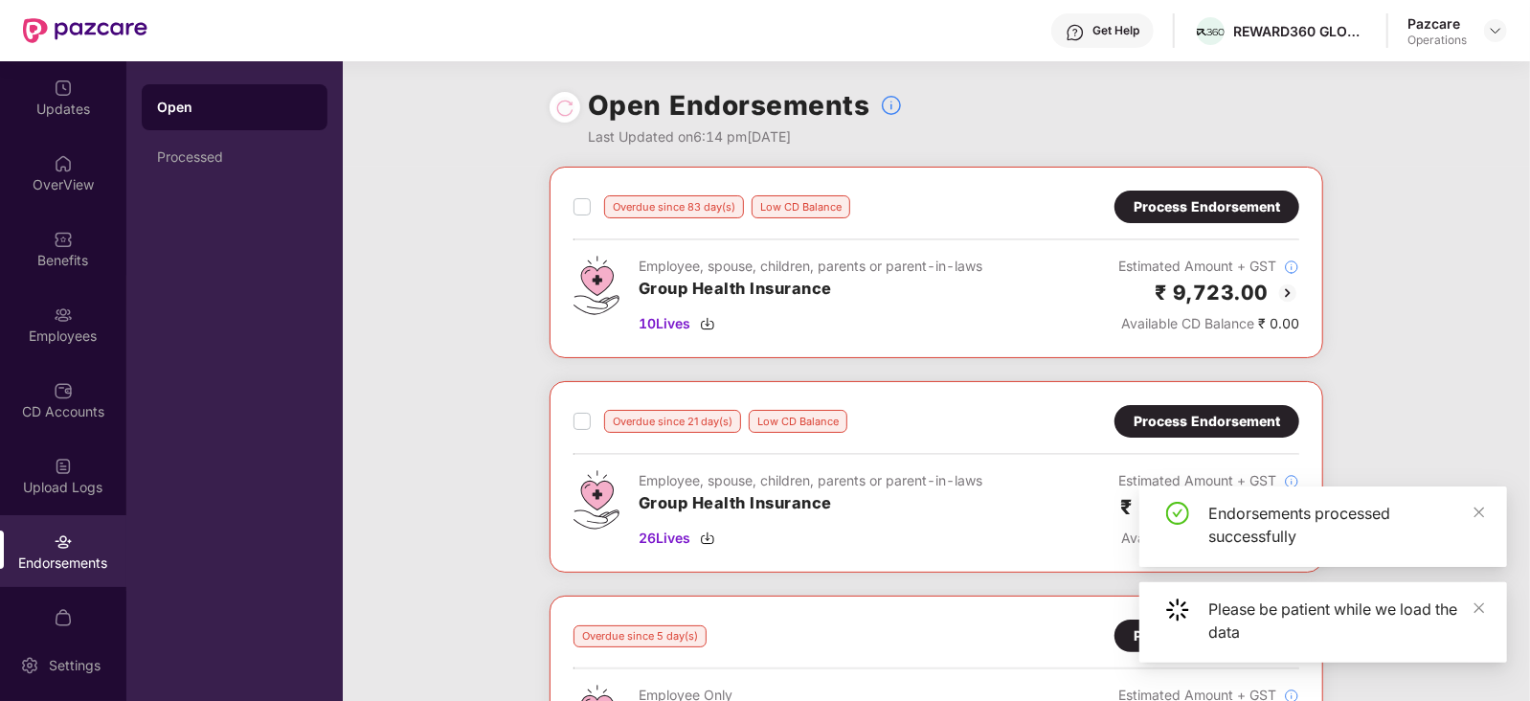
scroll to position [359, 0]
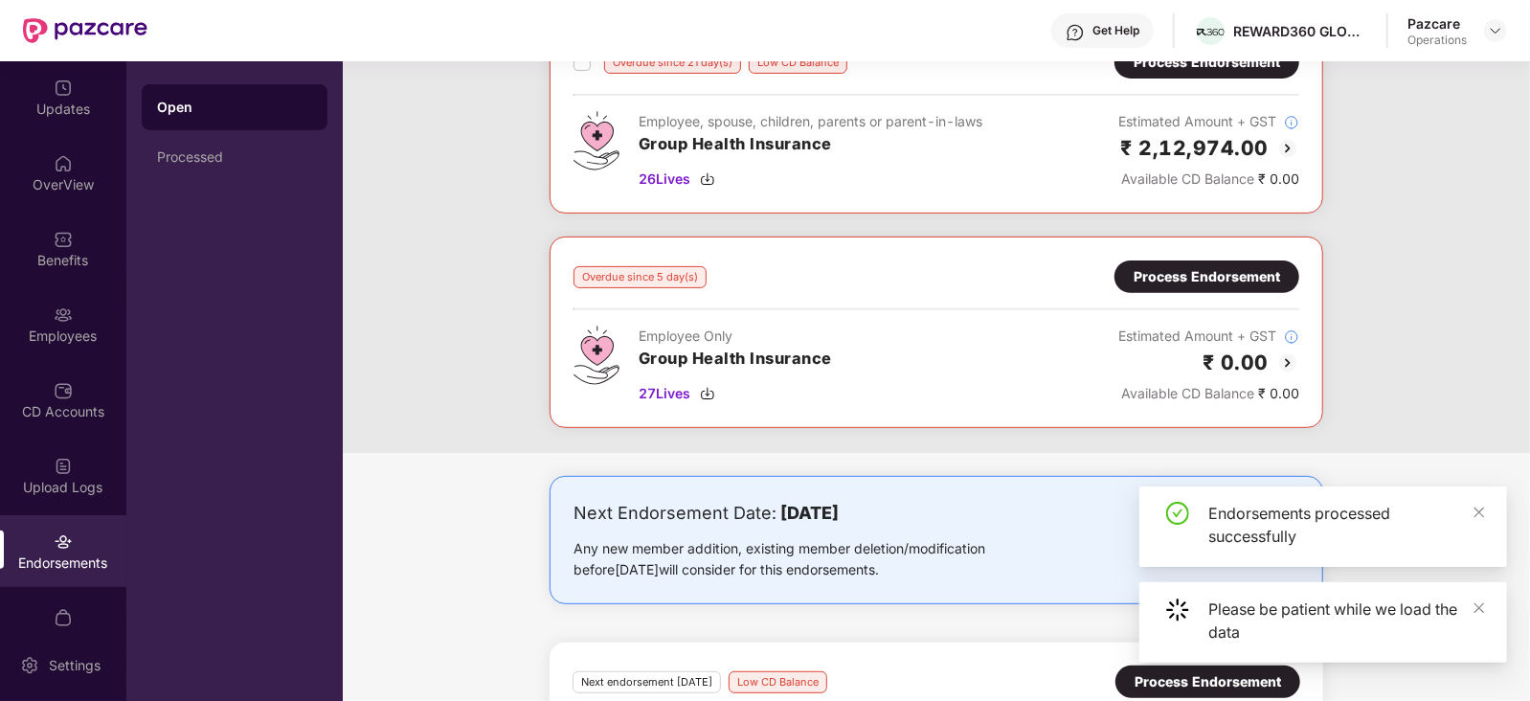
click at [1170, 285] on div "Process Endorsement" at bounding box center [1206, 276] width 185 height 33
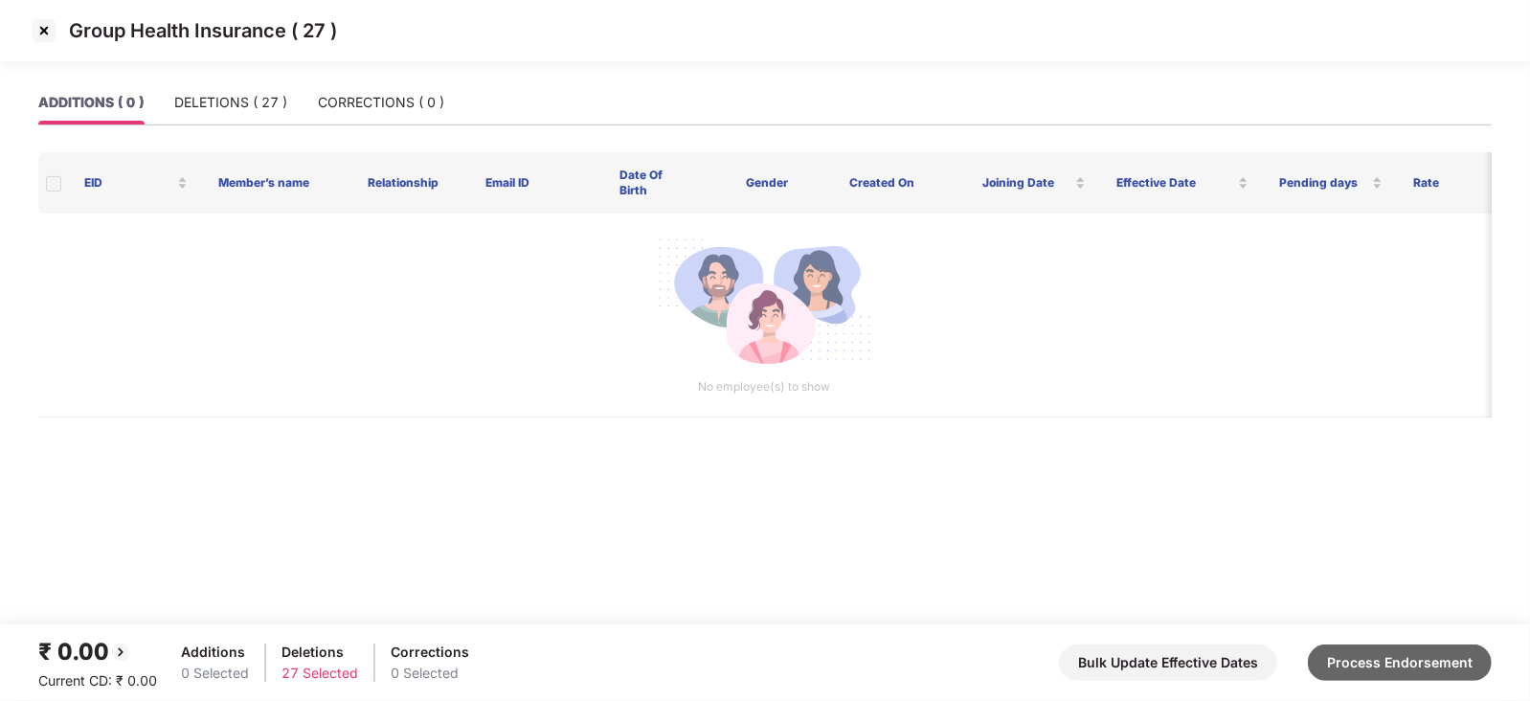
click at [1395, 652] on button "Process Endorsement" at bounding box center [1400, 662] width 184 height 36
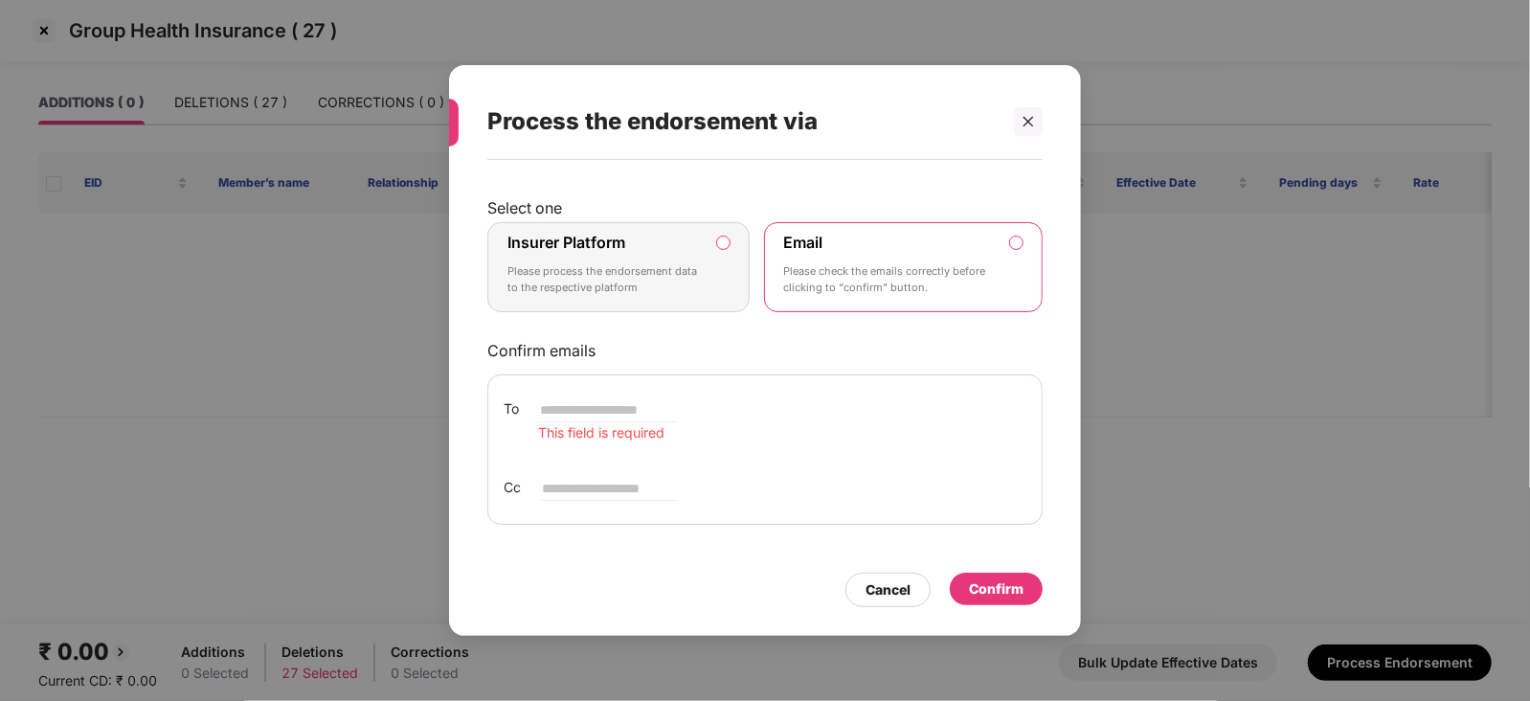
click at [734, 246] on label "Insurer Platform Please process the endorsement data to the respective platform" at bounding box center [618, 267] width 262 height 90
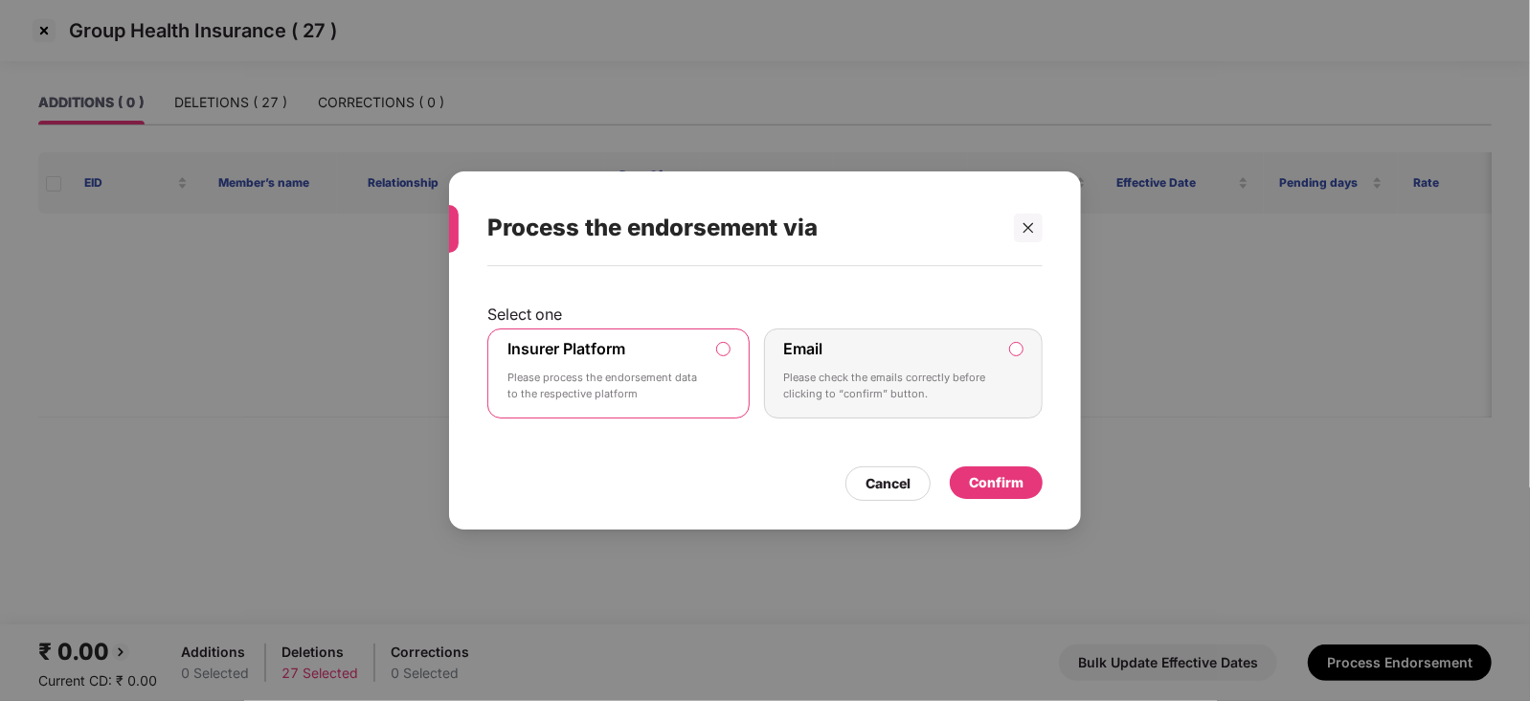
click at [1008, 481] on div "Confirm" at bounding box center [996, 482] width 55 height 21
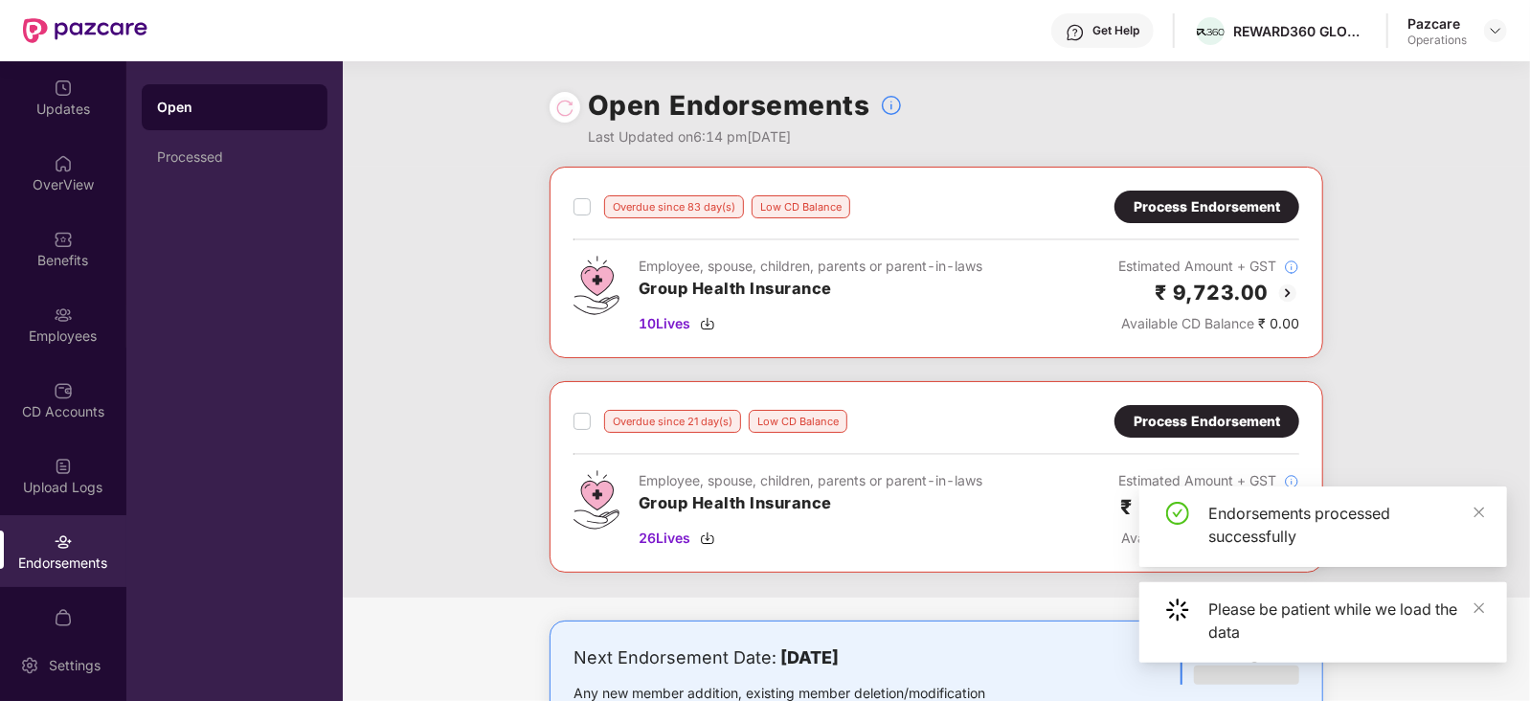
click at [1197, 203] on div "Process Endorsement" at bounding box center [1206, 206] width 146 height 21
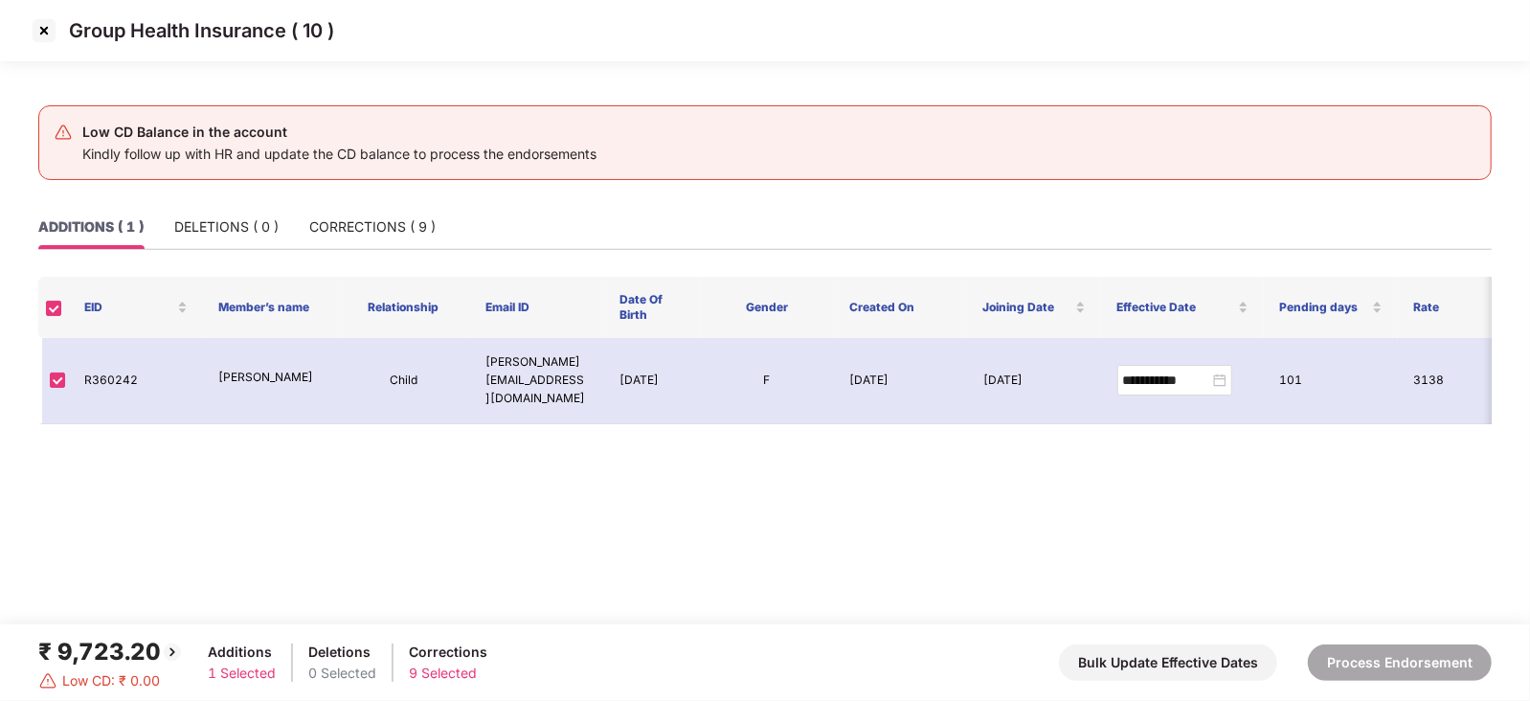
click at [44, 28] on img at bounding box center [44, 30] width 31 height 31
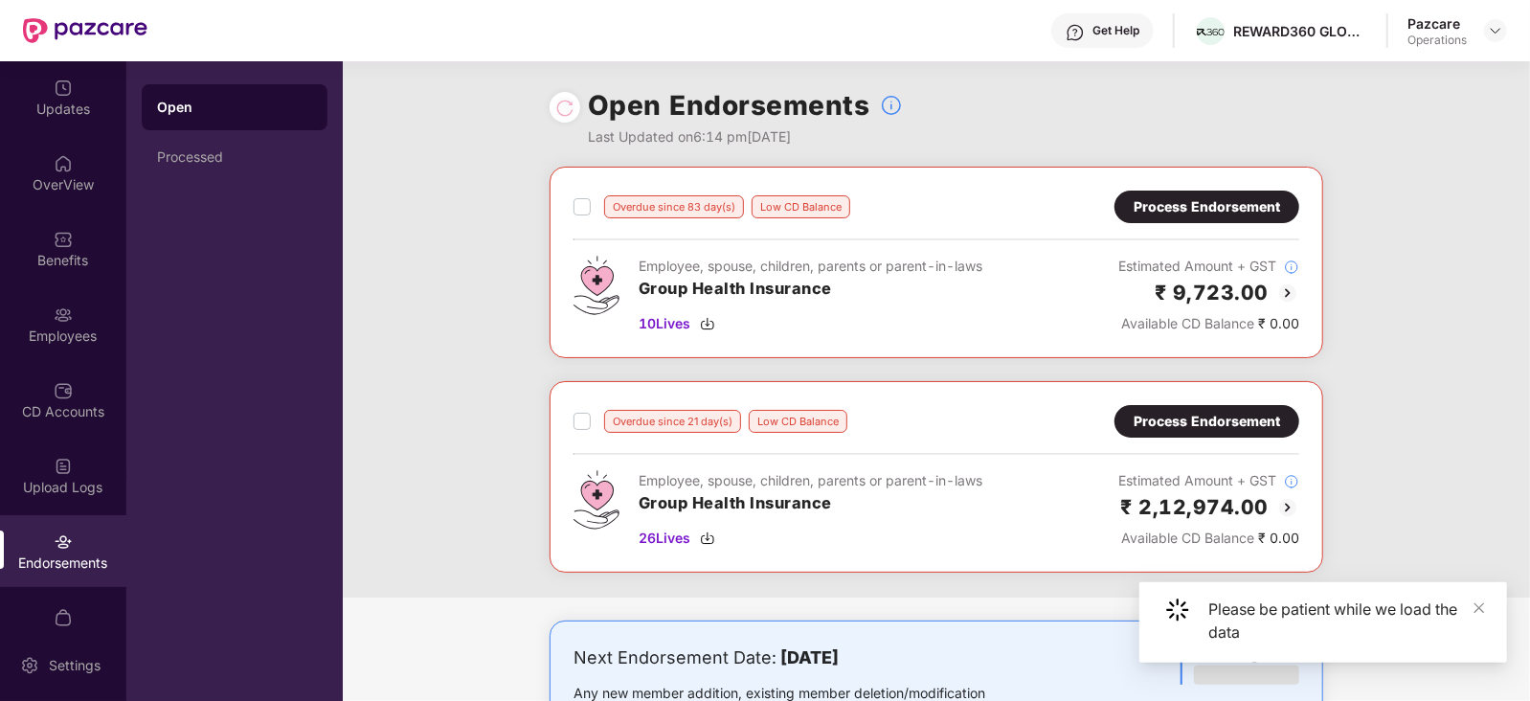
click at [1216, 412] on div "Process Endorsement" at bounding box center [1206, 421] width 146 height 21
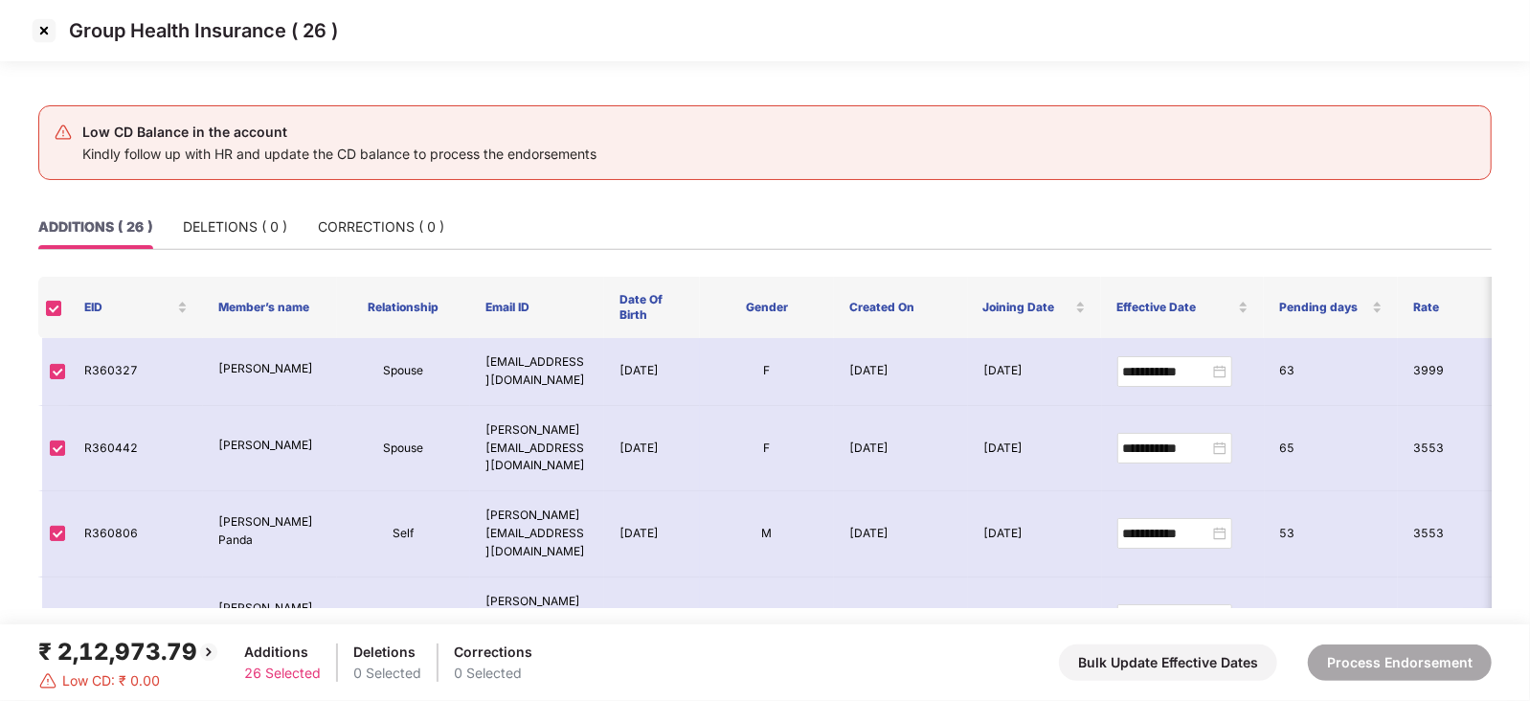
click at [56, 40] on img at bounding box center [44, 30] width 31 height 31
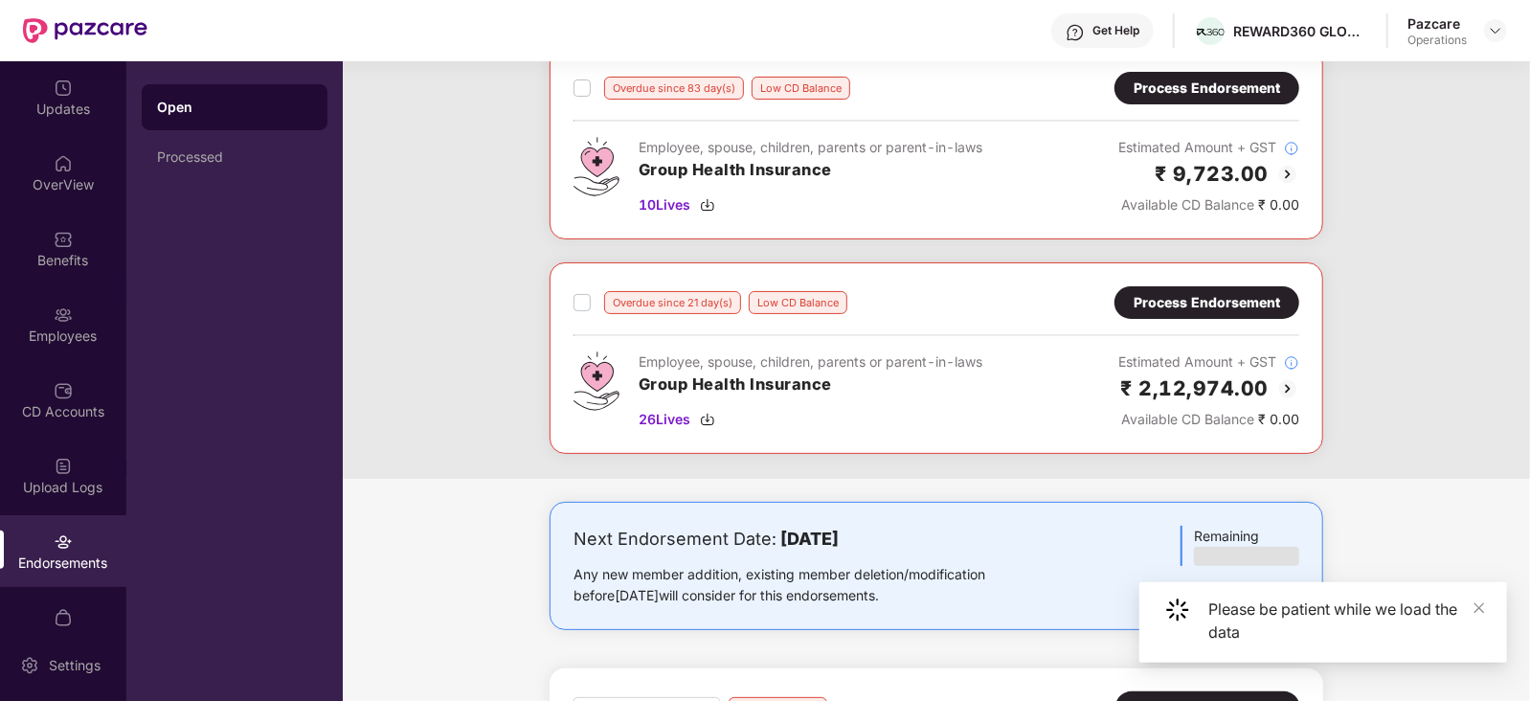
scroll to position [0, 0]
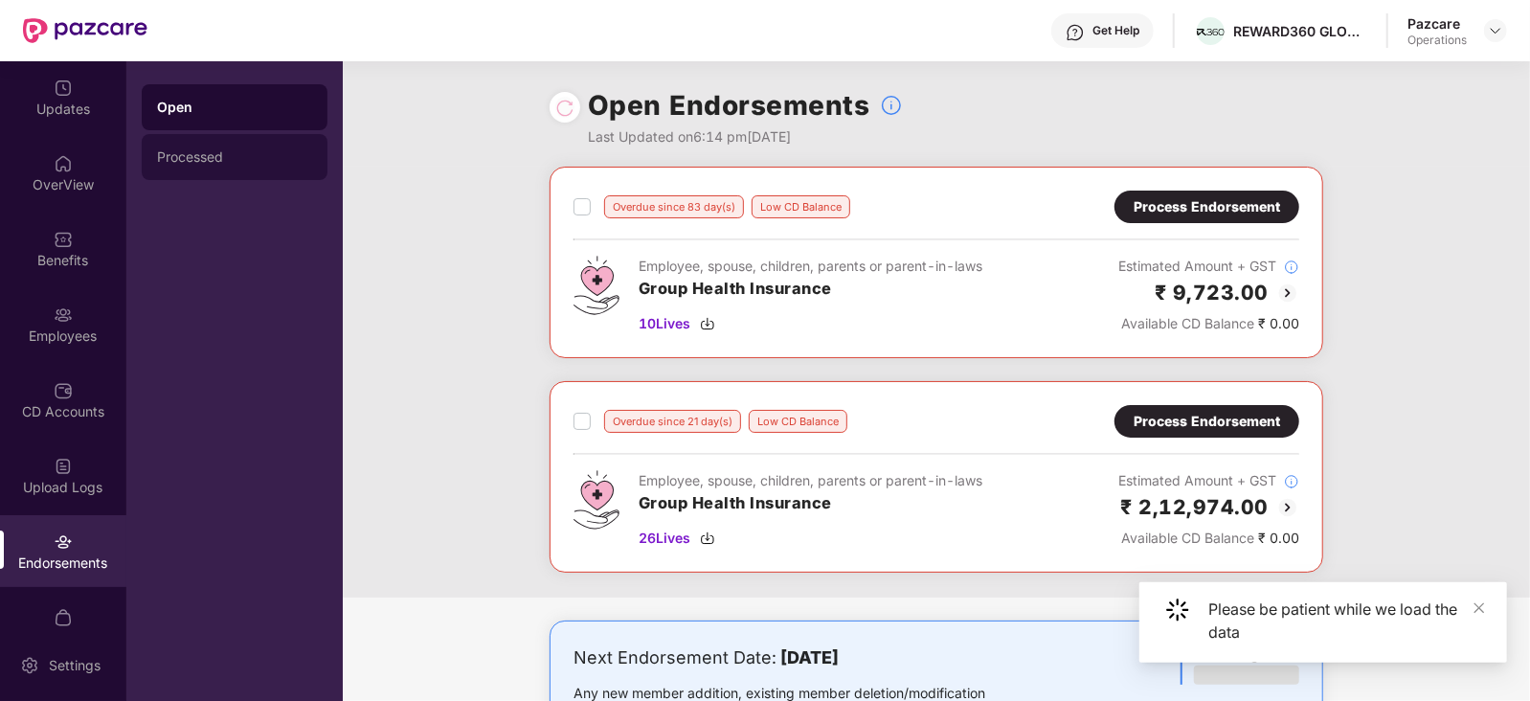
click at [179, 166] on div "Processed" at bounding box center [235, 157] width 186 height 46
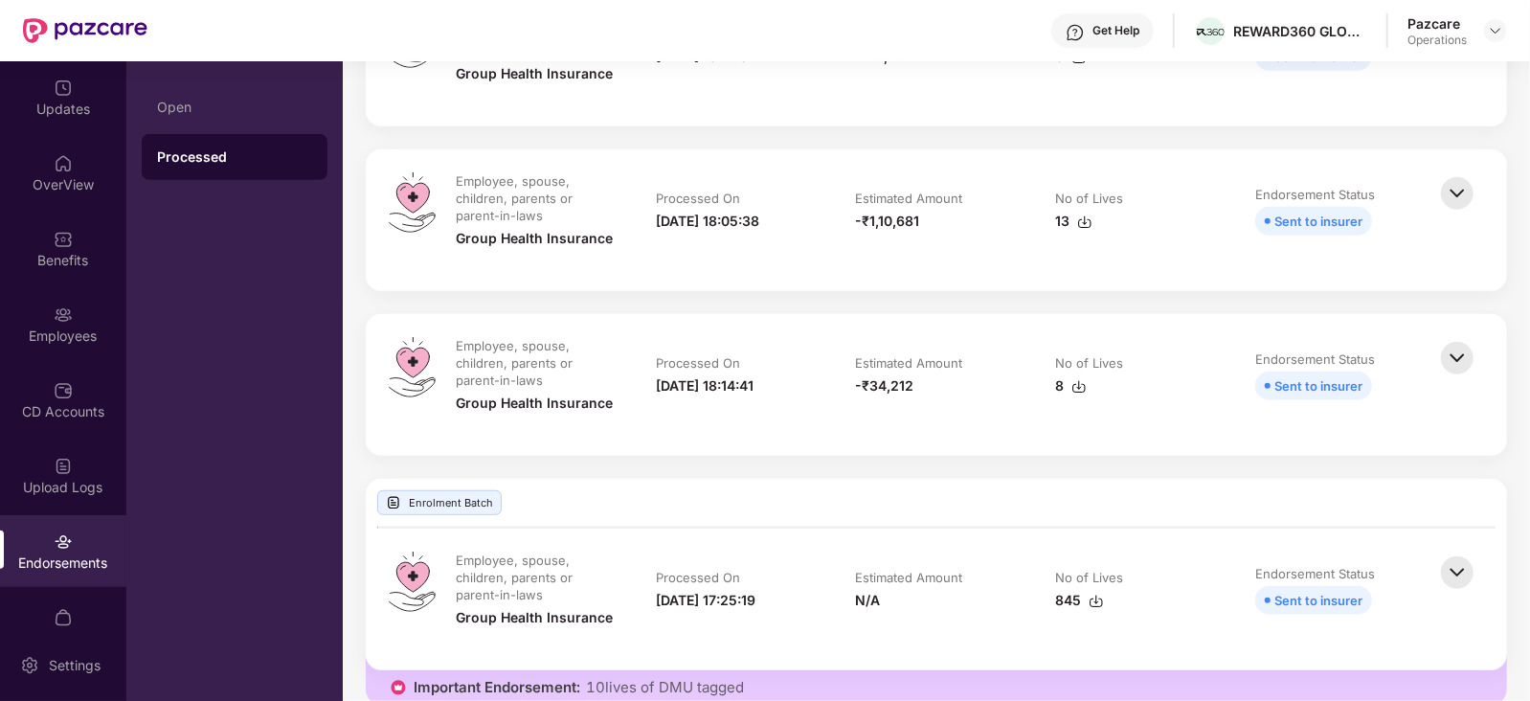
scroll to position [813, 0]
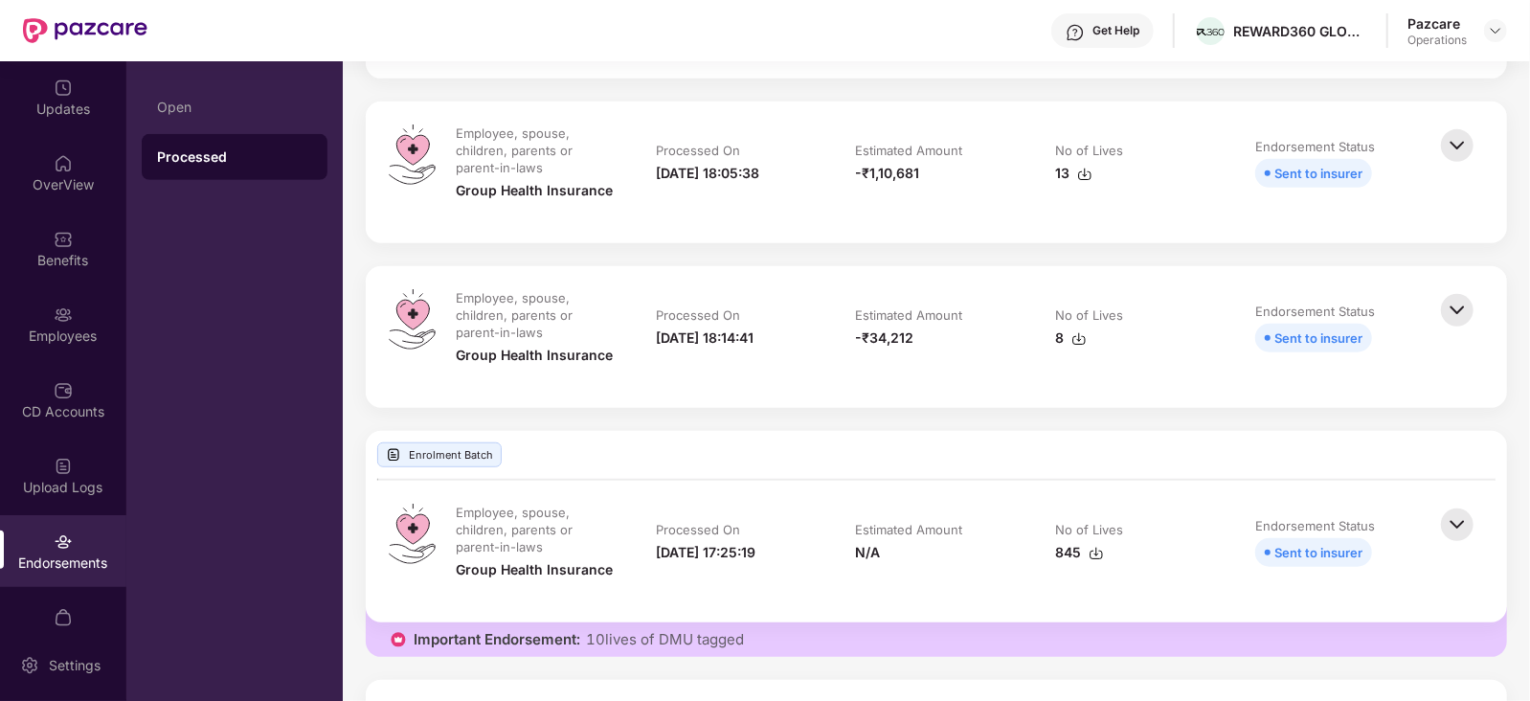
click at [1078, 341] on img at bounding box center [1078, 338] width 15 height 15
click at [996, 157] on div "Estimated Amount" at bounding box center [937, 152] width 162 height 21
click at [1082, 170] on img at bounding box center [1084, 174] width 15 height 15
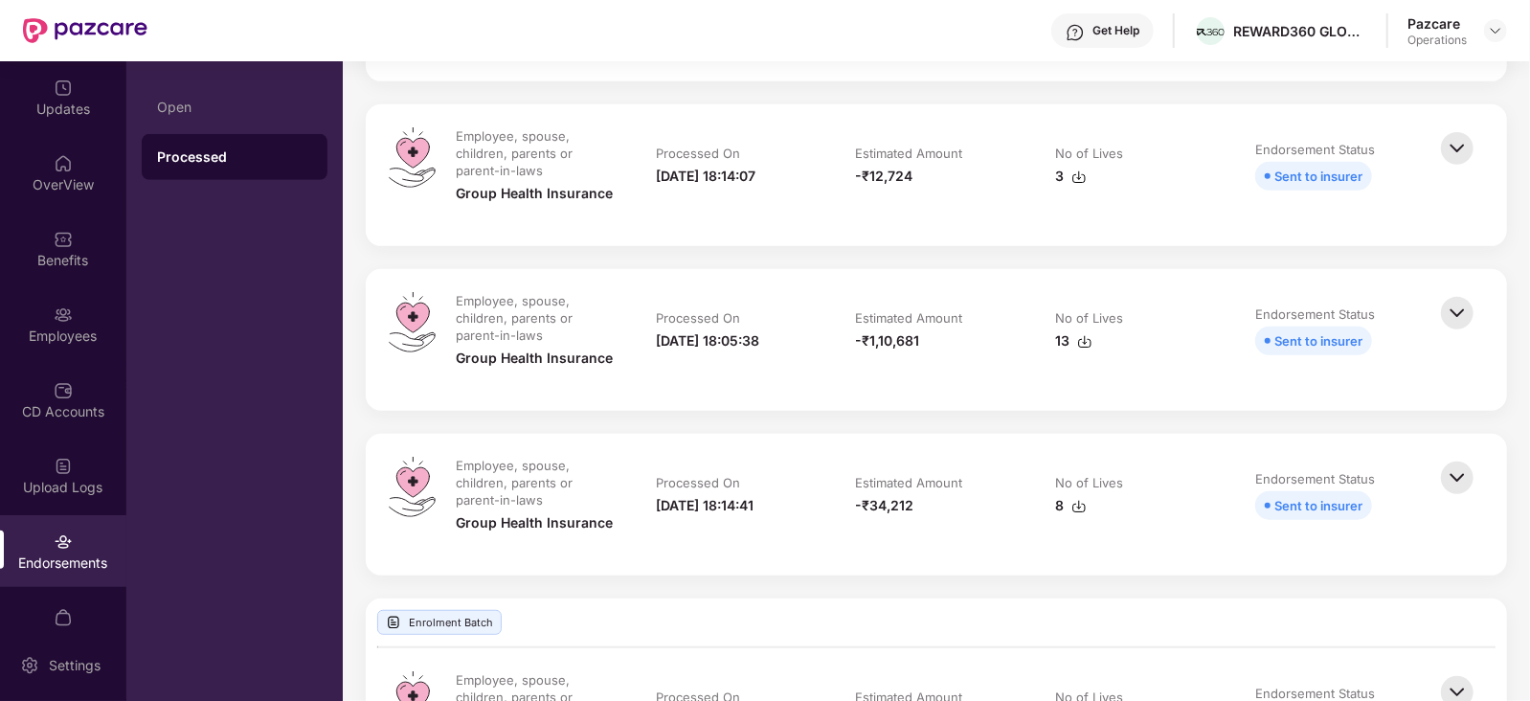
scroll to position [622, 0]
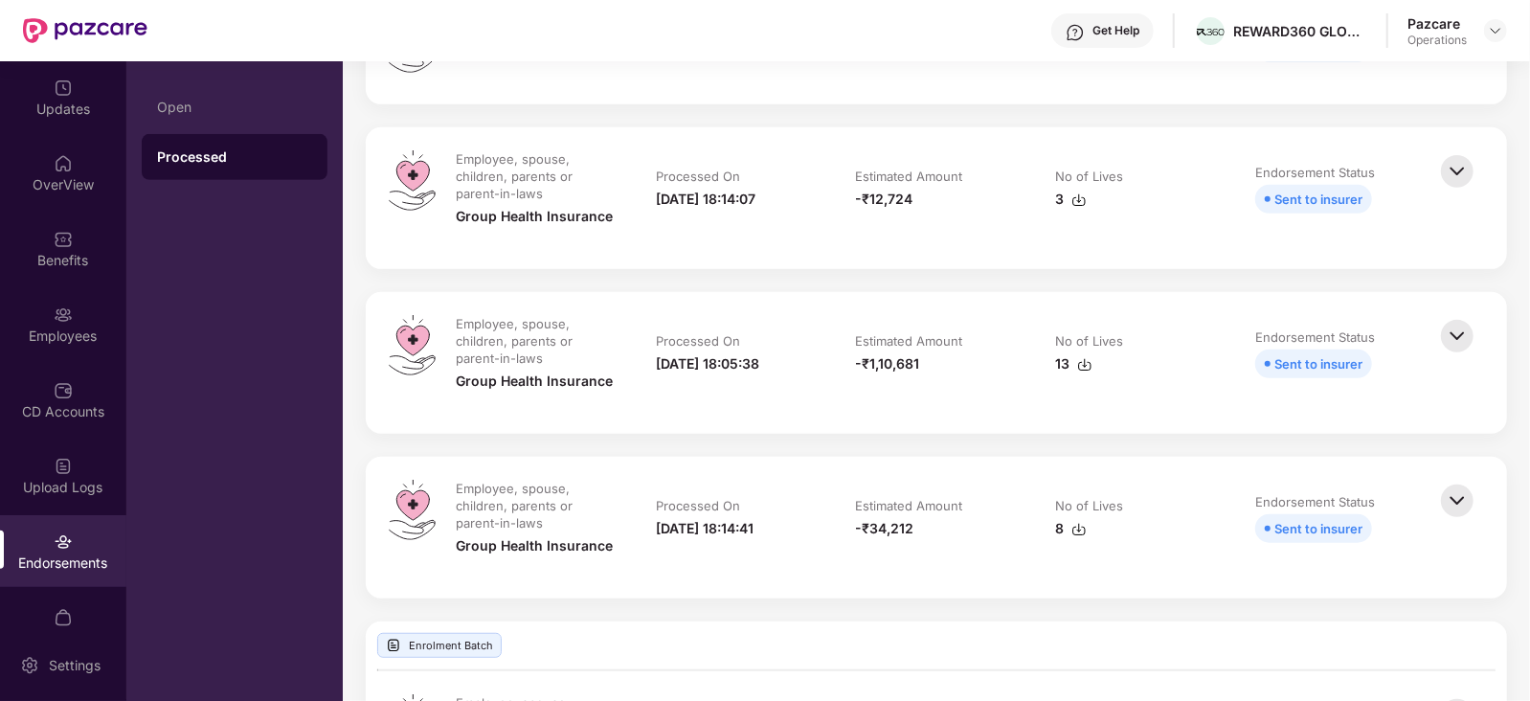
click at [1078, 194] on img at bounding box center [1078, 199] width 15 height 15
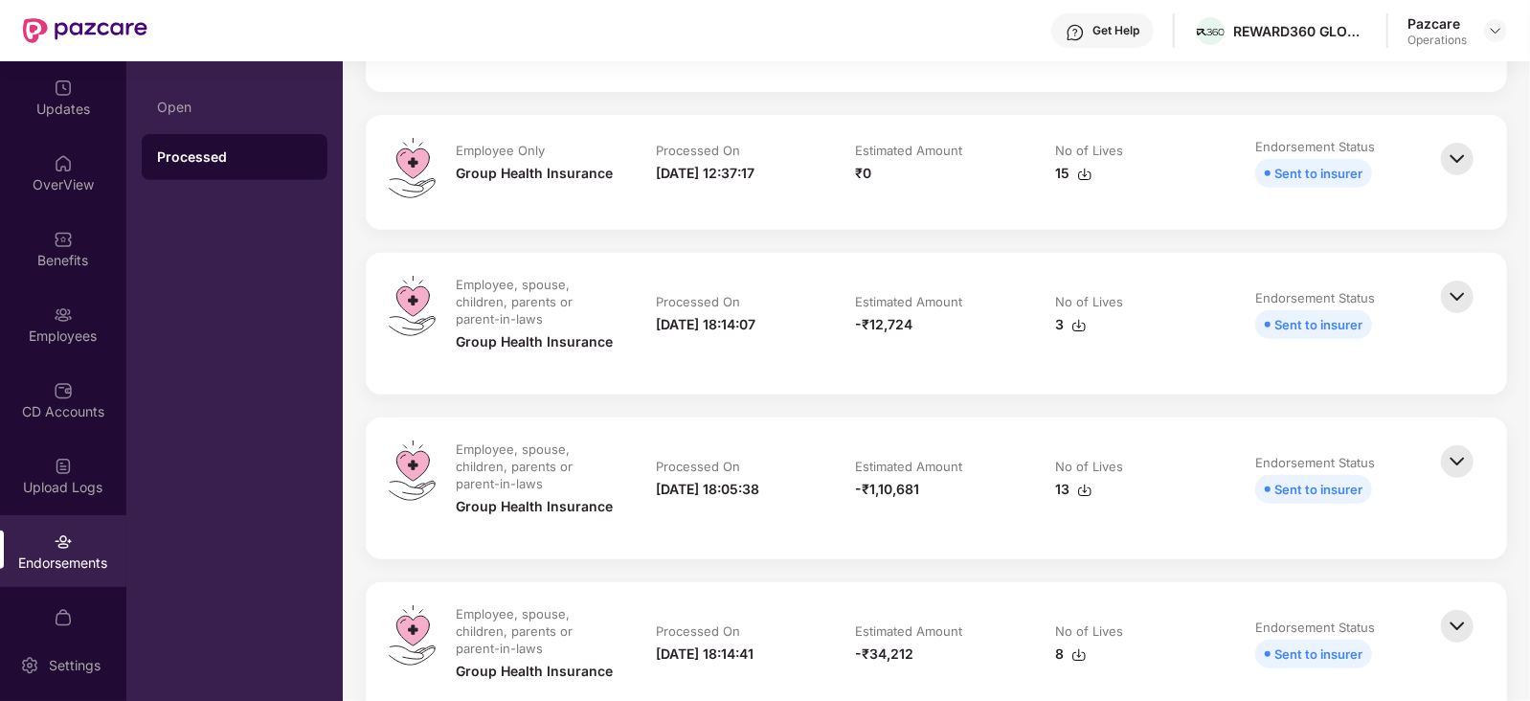
scroll to position [478, 0]
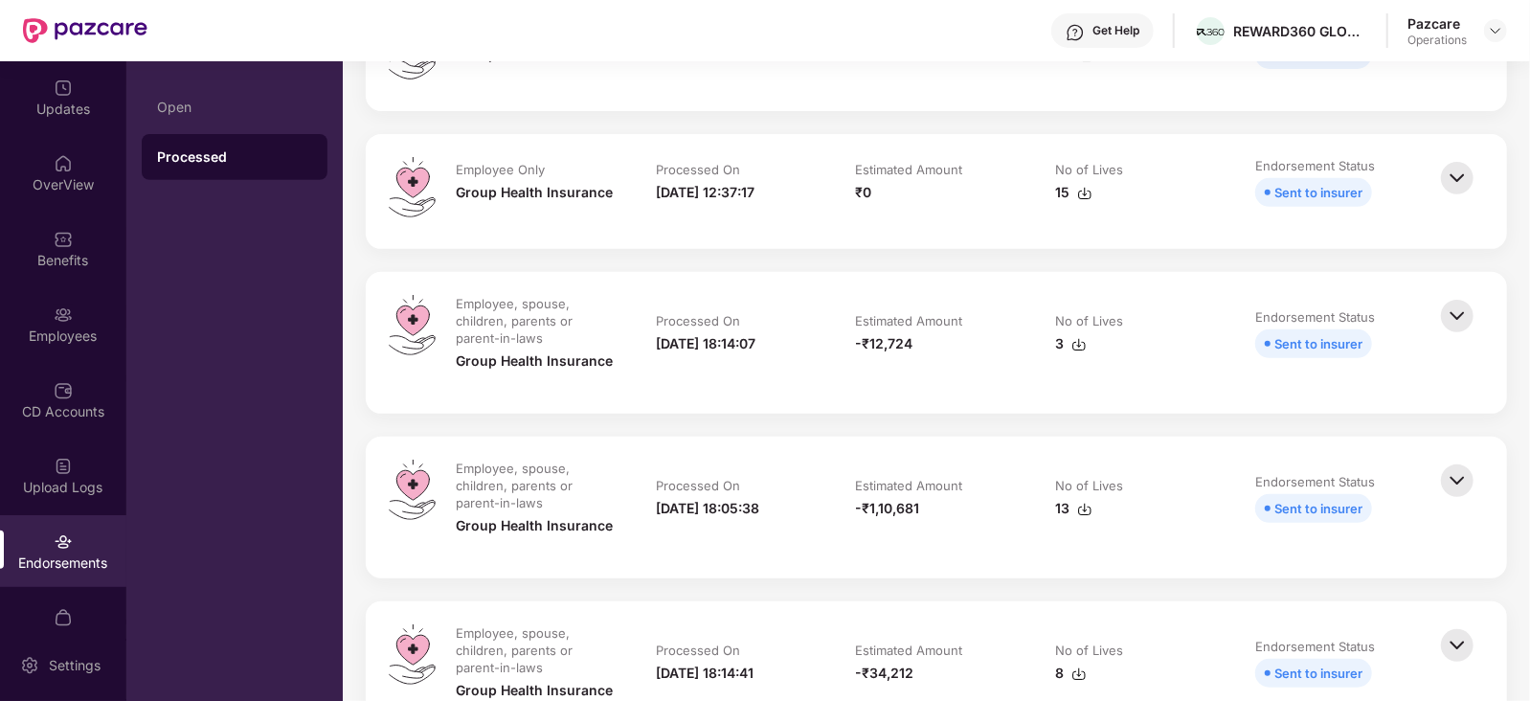
click at [973, 222] on td "Estimated Amount ₹0" at bounding box center [937, 191] width 200 height 69
click at [1085, 190] on img at bounding box center [1084, 193] width 15 height 15
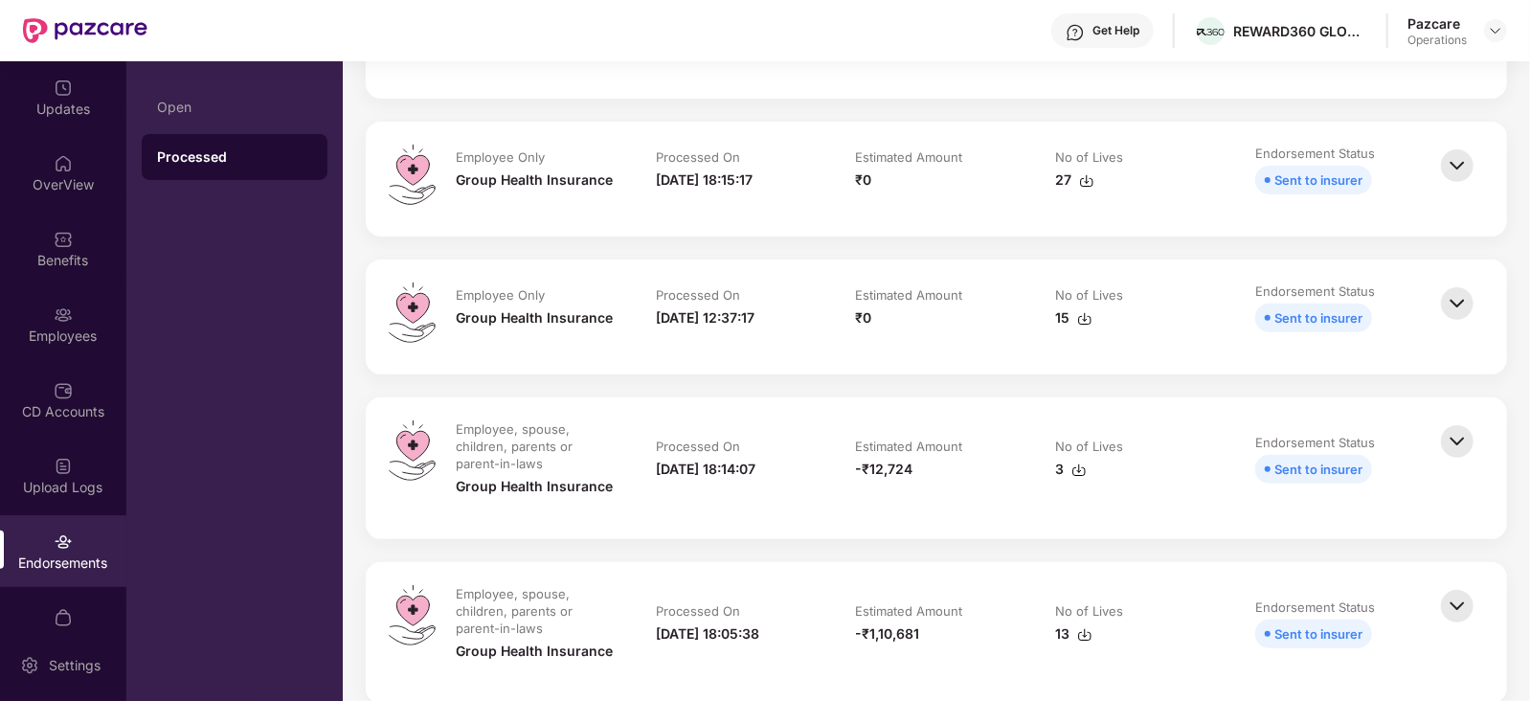
scroll to position [335, 0]
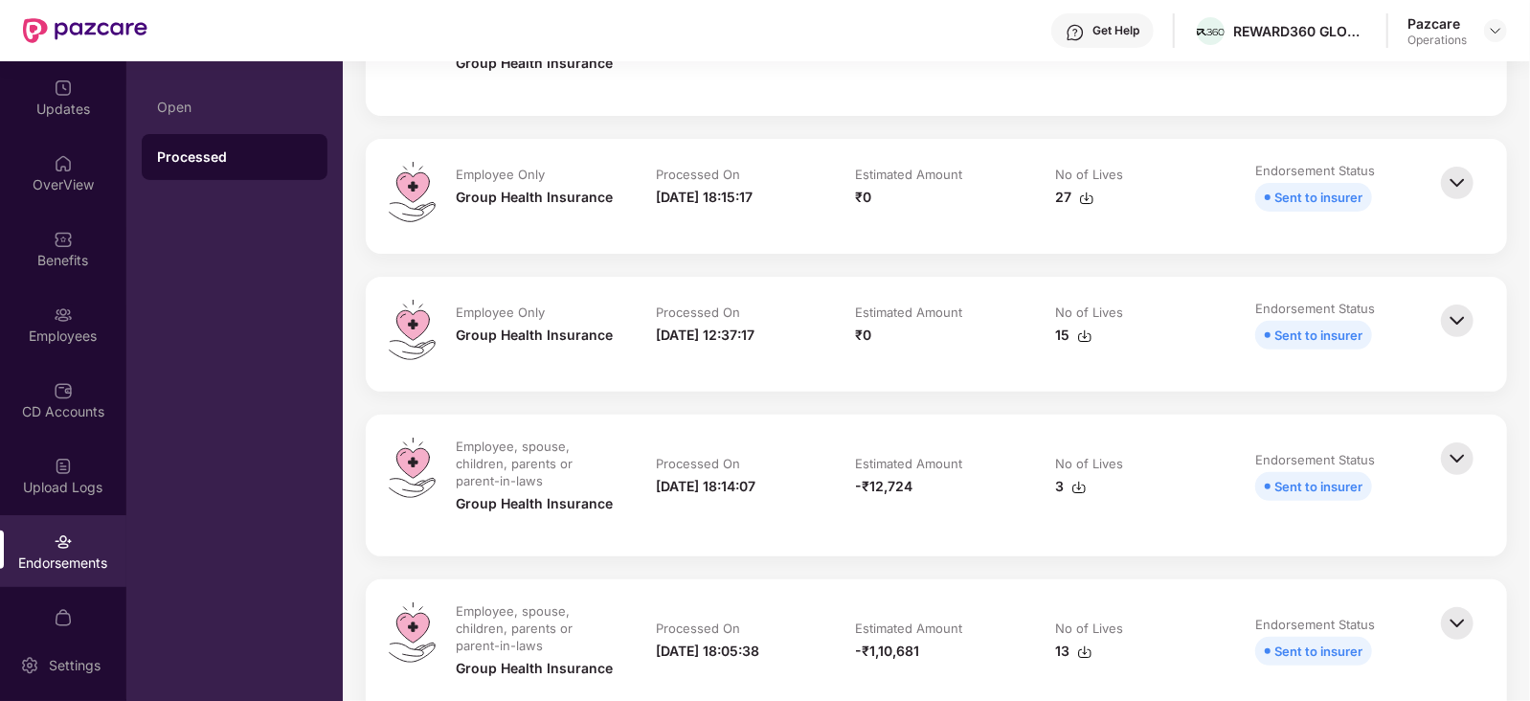
click at [1088, 202] on img at bounding box center [1086, 197] width 15 height 15
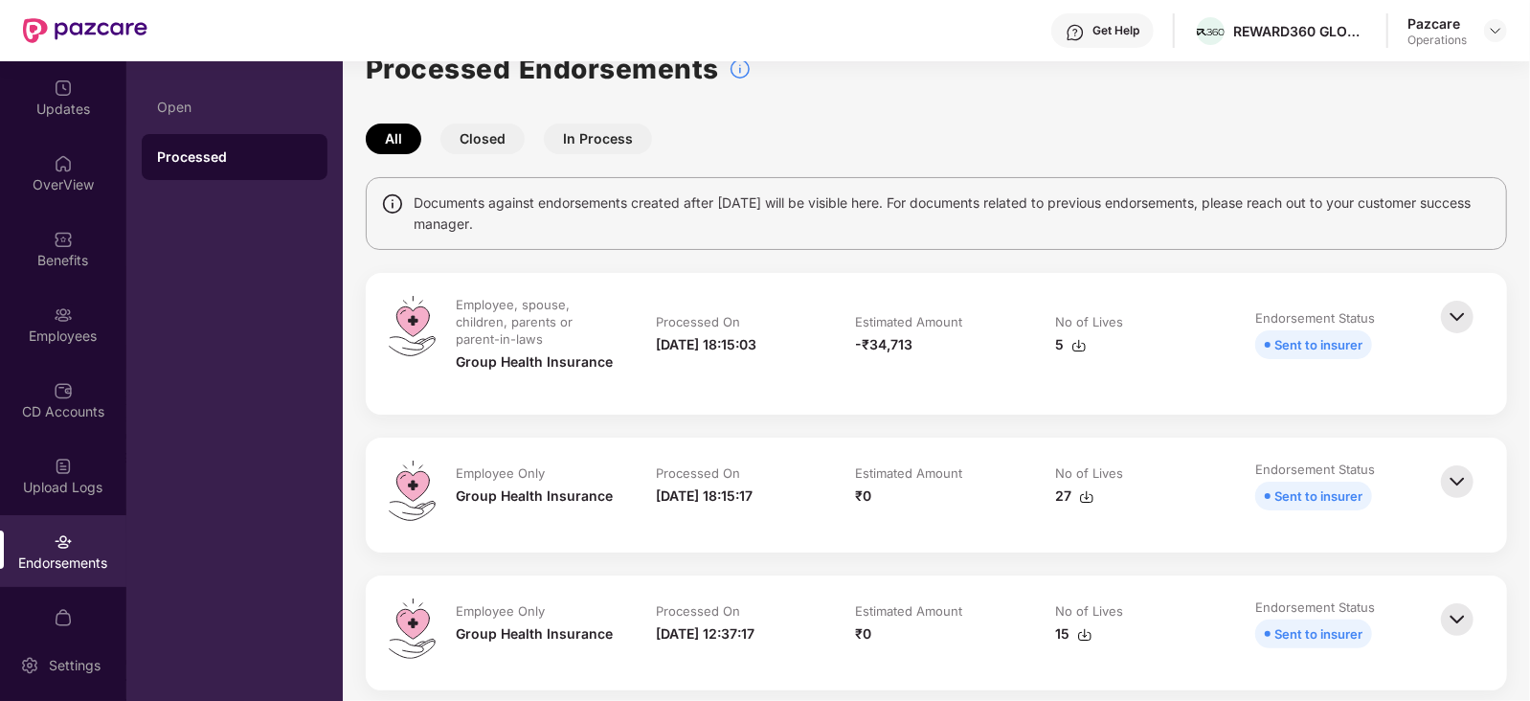
scroll to position [0, 0]
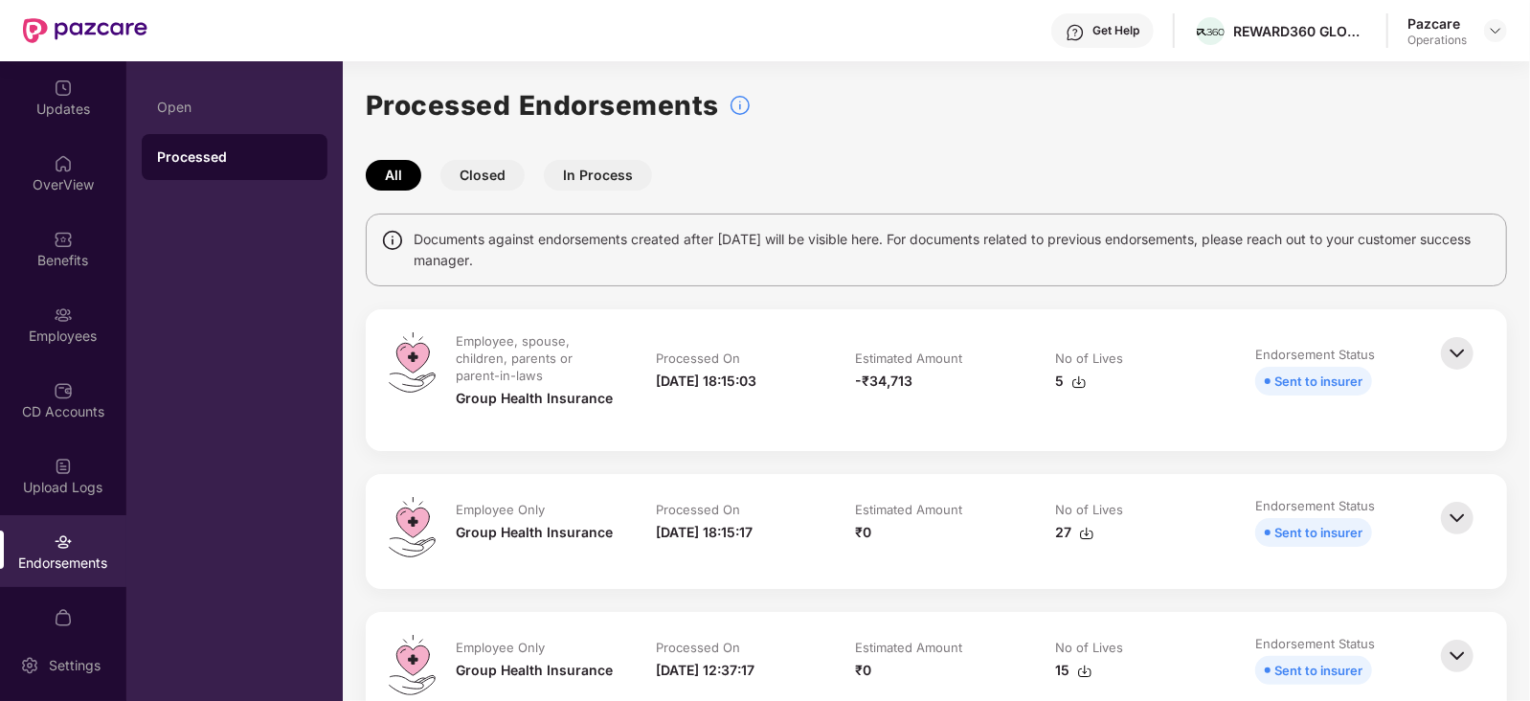
click at [1077, 385] on img at bounding box center [1078, 381] width 15 height 15
click at [182, 107] on div "Open" at bounding box center [234, 107] width 155 height 15
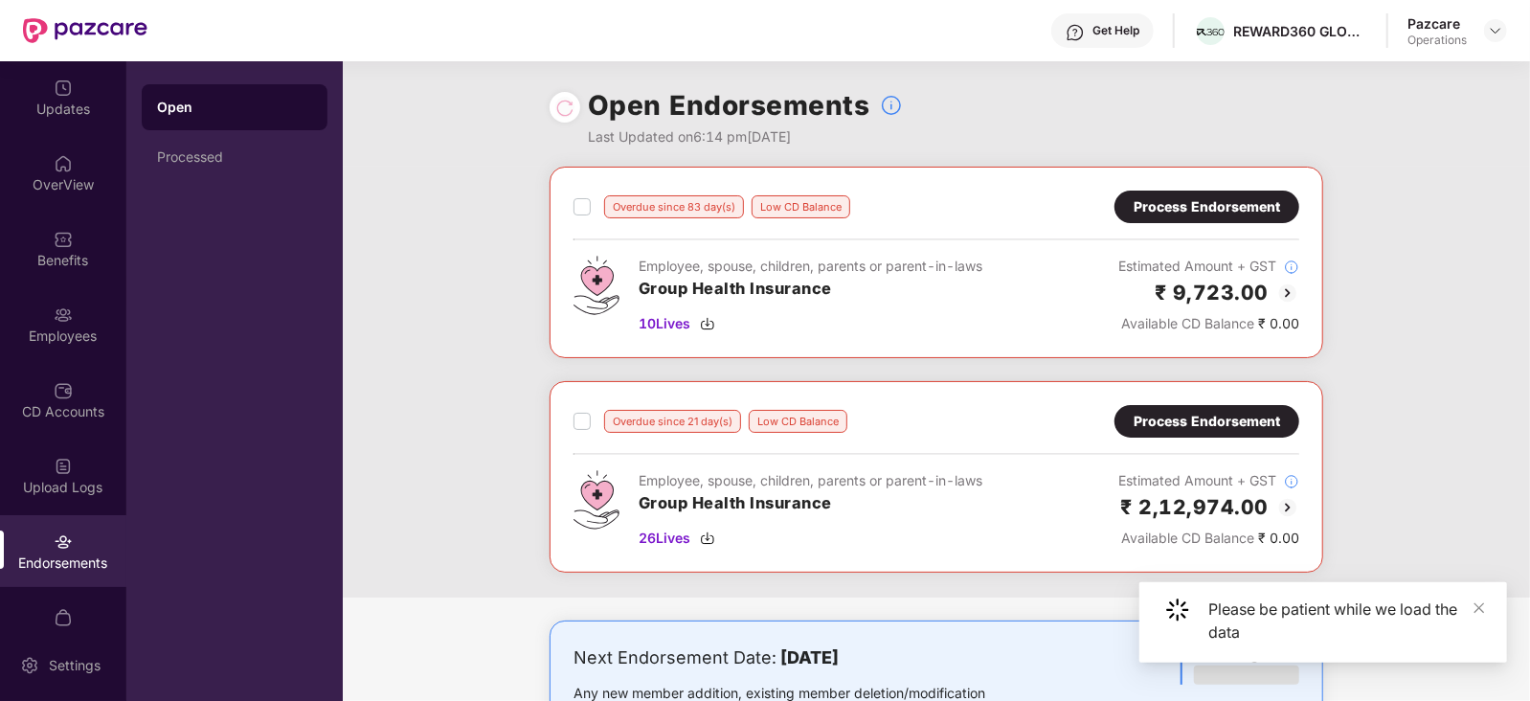
click at [1202, 412] on div "Process Endorsement" at bounding box center [1206, 421] width 146 height 21
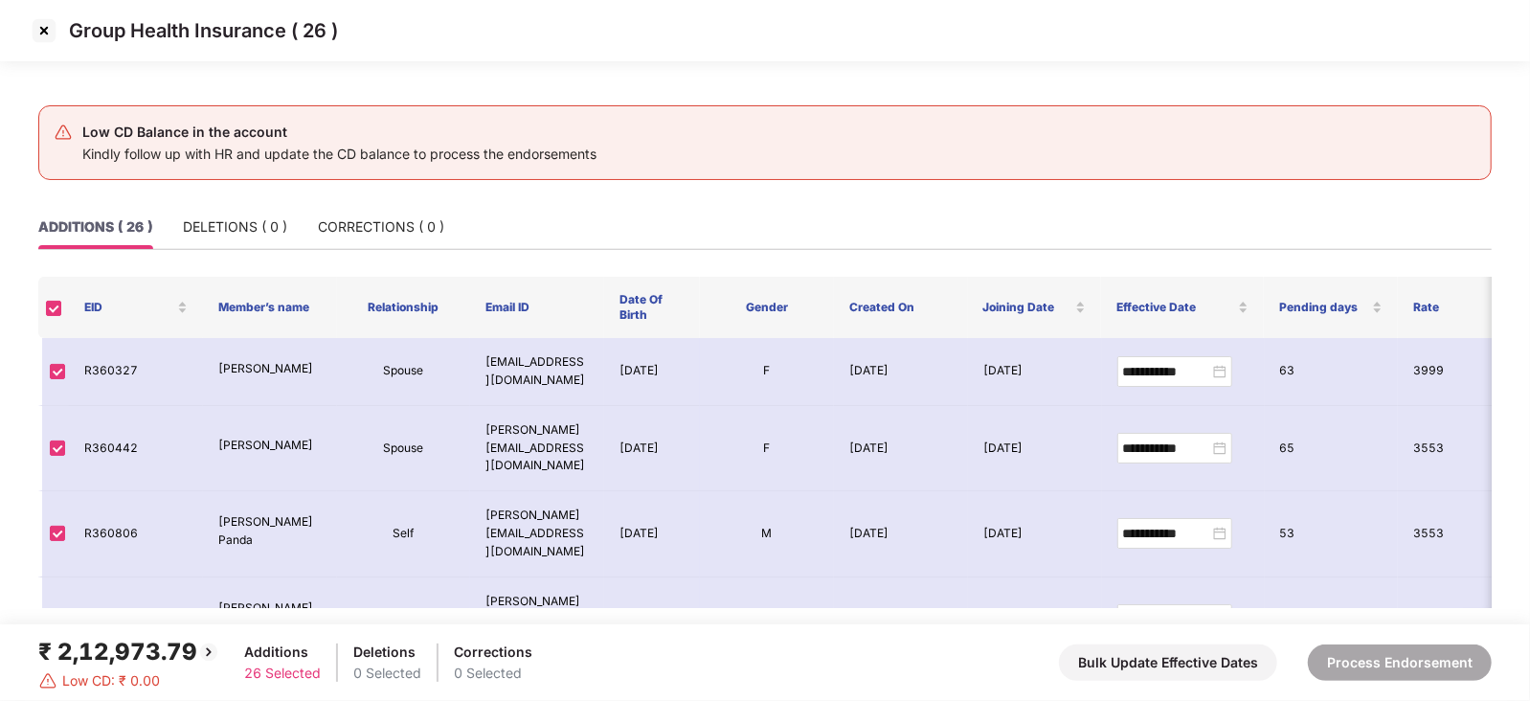
click at [33, 26] on img at bounding box center [44, 30] width 31 height 31
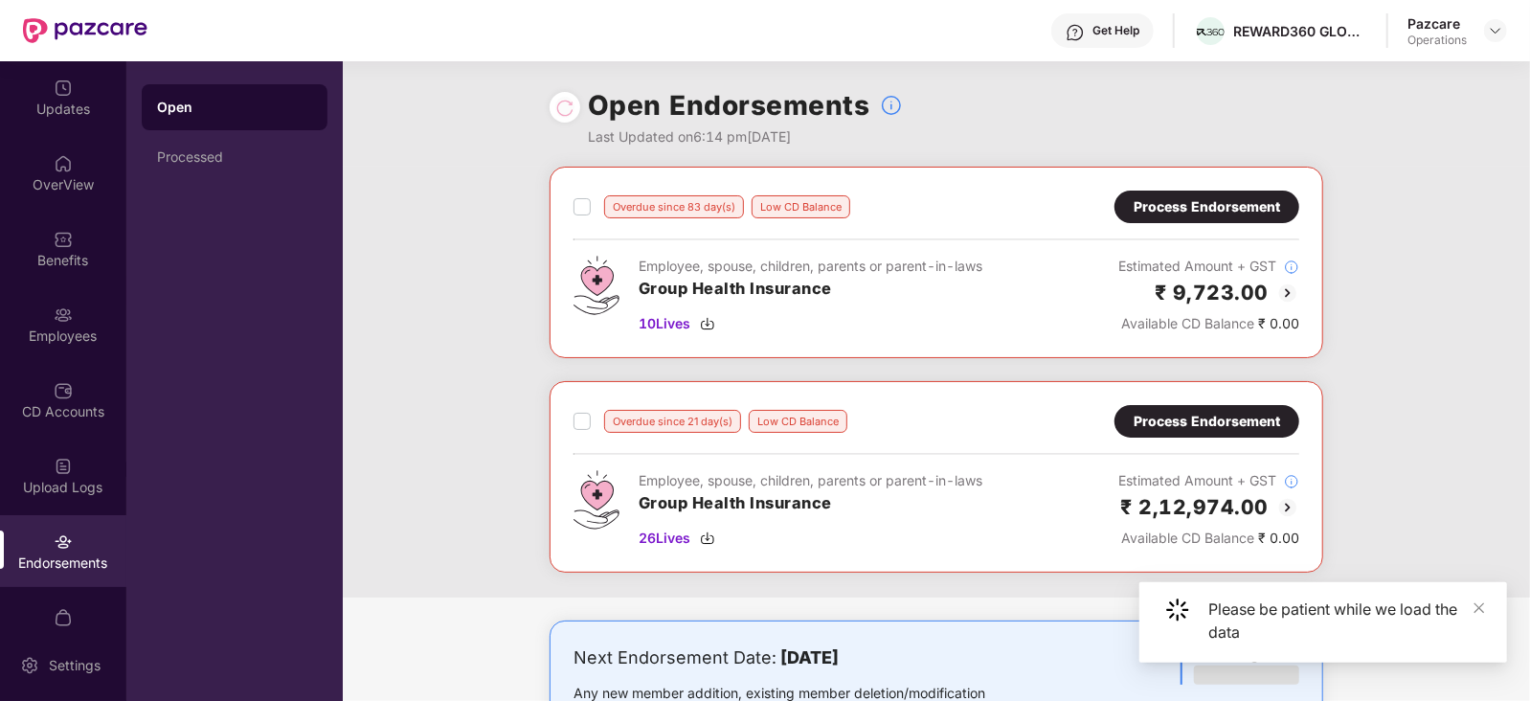
click at [1197, 217] on div "Process Endorsement" at bounding box center [1206, 206] width 185 height 33
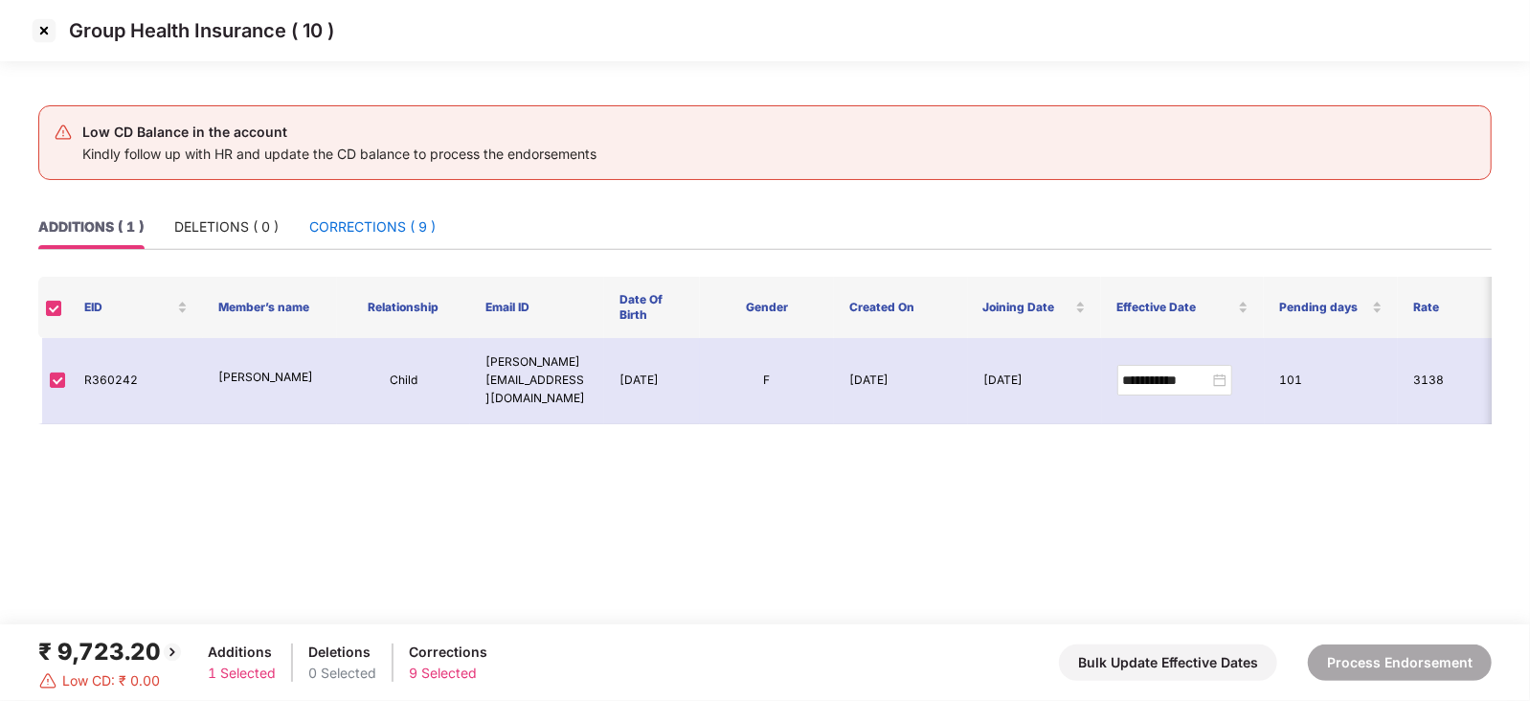
click at [384, 227] on div "CORRECTIONS ( 9 )" at bounding box center [372, 226] width 126 height 21
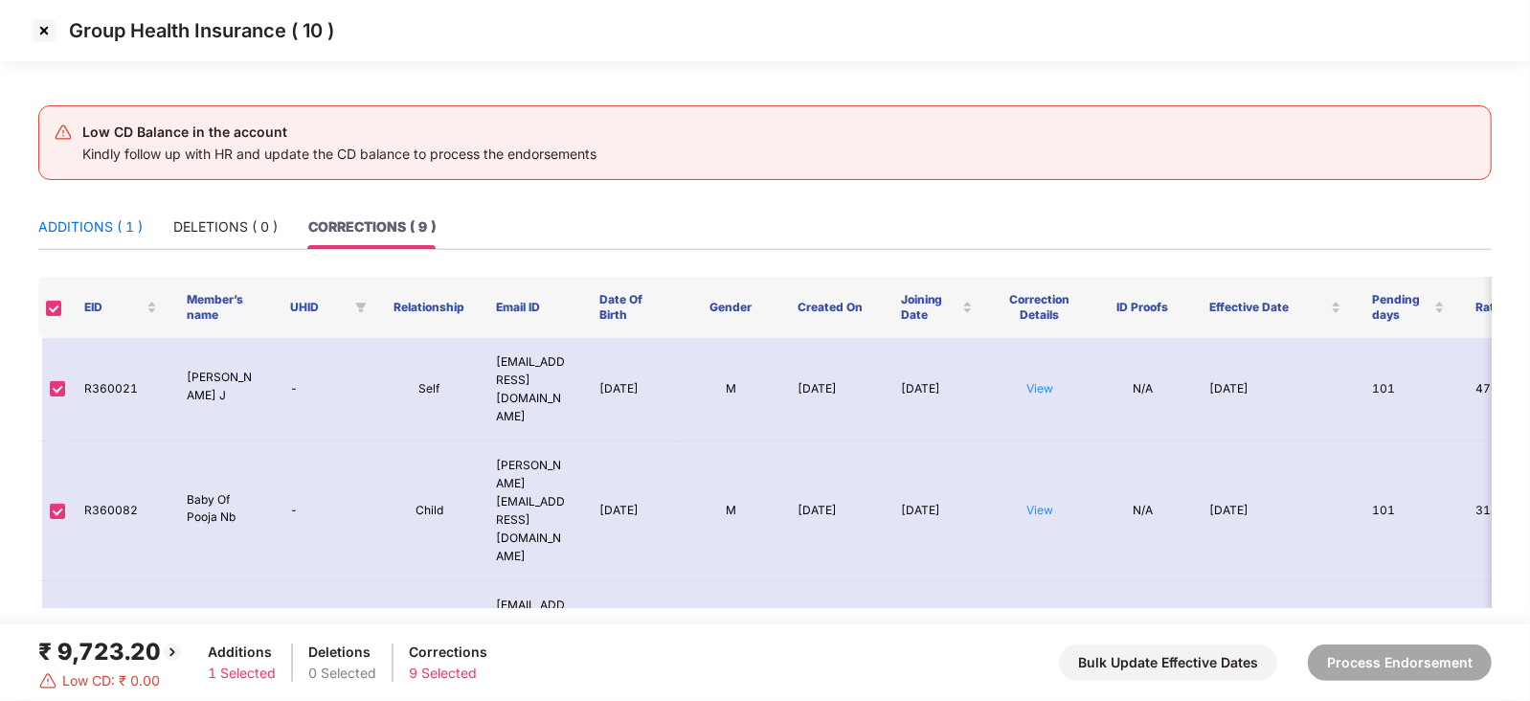
click at [97, 232] on div "ADDITIONS ( 1 )" at bounding box center [90, 226] width 104 height 21
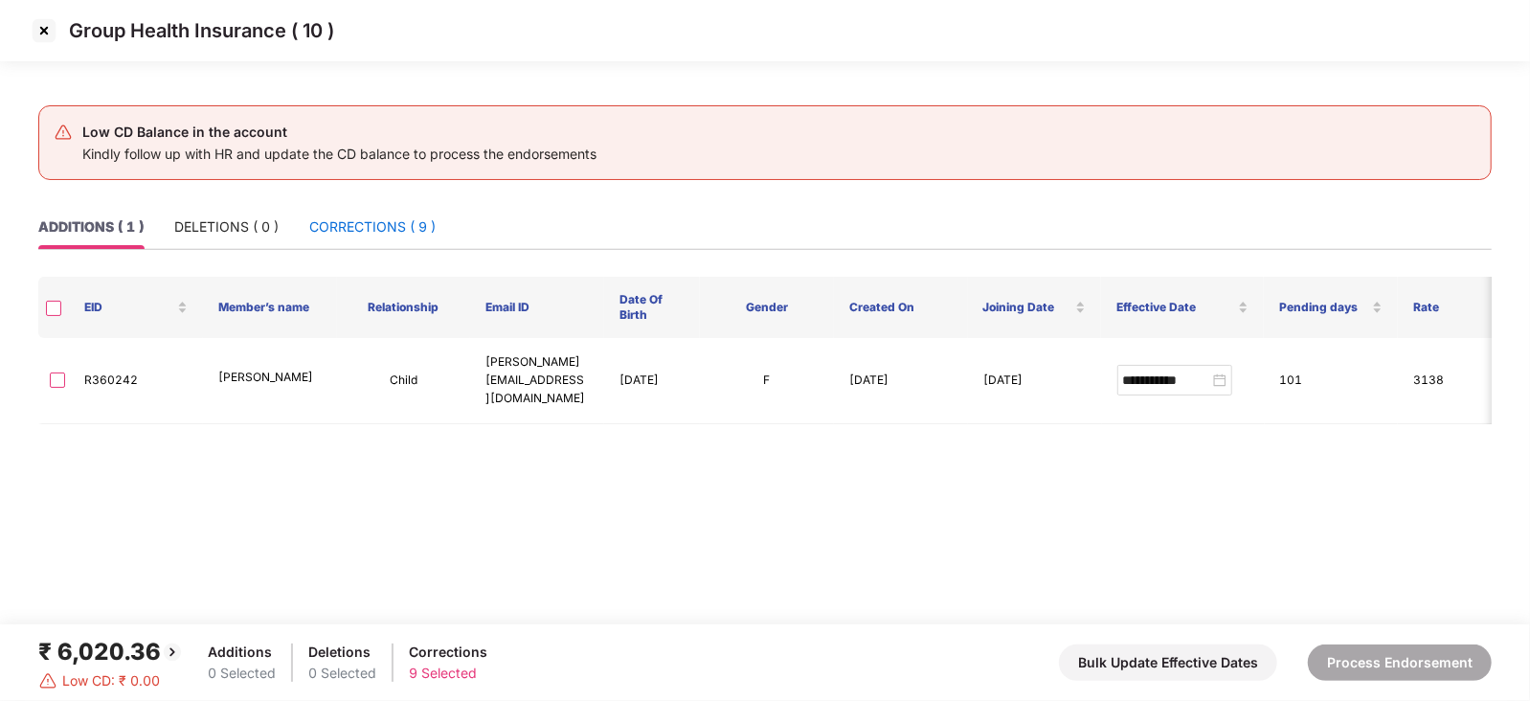
click at [364, 232] on div "CORRECTIONS ( 9 )" at bounding box center [372, 226] width 126 height 21
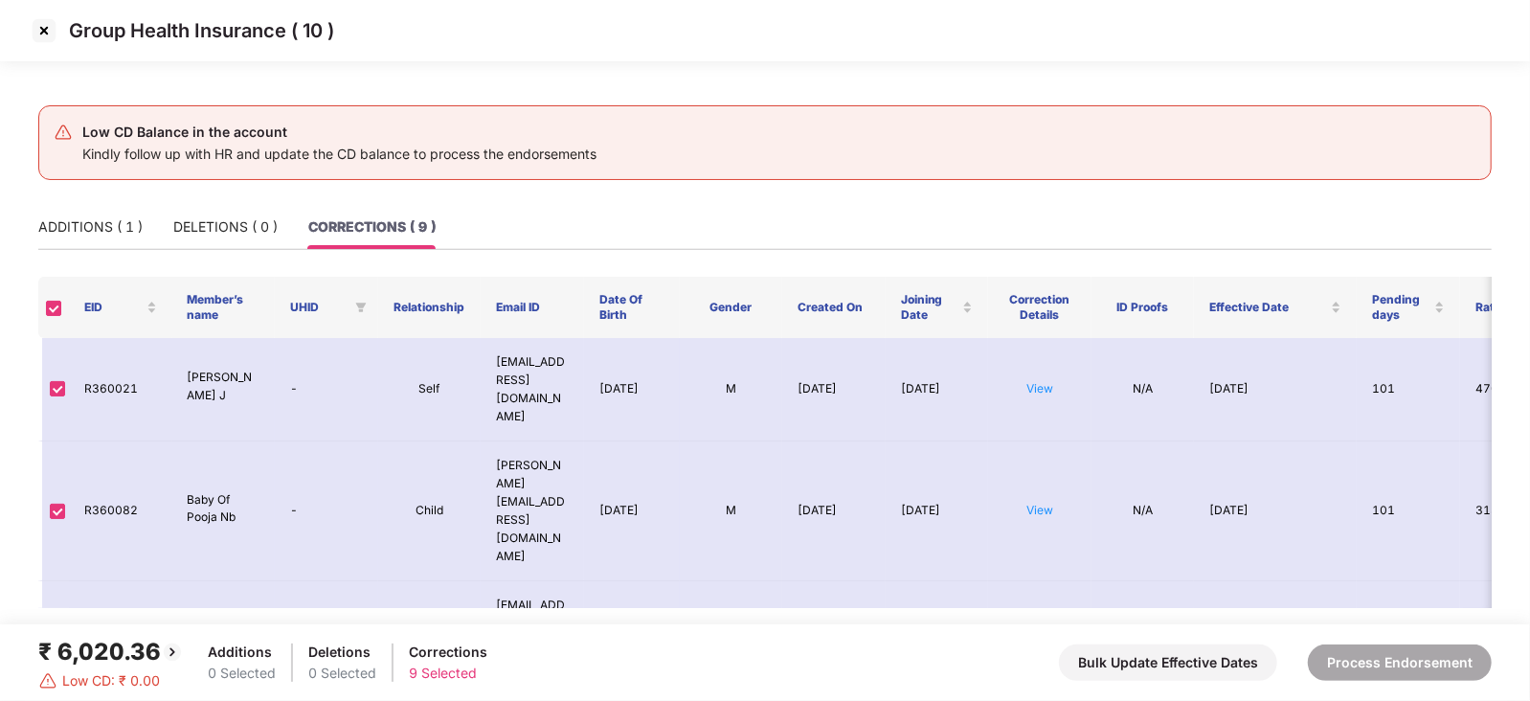
click at [48, 36] on img at bounding box center [44, 30] width 31 height 31
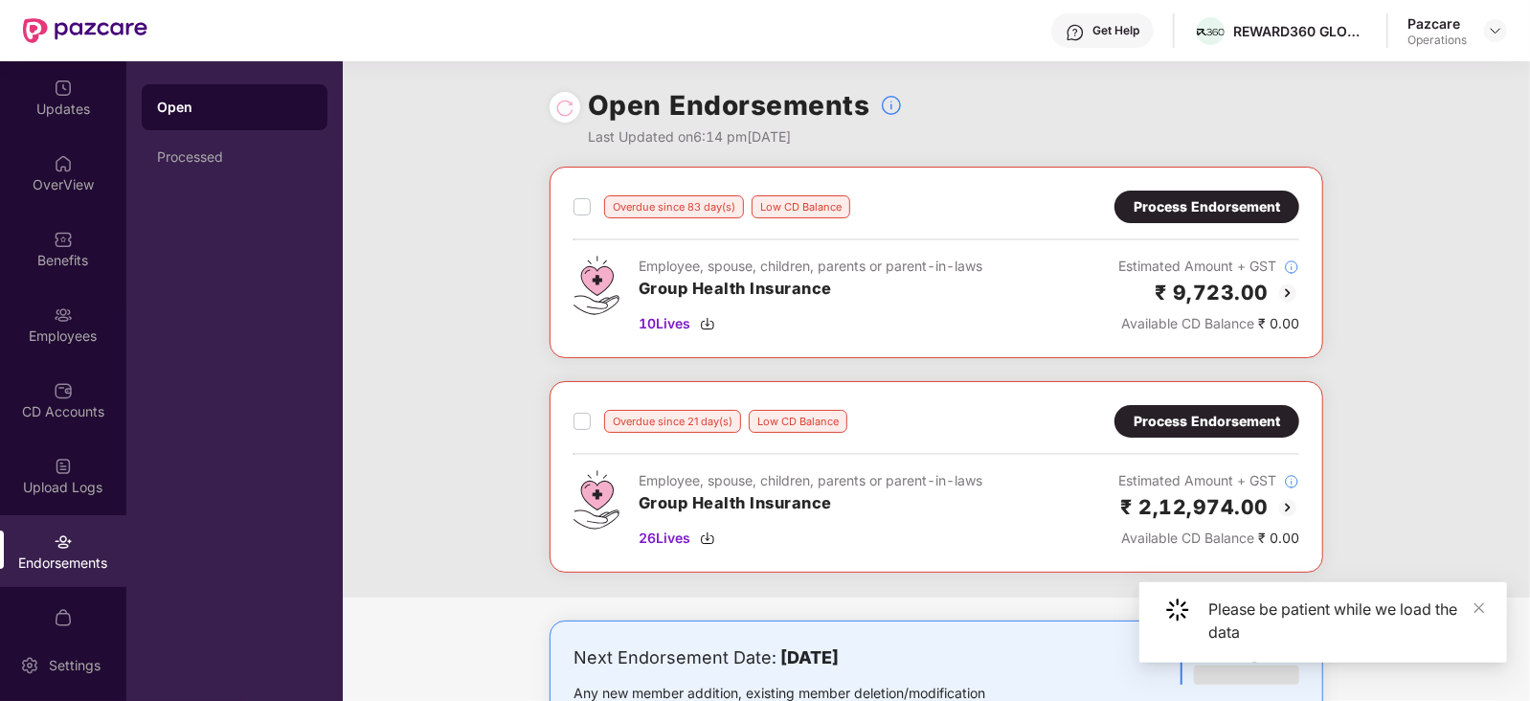
click at [1160, 205] on div "Process Endorsement" at bounding box center [1206, 206] width 146 height 21
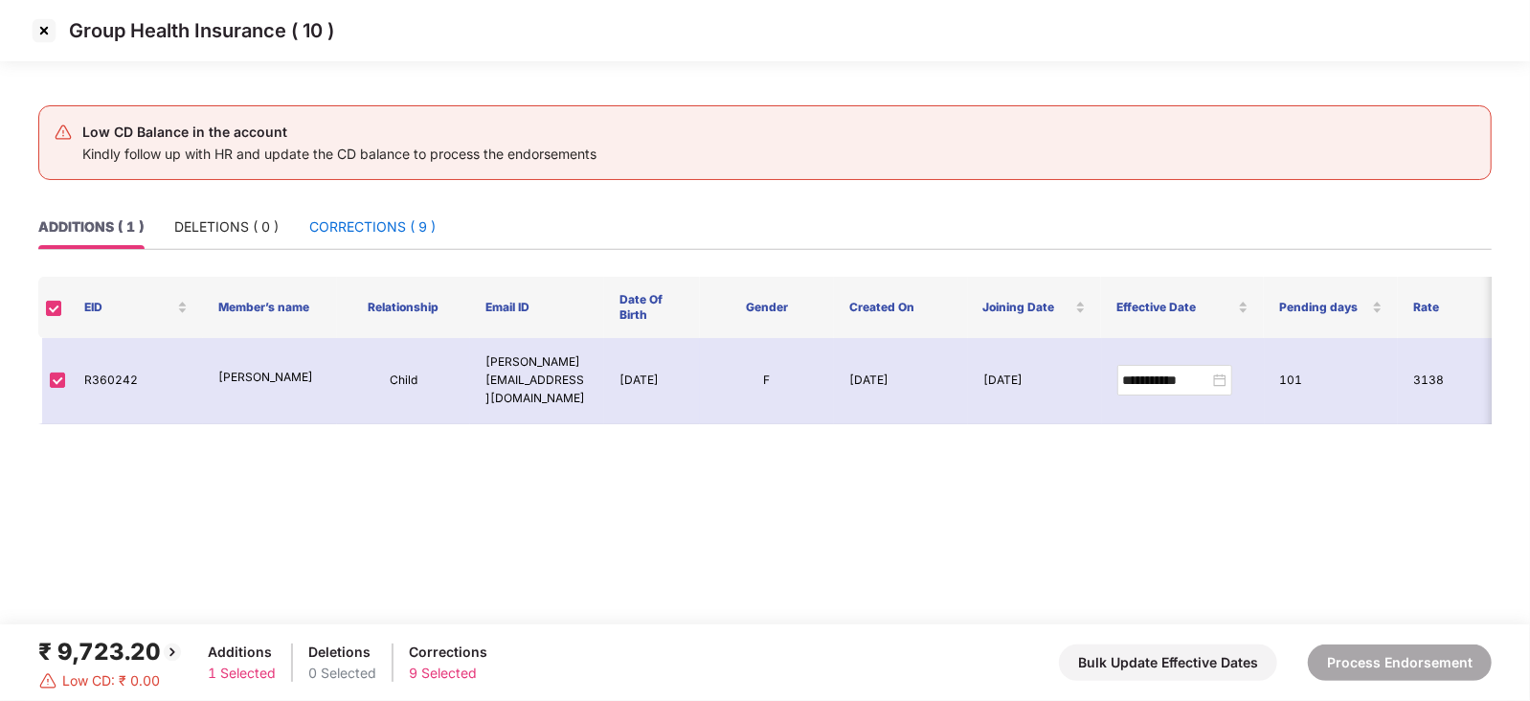
click at [337, 232] on div "CORRECTIONS ( 9 )" at bounding box center [372, 226] width 126 height 21
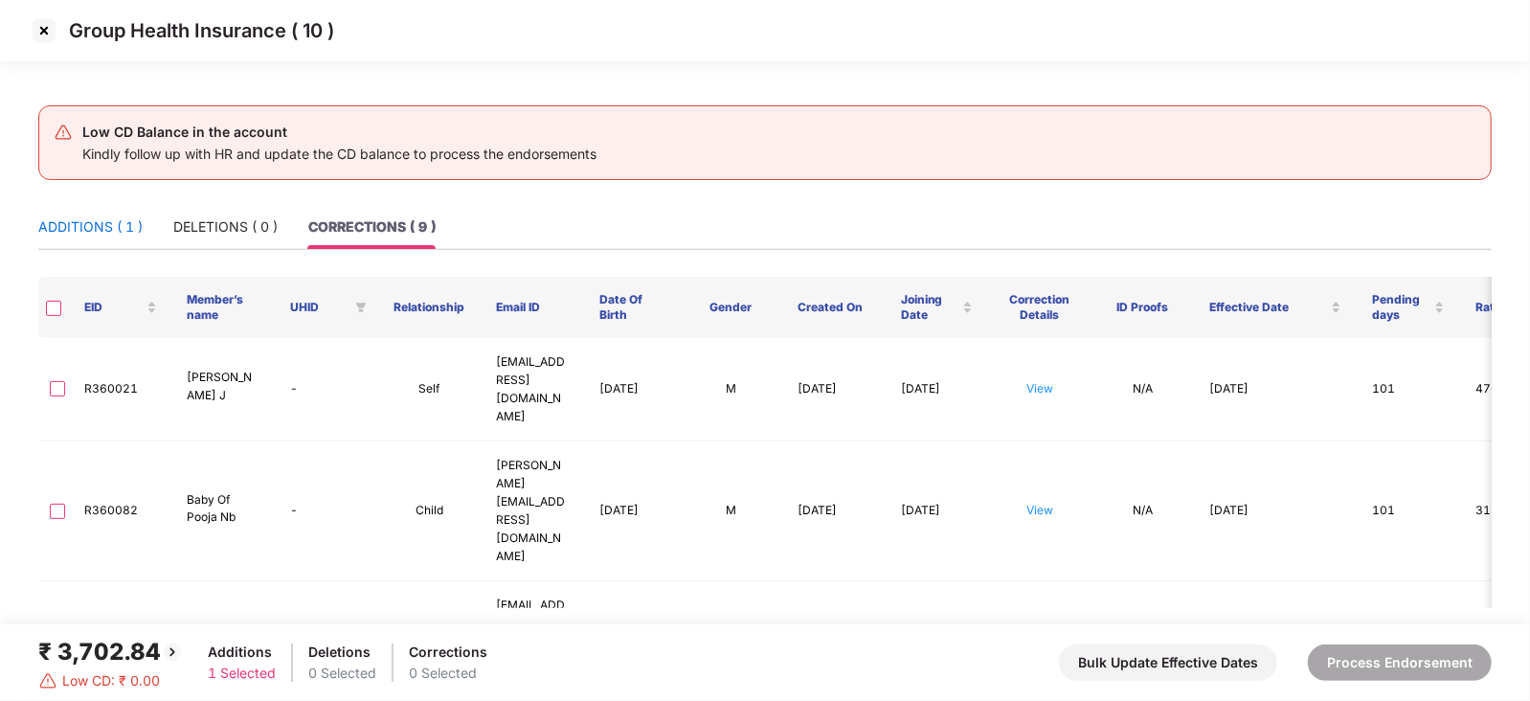
click at [110, 235] on div "ADDITIONS ( 1 )" at bounding box center [90, 226] width 104 height 21
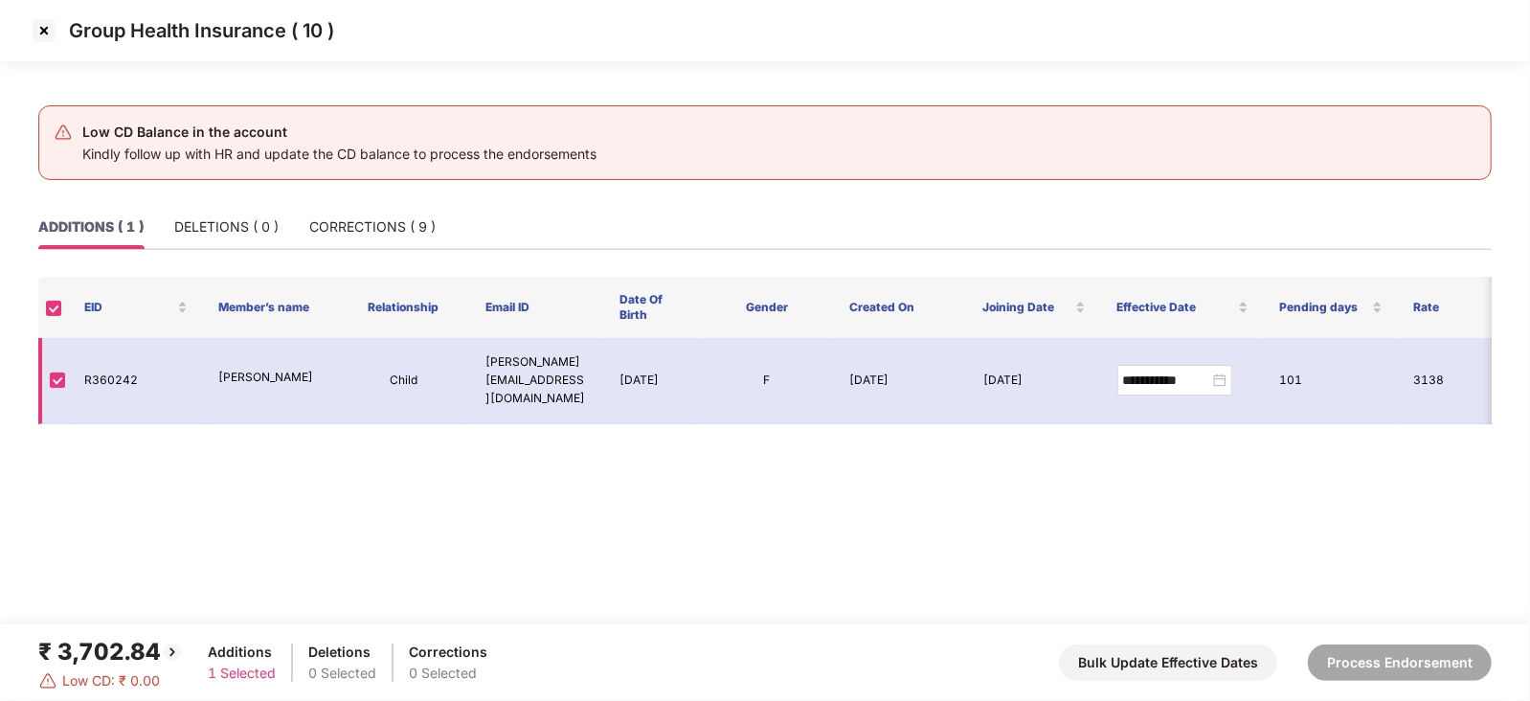
click at [119, 367] on td "R360242" at bounding box center [136, 381] width 134 height 86
copy td "R360242"
drag, startPoint x: 618, startPoint y: 361, endPoint x: 669, endPoint y: 381, distance: 54.6
click at [669, 381] on td "[DATE]" at bounding box center [652, 381] width 96 height 86
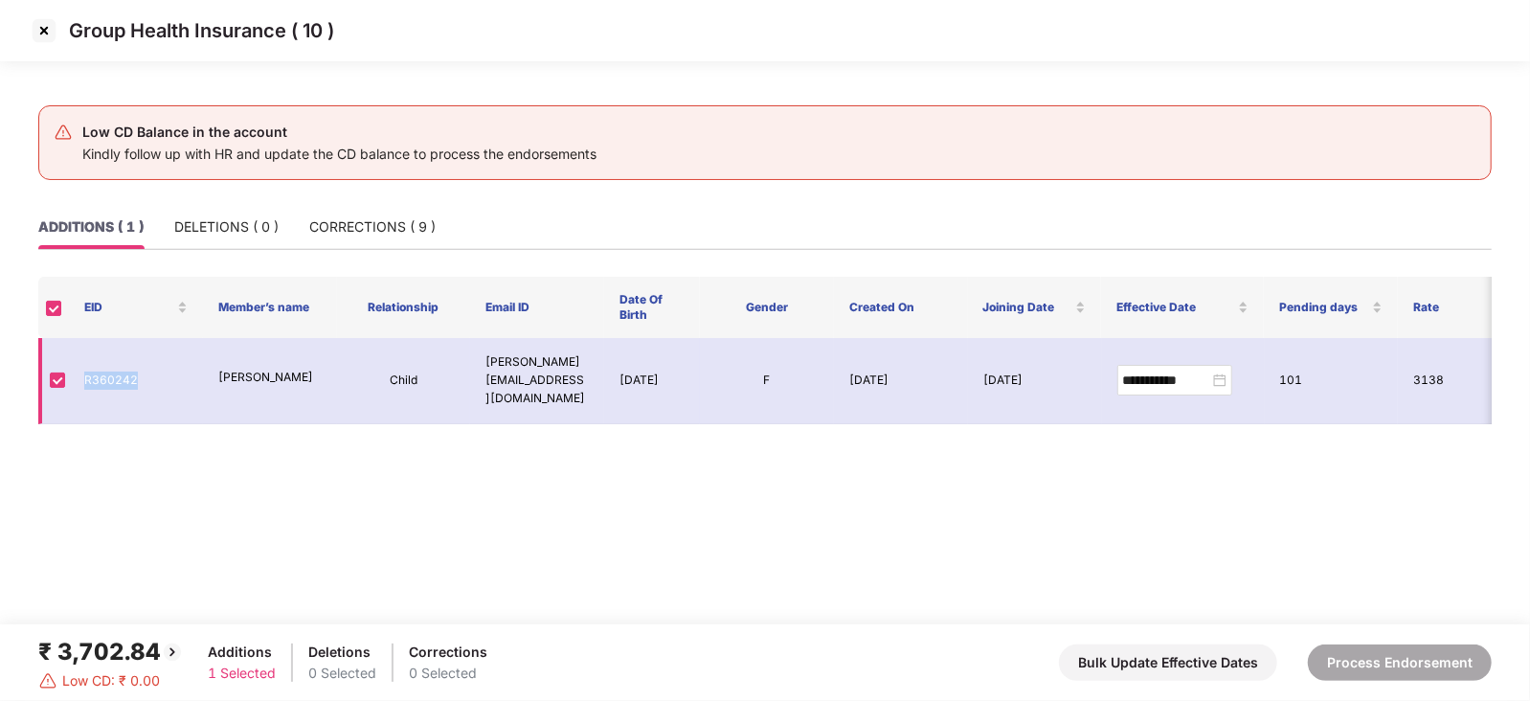
copy td "[DATE]"
drag, startPoint x: 217, startPoint y: 370, endPoint x: 268, endPoint y: 372, distance: 50.8
click at [268, 372] on p "[PERSON_NAME]" at bounding box center [269, 378] width 103 height 18
copy p "[PERSON_NAME]"
click at [34, 43] on img at bounding box center [44, 30] width 31 height 31
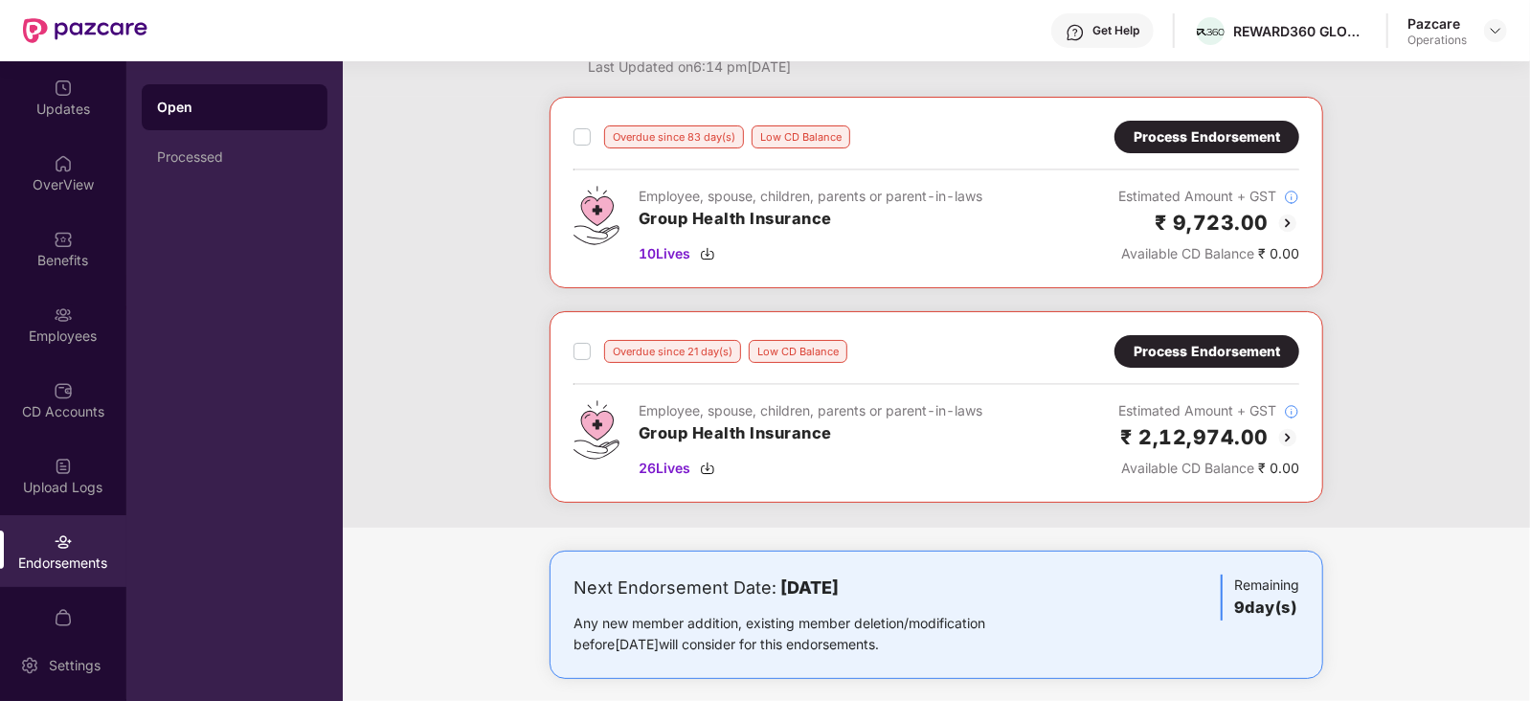
scroll to position [119, 0]
